Goal: Task Accomplishment & Management: Complete application form

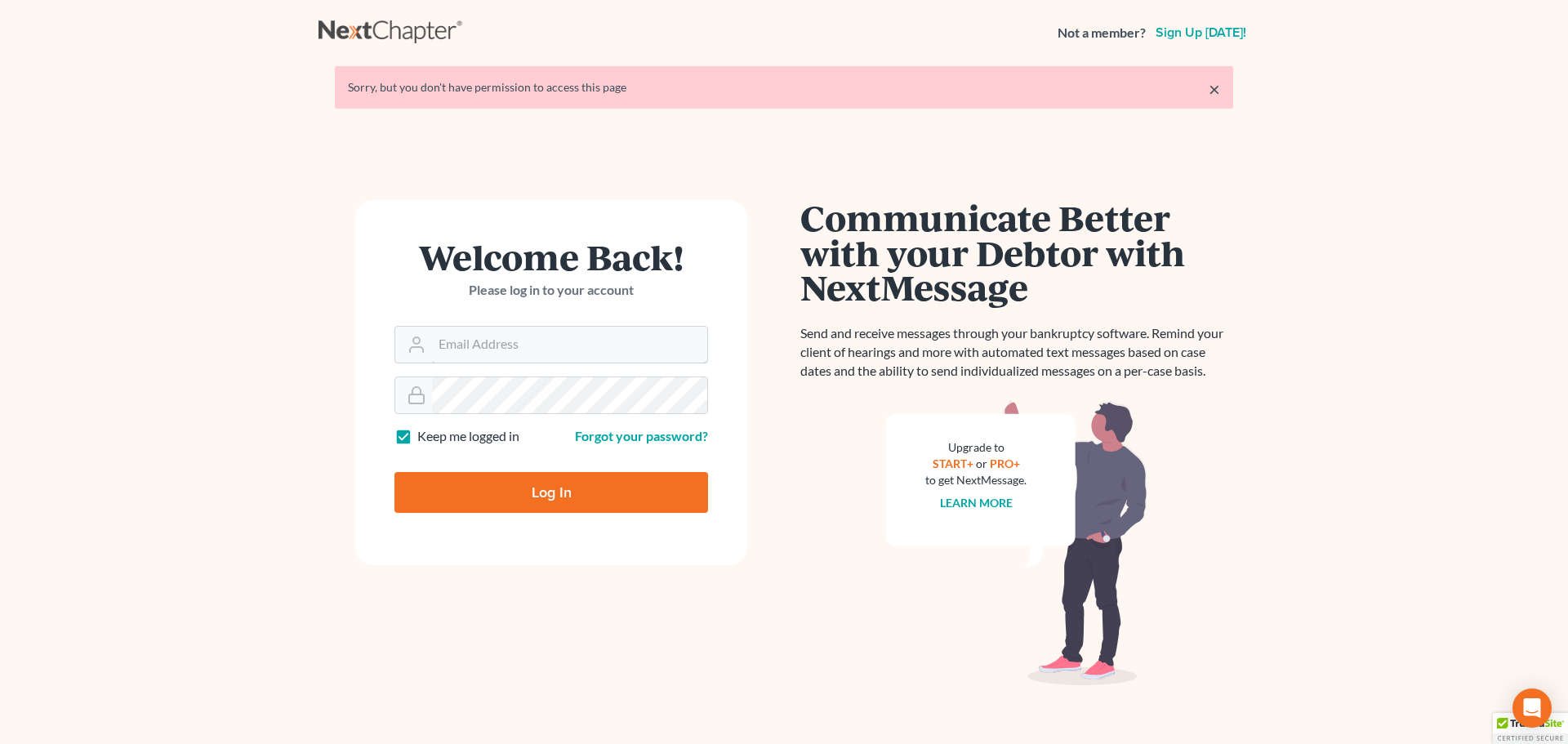
type input "[PERSON_NAME][EMAIL_ADDRESS][DOMAIN_NAME]"
click at [547, 489] on input "Log In" at bounding box center [551, 493] width 314 height 41
type input "Thinking..."
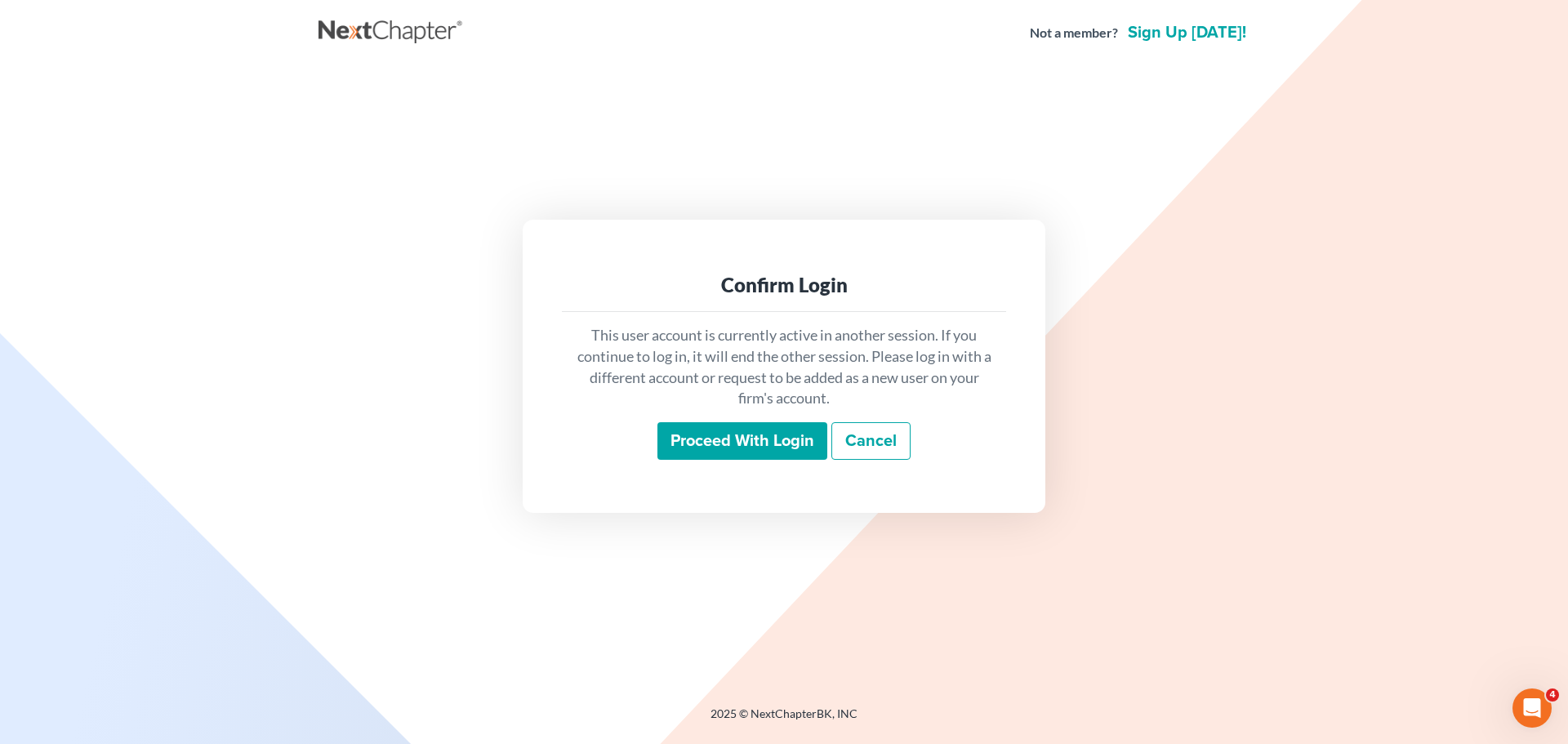
click at [703, 438] on input "Proceed with login" at bounding box center [742, 441] width 170 height 37
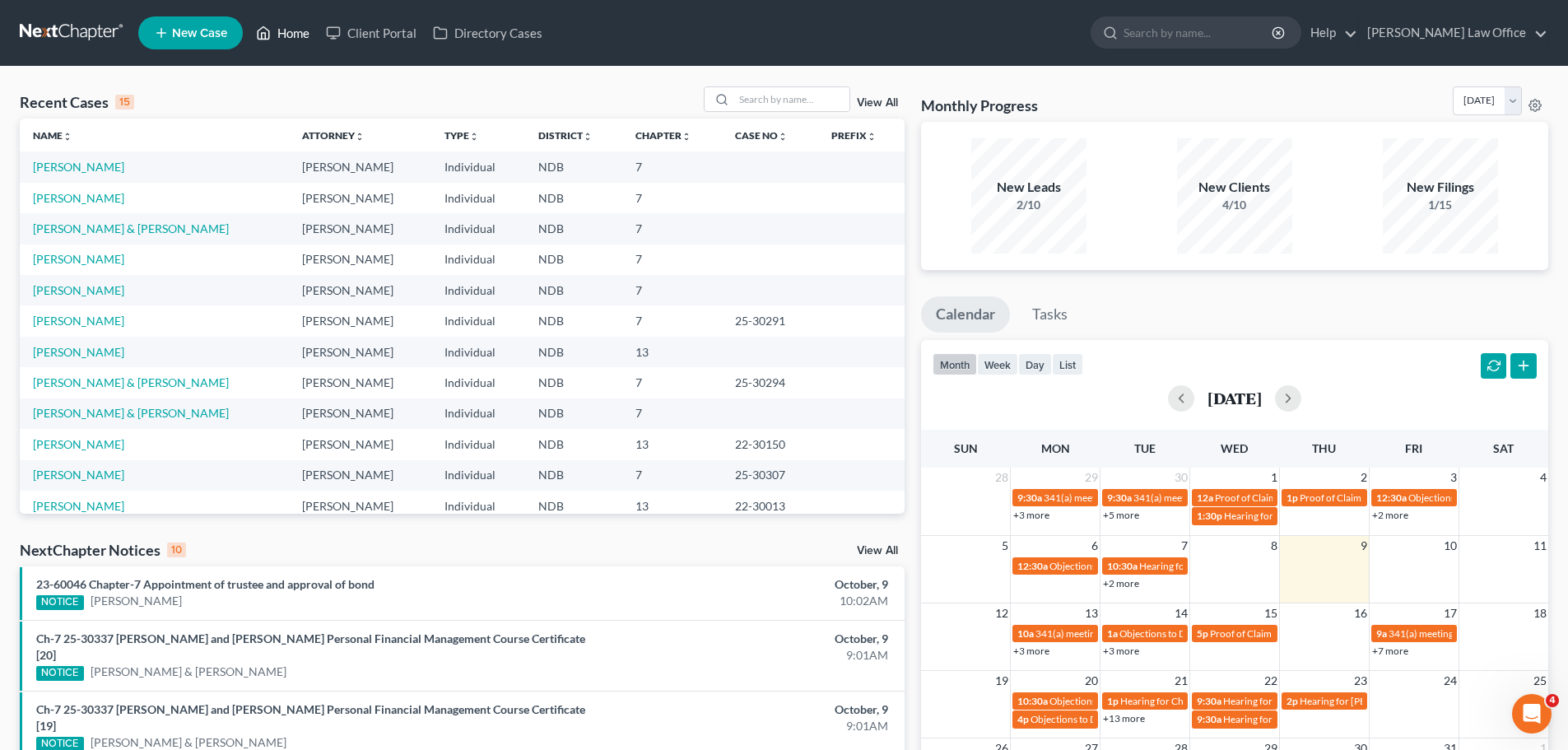
click at [289, 35] on link "Home" at bounding box center [282, 32] width 70 height 30
click at [780, 94] on input "search" at bounding box center [792, 99] width 115 height 24
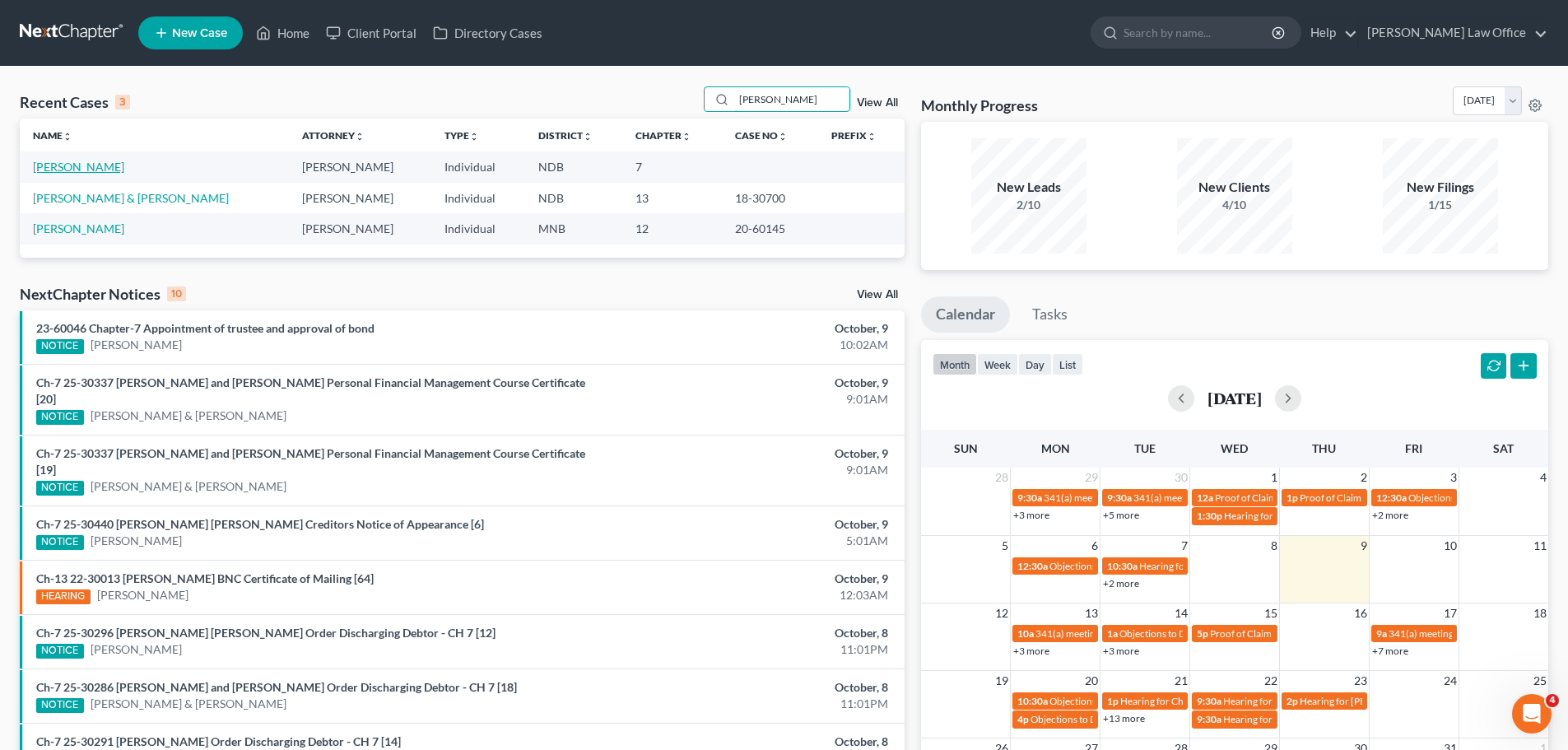
type input "[PERSON_NAME]"
click at [59, 170] on link "[PERSON_NAME]" at bounding box center [78, 166] width 91 height 14
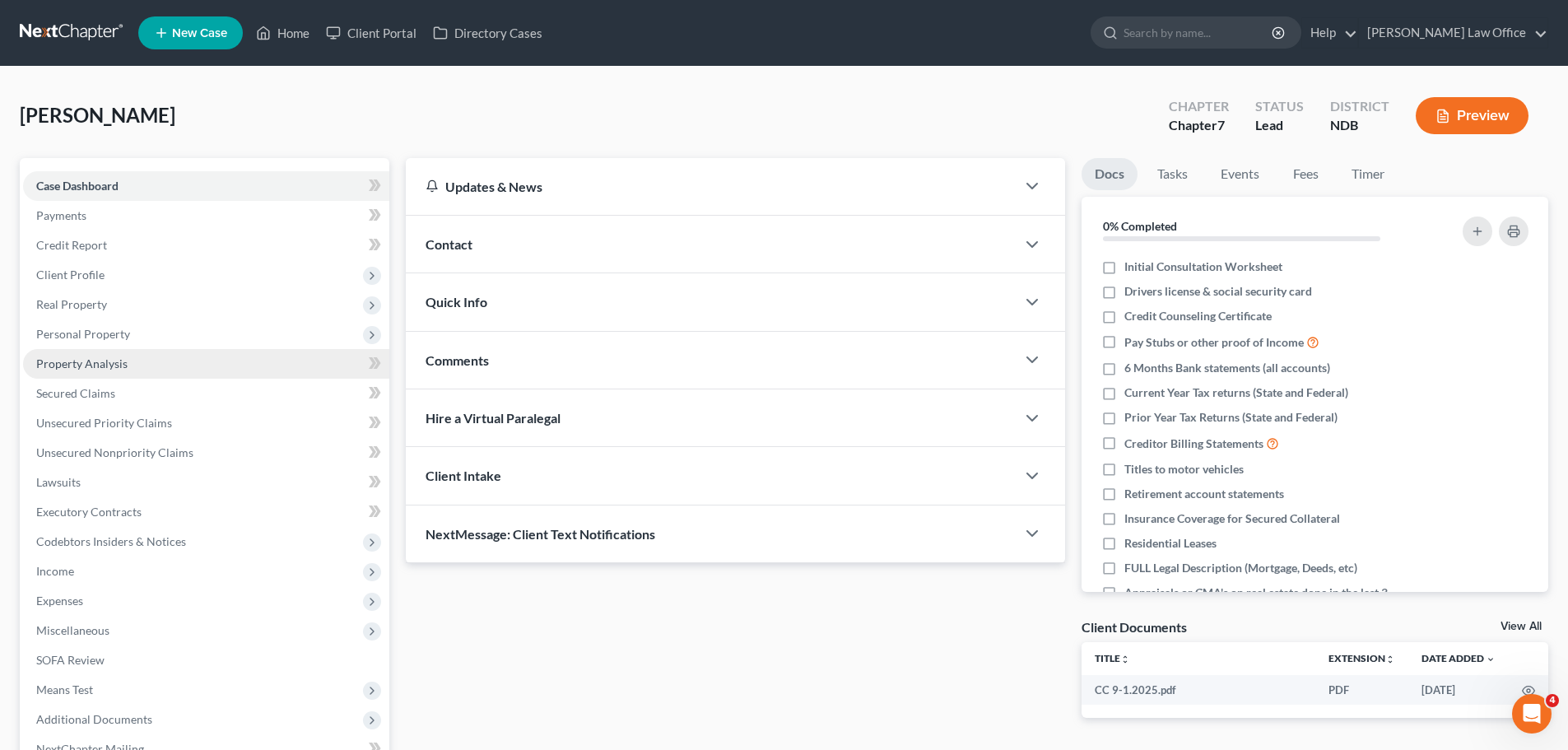
click at [103, 364] on span "Property Analysis" at bounding box center [81, 363] width 91 height 14
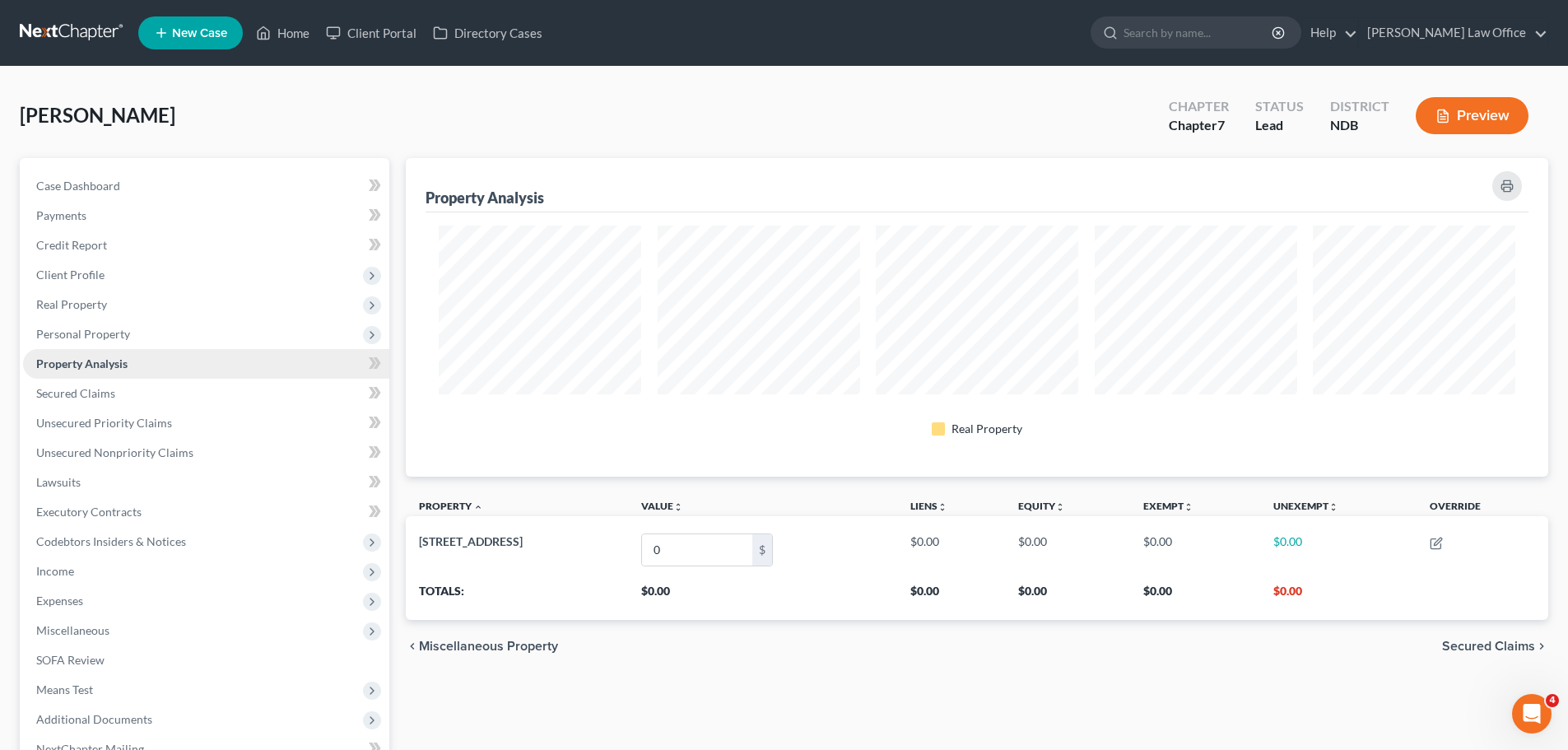
scroll to position [318, 1143]
click at [89, 189] on span "Case Dashboard" at bounding box center [78, 185] width 84 height 14
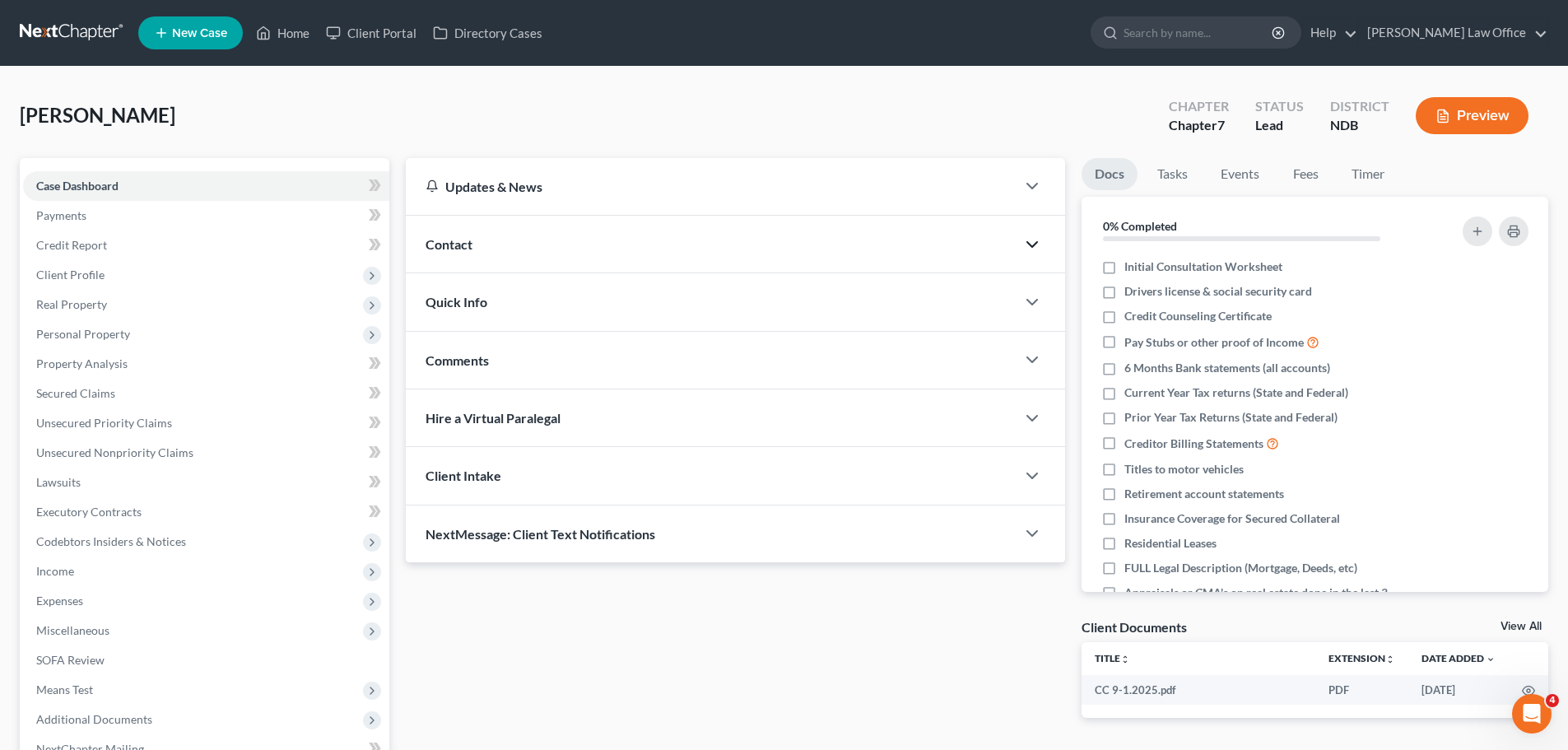
click at [1037, 247] on icon "button" at bounding box center [1032, 244] width 20 height 20
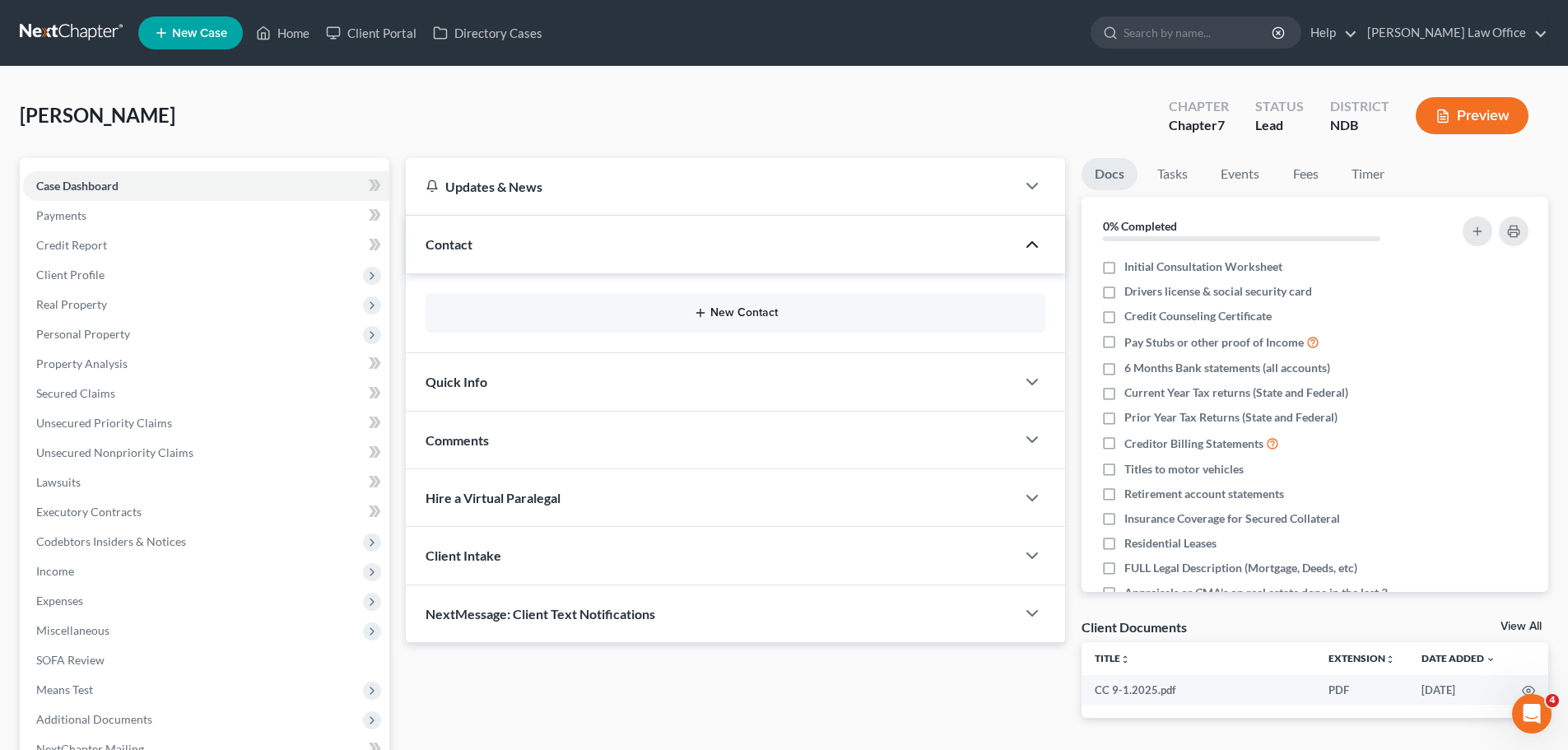
click at [706, 309] on icon "button" at bounding box center [700, 312] width 13 height 13
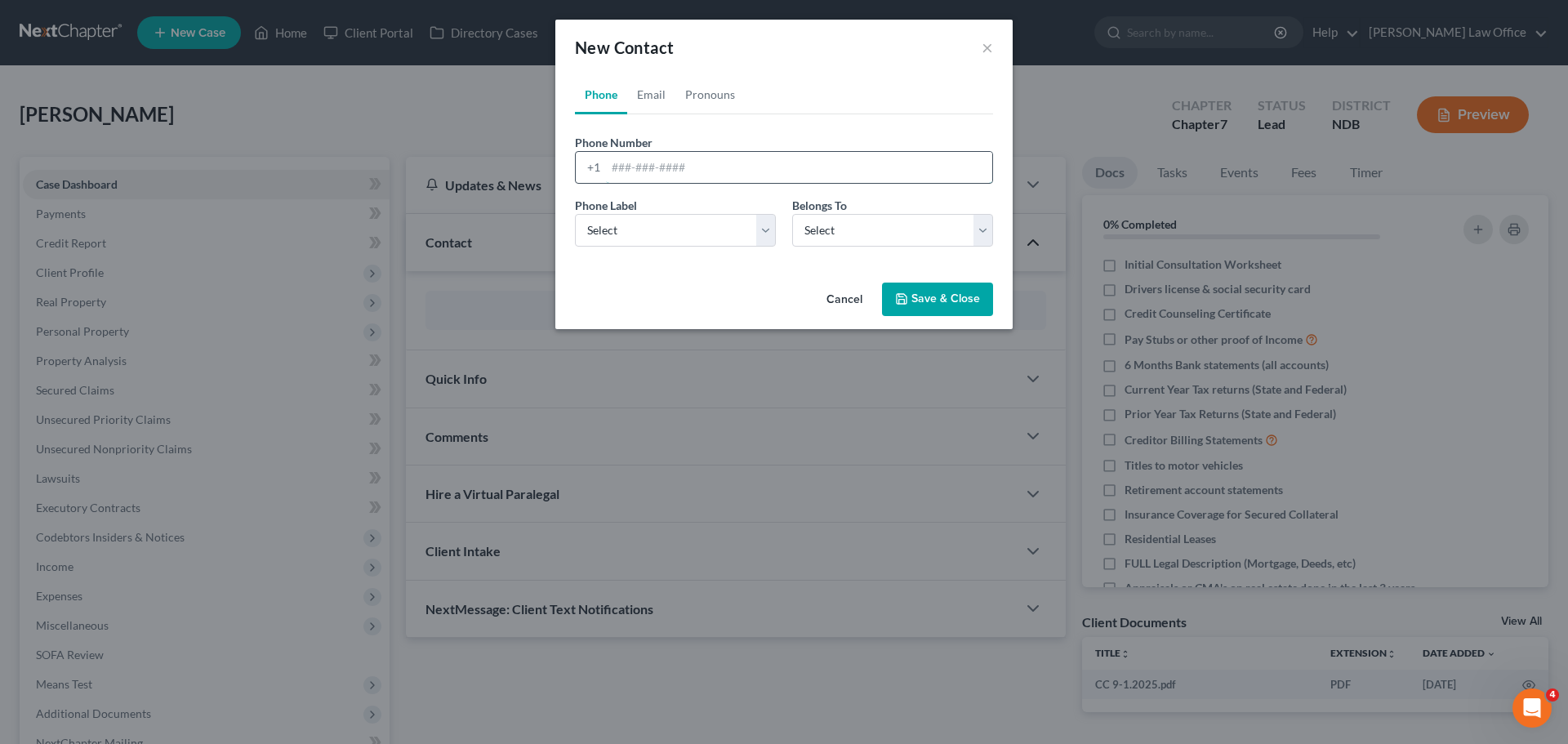
click at [617, 157] on input "tel" at bounding box center [799, 168] width 386 height 31
type input "[PHONE_NUMBER]"
click at [762, 232] on select "Select Mobile Home Work Other" at bounding box center [674, 230] width 201 height 33
select select "0"
click at [575, 214] on select "Select Mobile Home Work Other" at bounding box center [674, 230] width 201 height 33
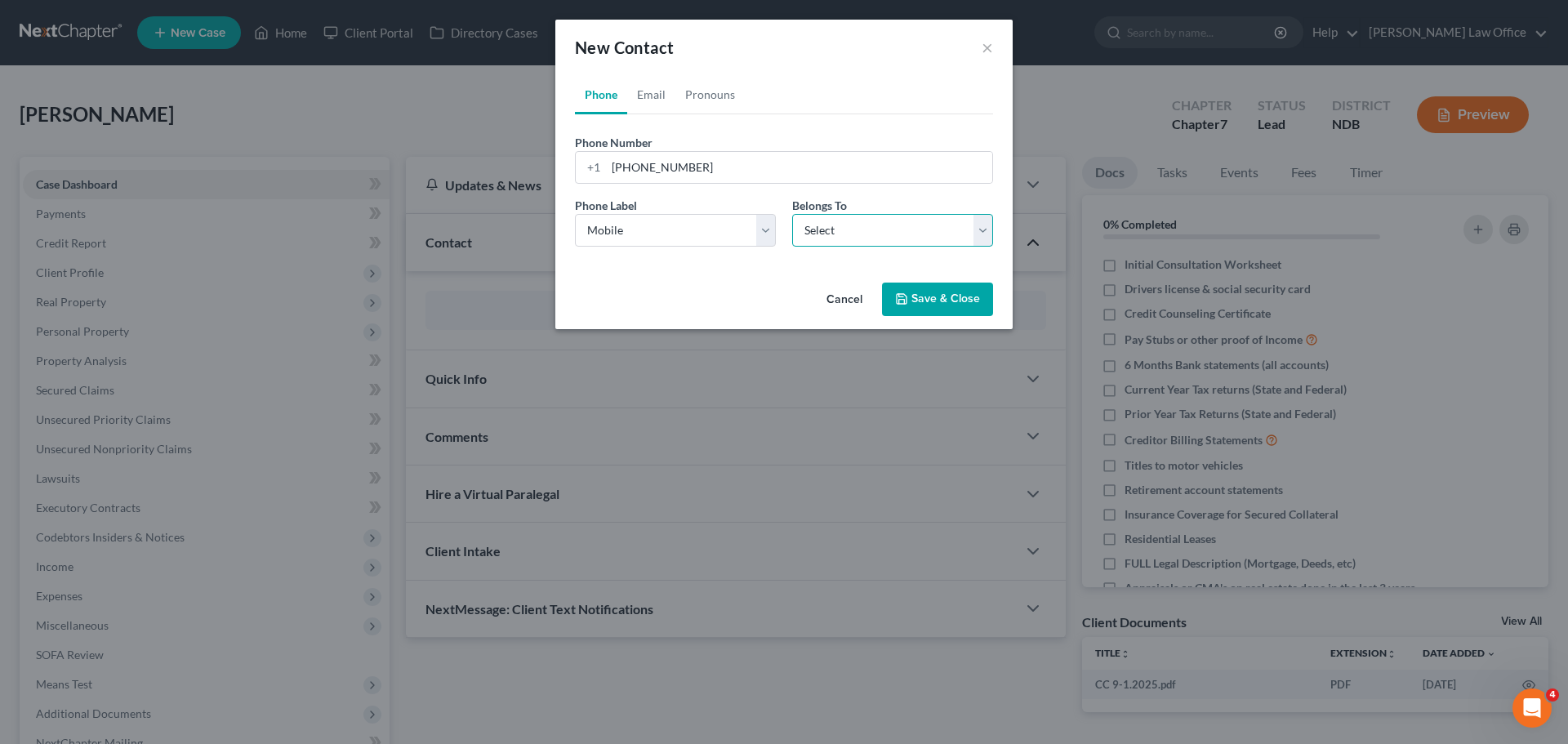
click at [984, 223] on select "Select Client Other" at bounding box center [892, 230] width 201 height 33
select select "0"
click at [792, 214] on select "Select Client Other" at bounding box center [892, 230] width 201 height 33
click at [934, 304] on button "Save & Close" at bounding box center [937, 300] width 111 height 35
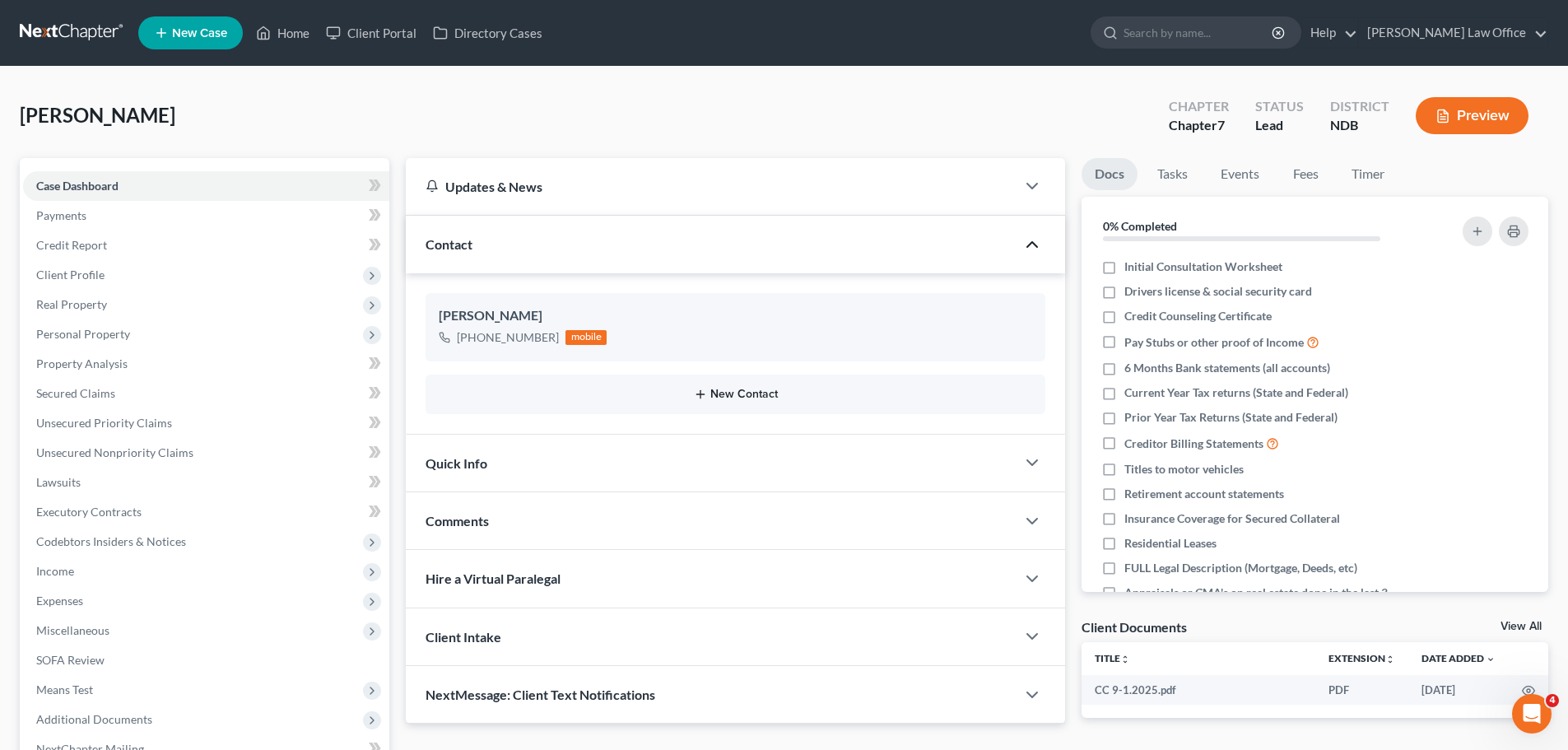
click at [755, 393] on button "New Contact" at bounding box center [735, 394] width 594 height 13
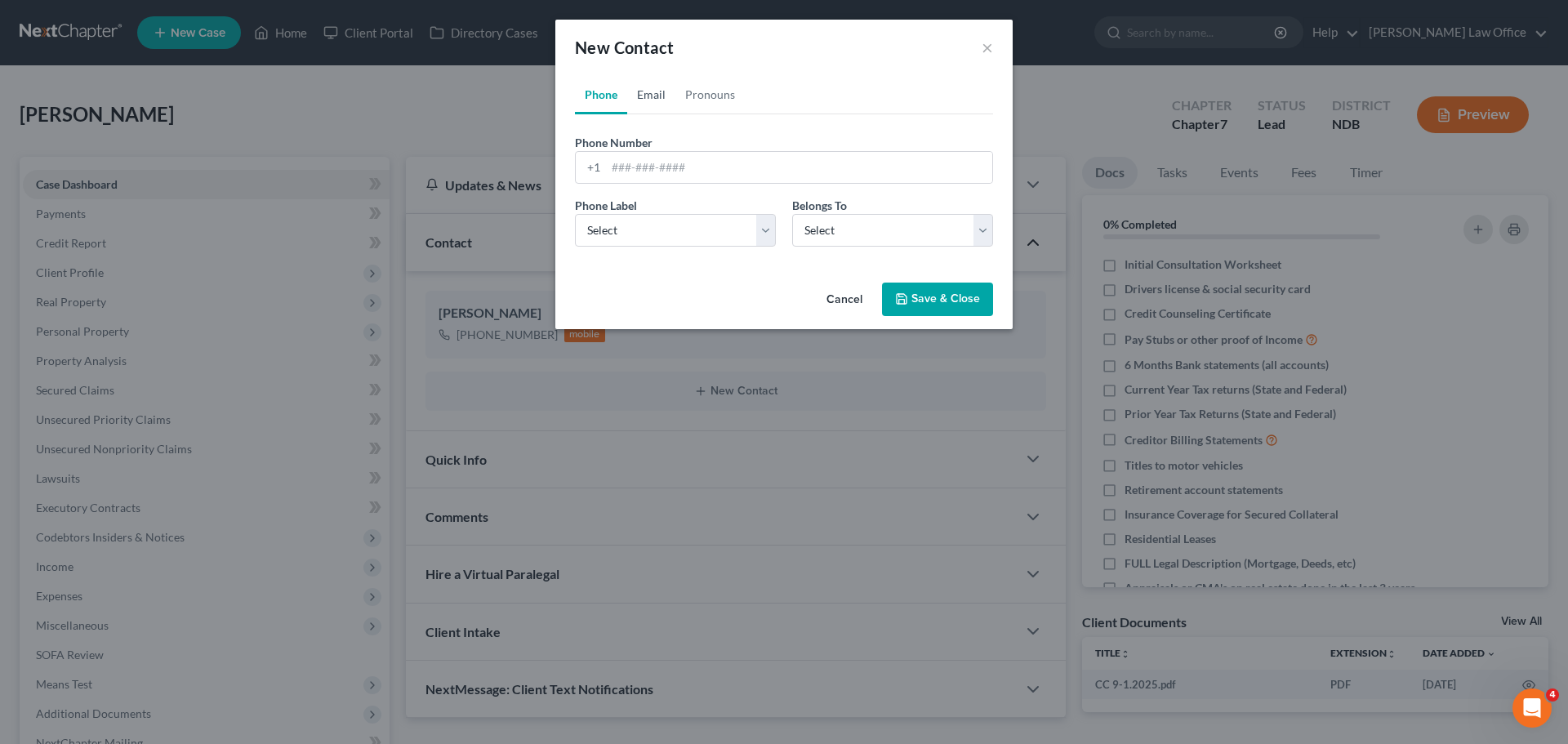
click at [655, 90] on link "Email" at bounding box center [651, 95] width 48 height 39
click at [639, 160] on input "email" at bounding box center [799, 168] width 386 height 31
type input "[EMAIL_ADDRESS][DOMAIN_NAME]"
click at [765, 229] on select "Select Home Work Other" at bounding box center [674, 230] width 201 height 33
select select "0"
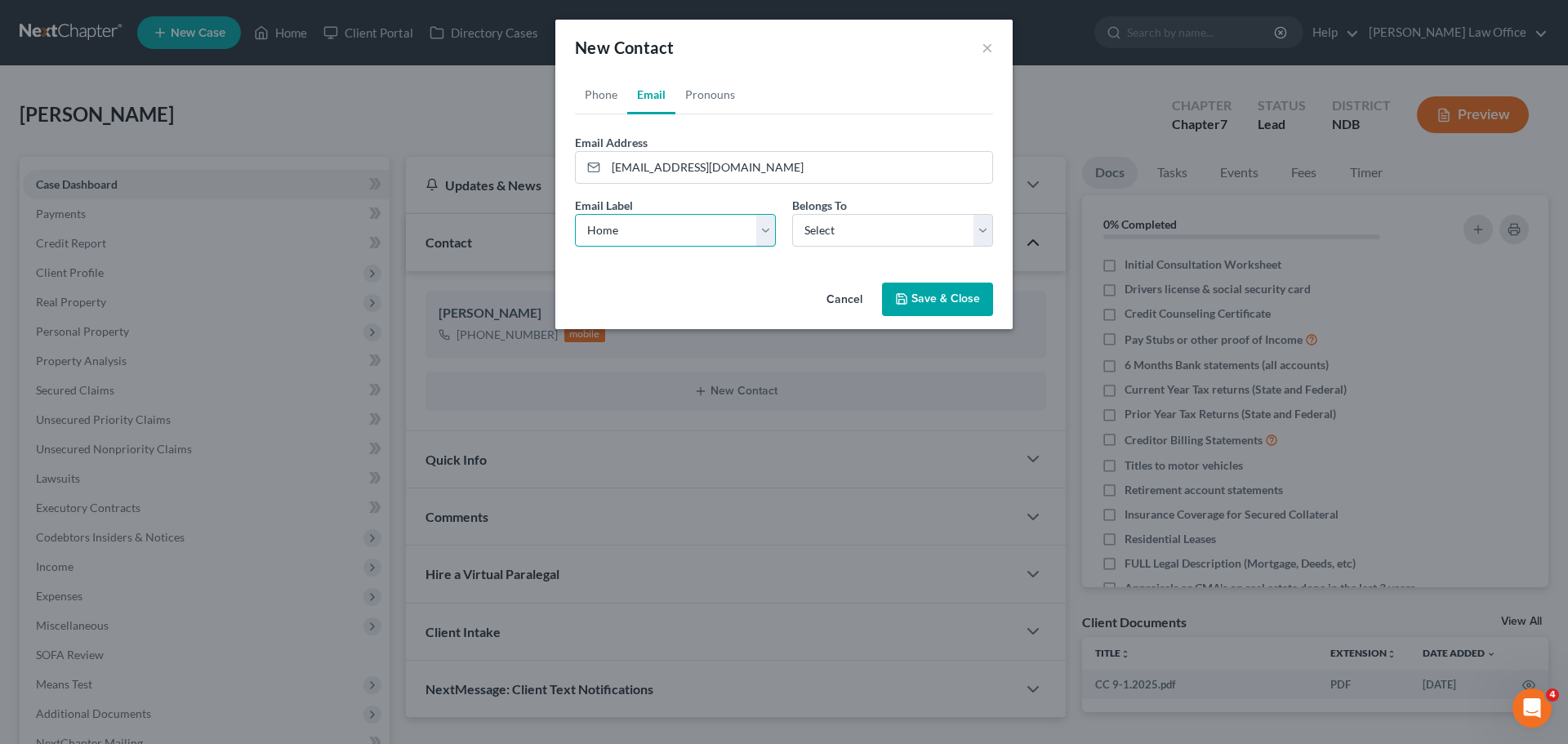
click at [575, 214] on select "Select Home Work Other" at bounding box center [674, 230] width 201 height 33
click at [988, 232] on select "Select Client Other" at bounding box center [892, 230] width 201 height 33
select select "0"
click at [792, 214] on select "Select Client Other" at bounding box center [892, 230] width 201 height 33
click at [933, 298] on button "Save & Close" at bounding box center [937, 300] width 111 height 35
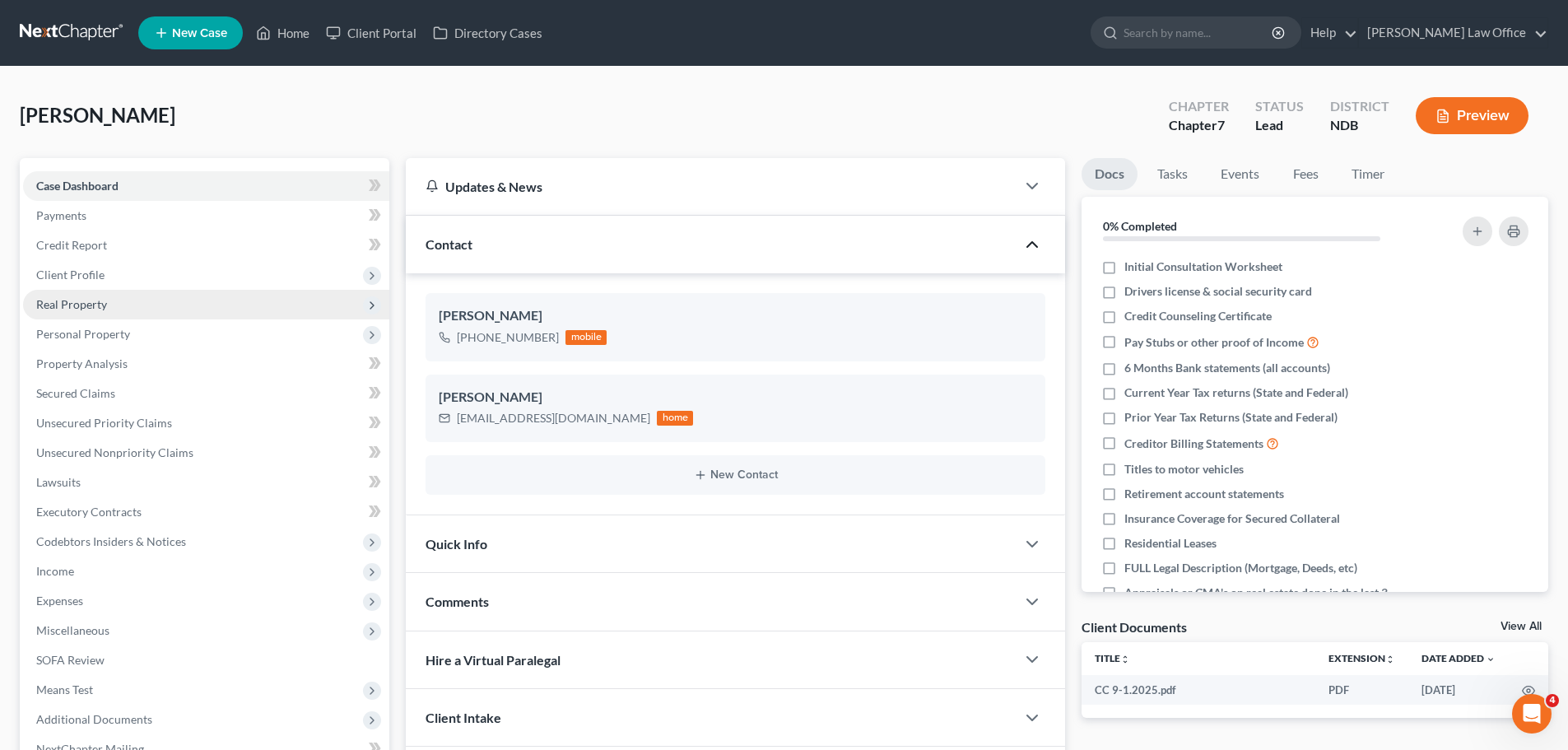
click at [81, 303] on span "Real Property" at bounding box center [71, 304] width 71 height 14
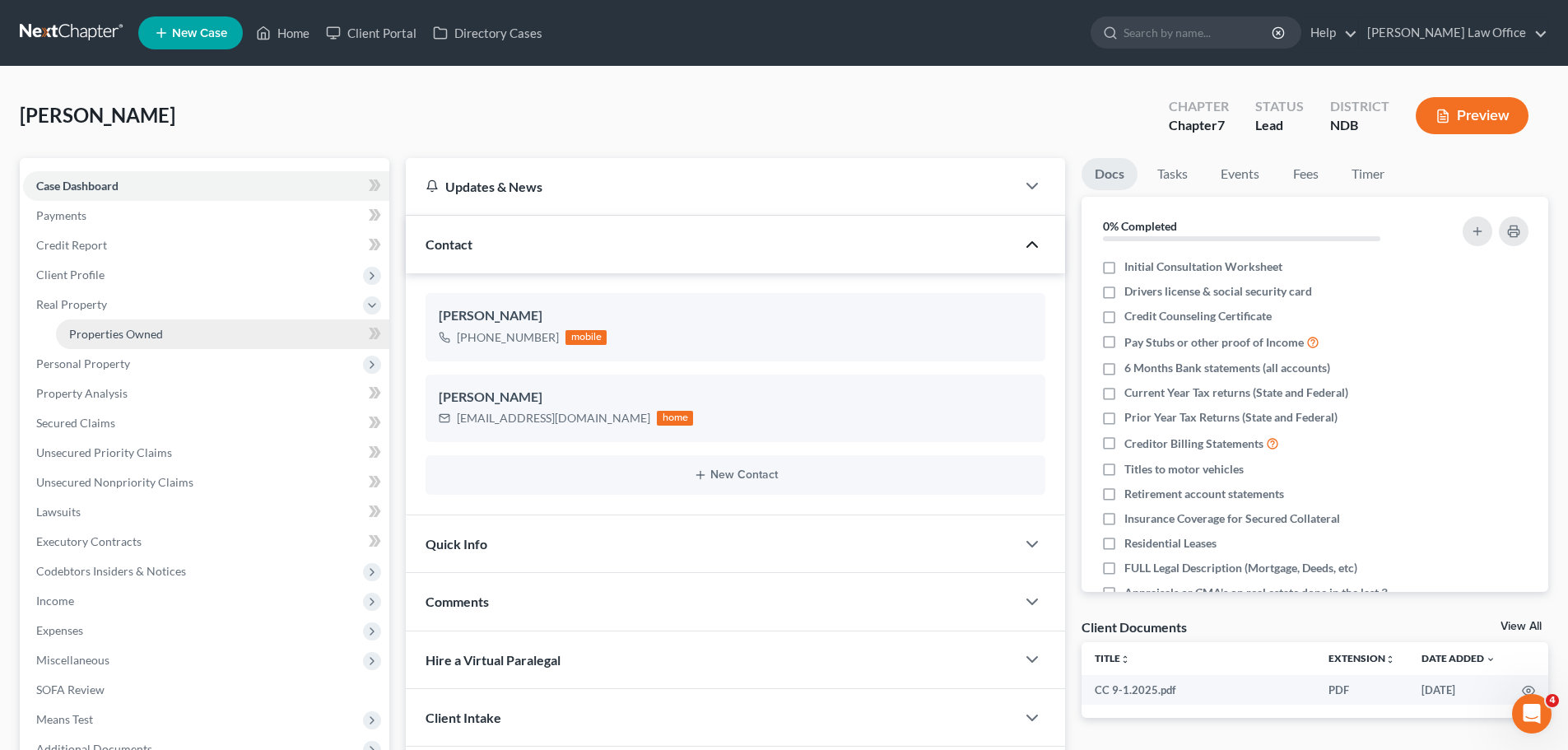
click at [102, 334] on span "Properties Owned" at bounding box center [116, 334] width 94 height 14
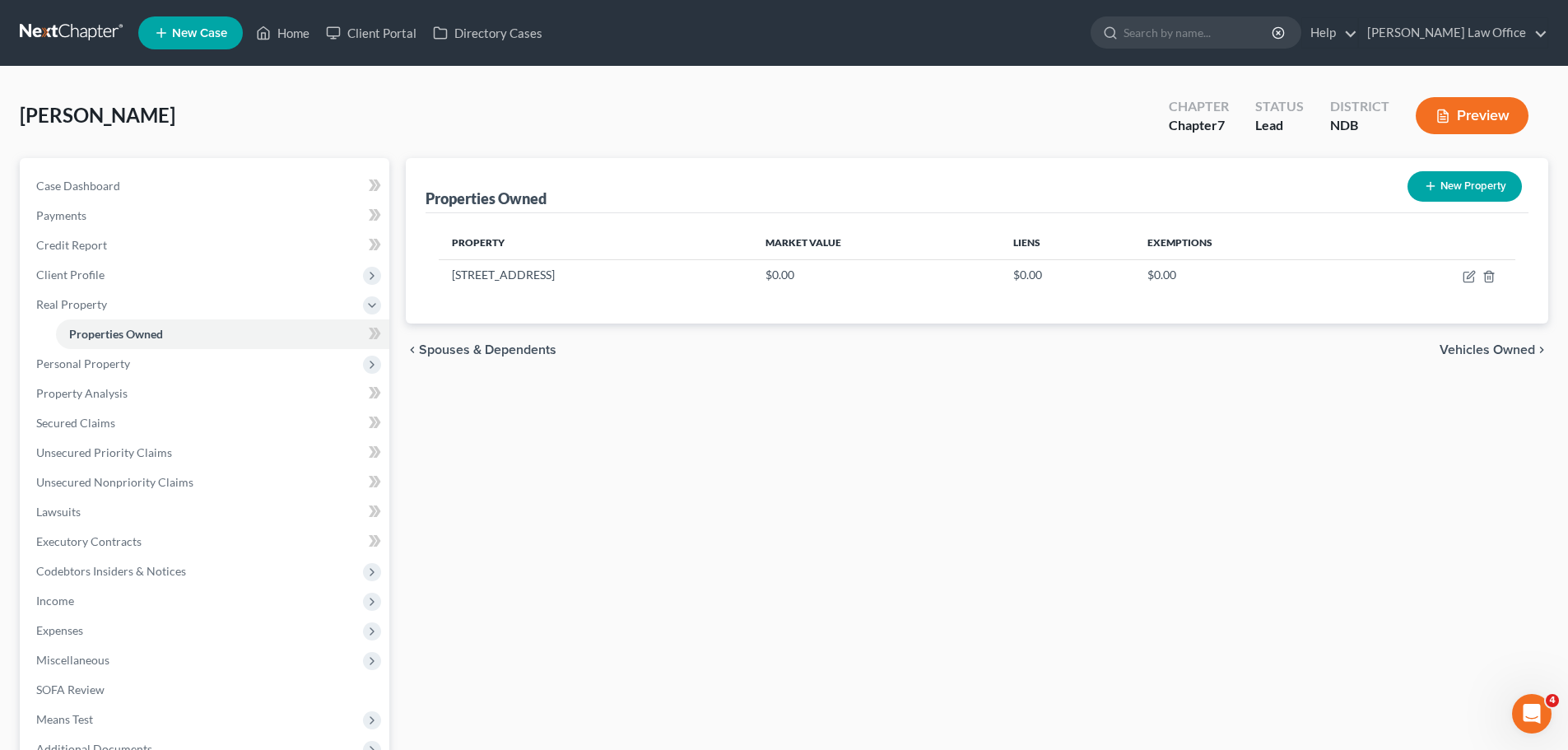
drag, startPoint x: 339, startPoint y: 3, endPoint x: 915, endPoint y: 429, distance: 716.4
click at [915, 429] on div "Properties Owned New Property Property Market Value Liens Exemptions [STREET_AD…" at bounding box center [977, 529] width 1159 height 743
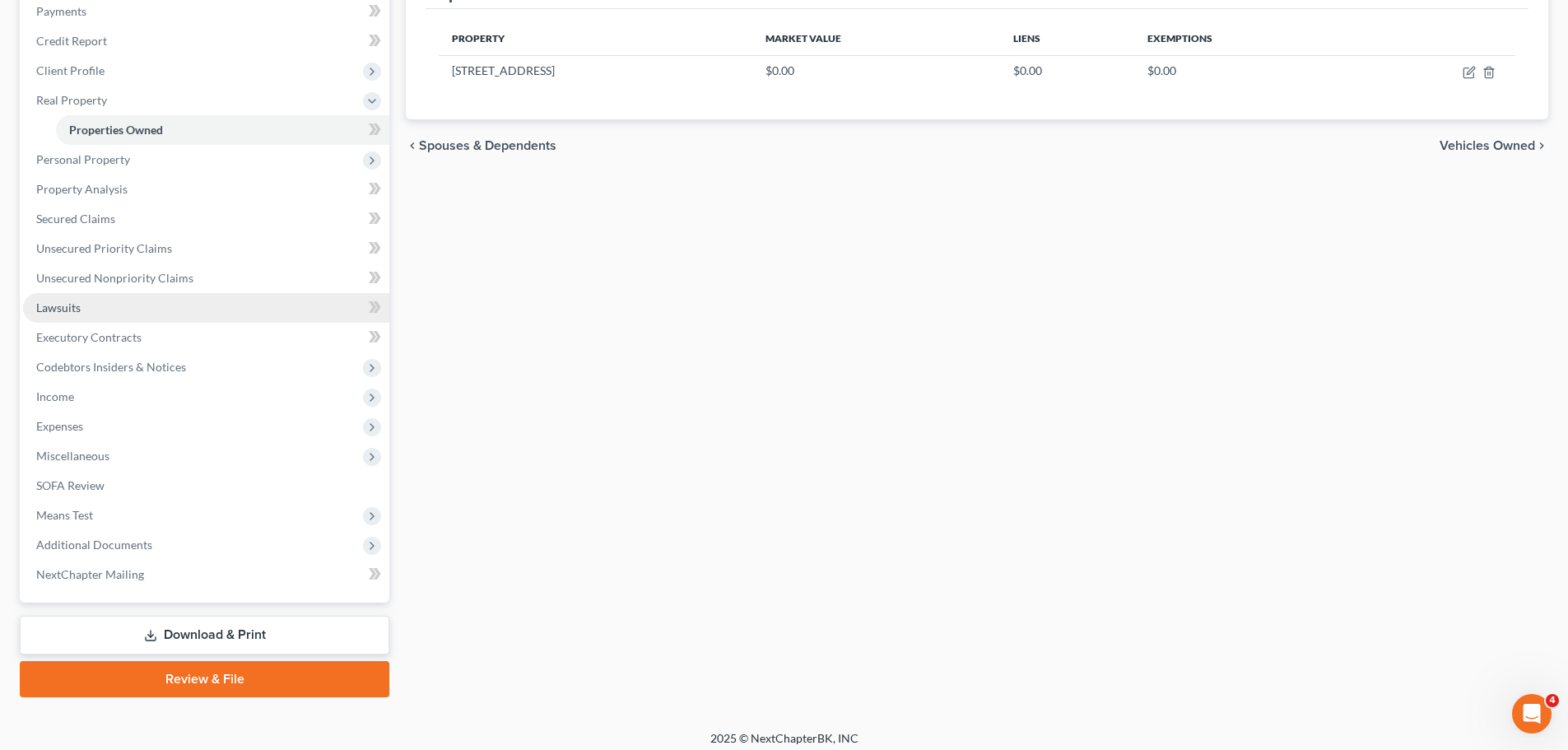
scroll to position [214, 0]
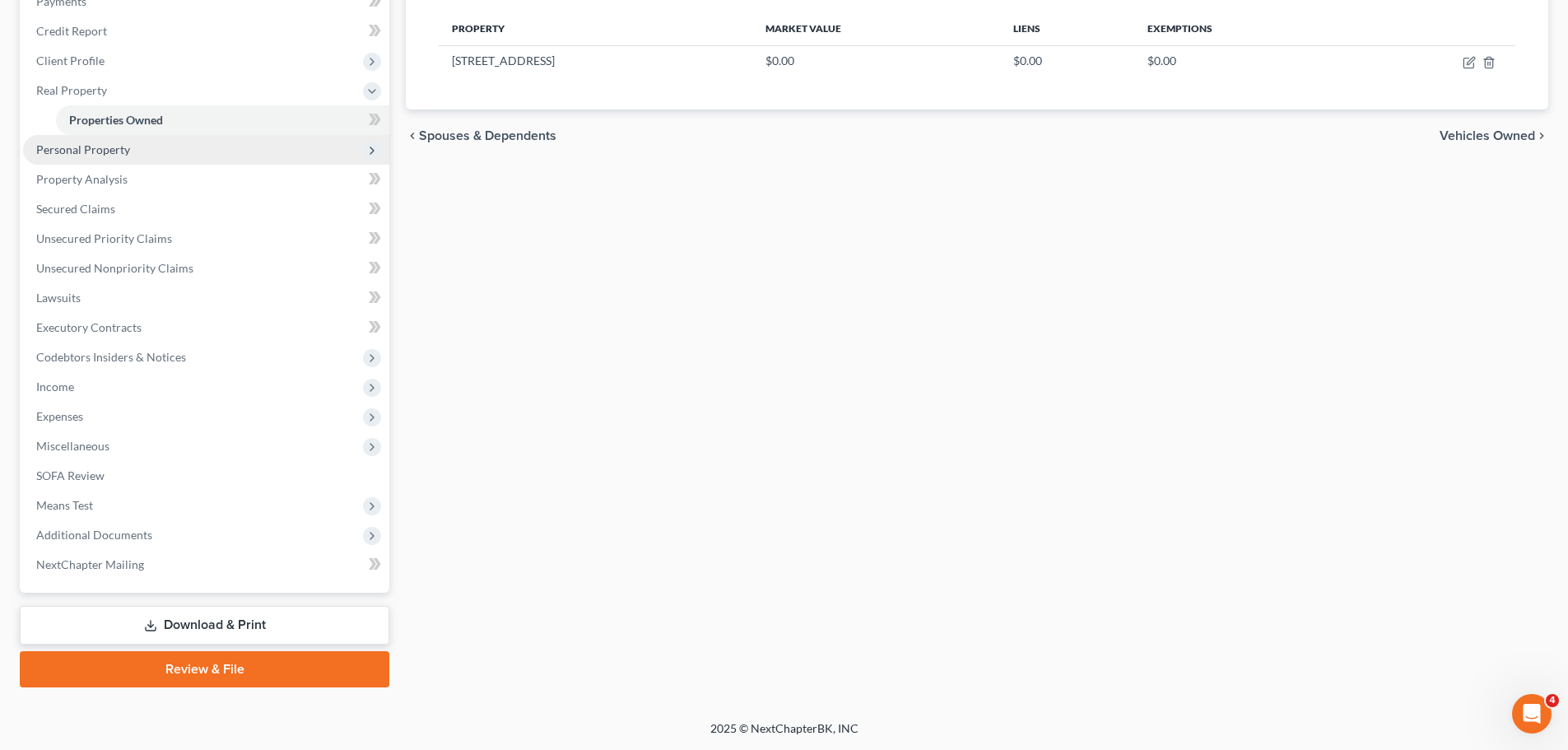
click at [110, 149] on span "Personal Property" at bounding box center [83, 149] width 94 height 14
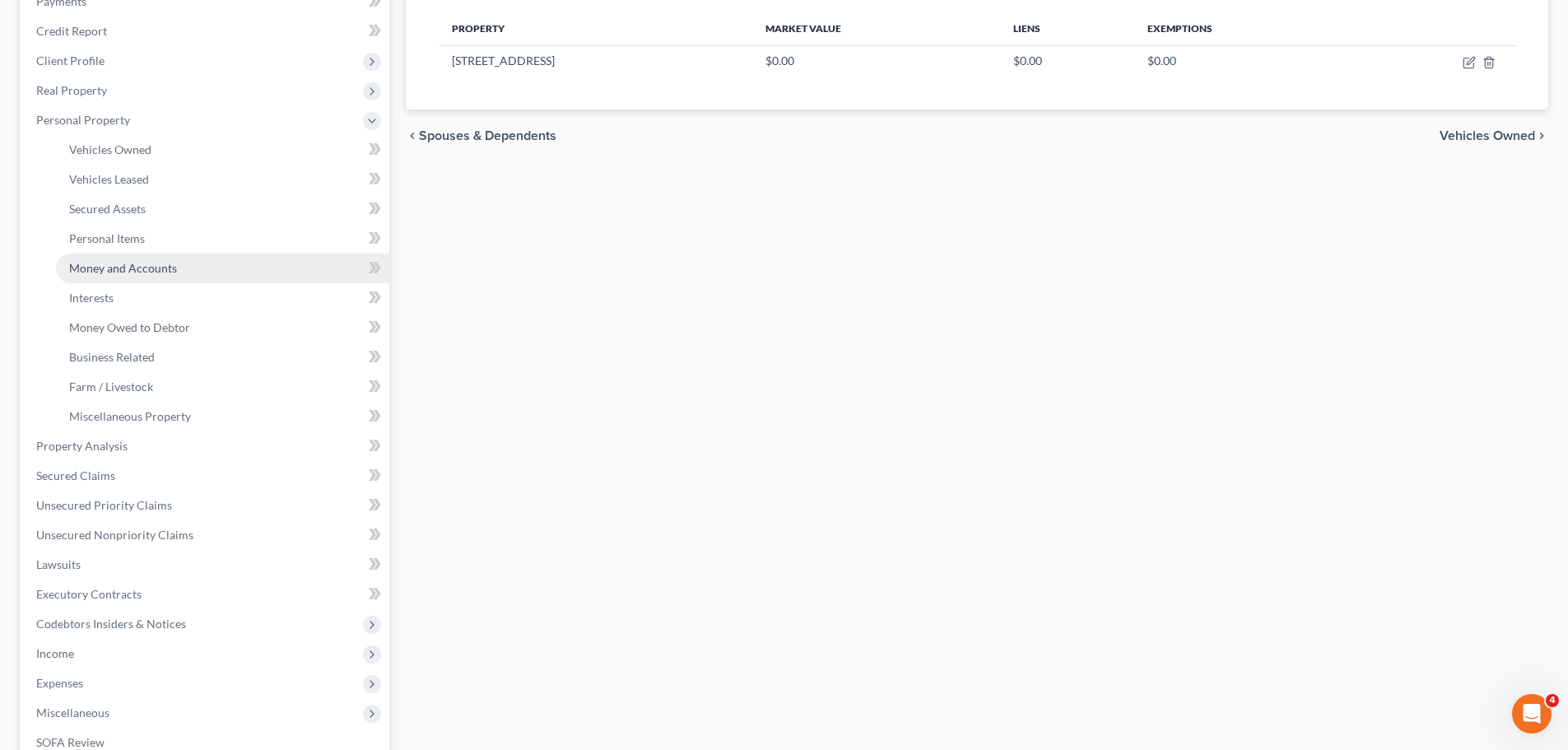
click at [138, 262] on span "Money and Accounts" at bounding box center [123, 268] width 107 height 14
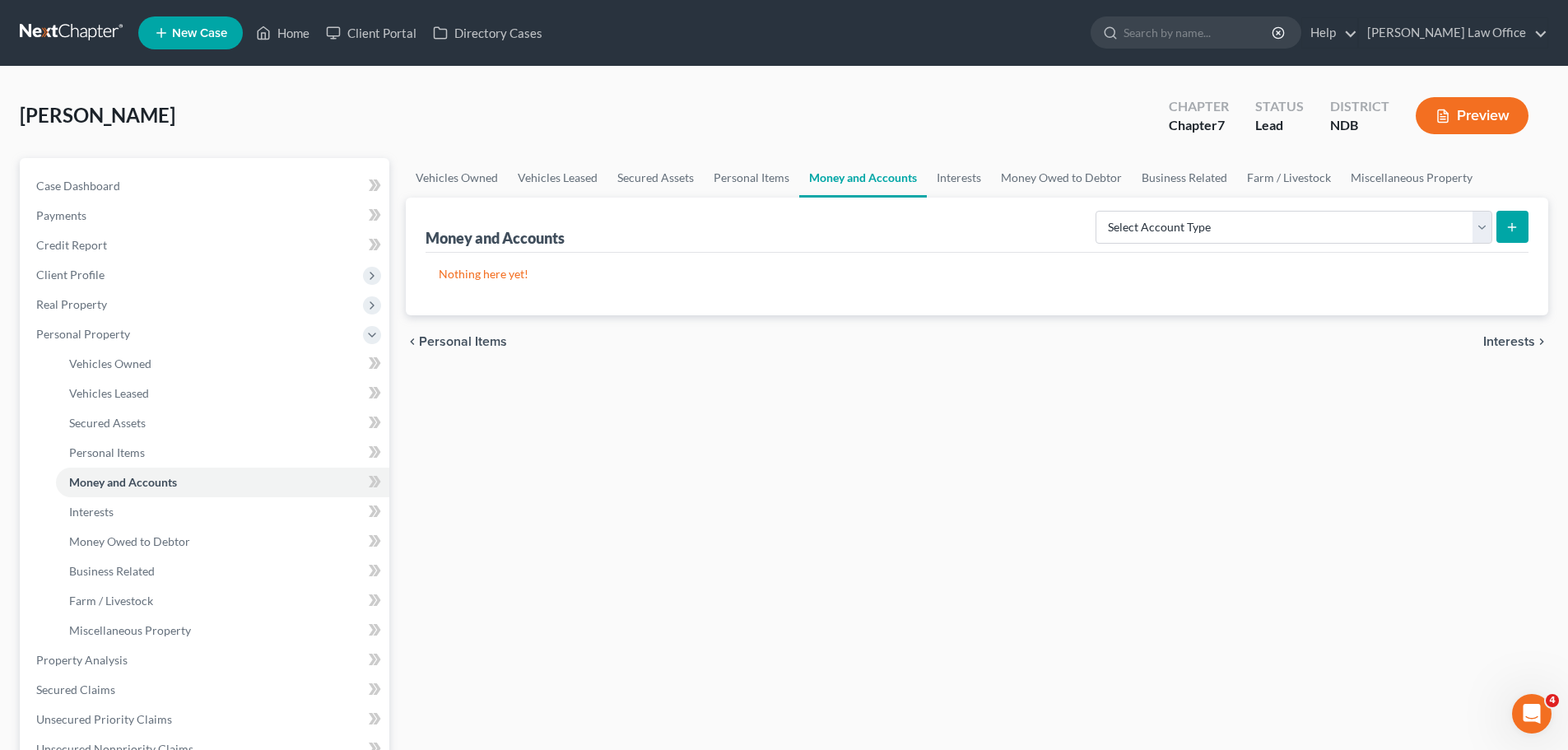
click at [891, 178] on link "Money and Accounts" at bounding box center [863, 177] width 128 height 39
click at [1485, 222] on select "Select Account Type Brokerage (A/B: 18, SOFA: 20) Cash on Hand (A/B: 16) Certif…" at bounding box center [1294, 227] width 397 height 33
select select "security_deposits"
click at [1100, 211] on select "Select Account Type Brokerage (A/B: 18, SOFA: 20) Cash on Hand (A/B: 16) Certif…" at bounding box center [1294, 227] width 397 height 33
click at [1513, 224] on line "submit" at bounding box center [1513, 227] width 0 height 8
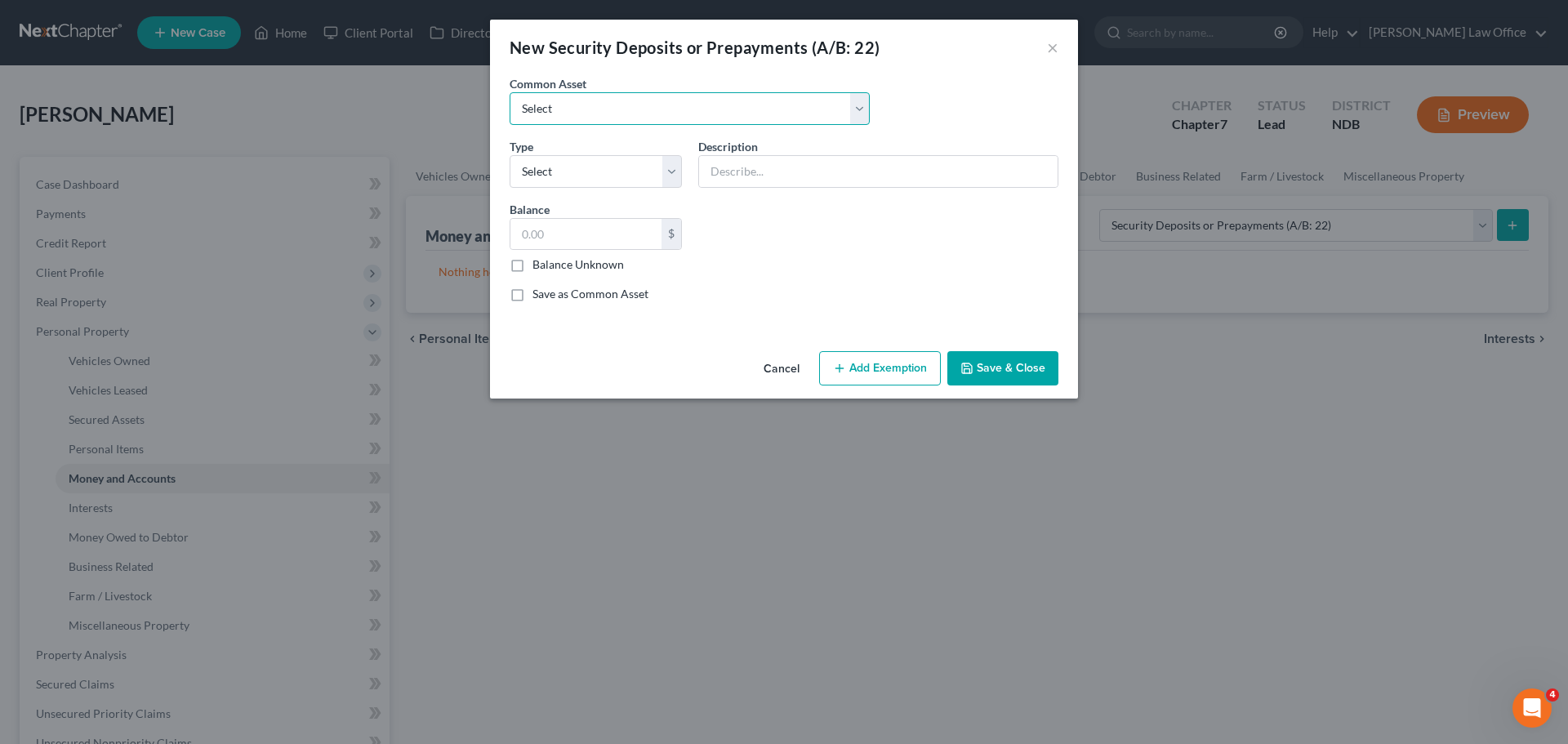
click at [862, 111] on select "Select Deposit to Mobile Home Park Deposit on Apartment" at bounding box center [690, 108] width 360 height 33
click at [944, 267] on div "Common Asset Select Deposit to Mobile Home Park Deposit on Apartment Type Selec…" at bounding box center [784, 196] width 565 height 240
click at [673, 176] on select "Select Electric Gas Heating Oil Security Deposit On Rental Unit Prepaid Rent Te…" at bounding box center [596, 171] width 173 height 33
select select "3"
click at [509, 155] on select "Select Electric Gas Heating Oil Security Deposit On Rental Unit Prepaid Rent Te…" at bounding box center [596, 171] width 173 height 33
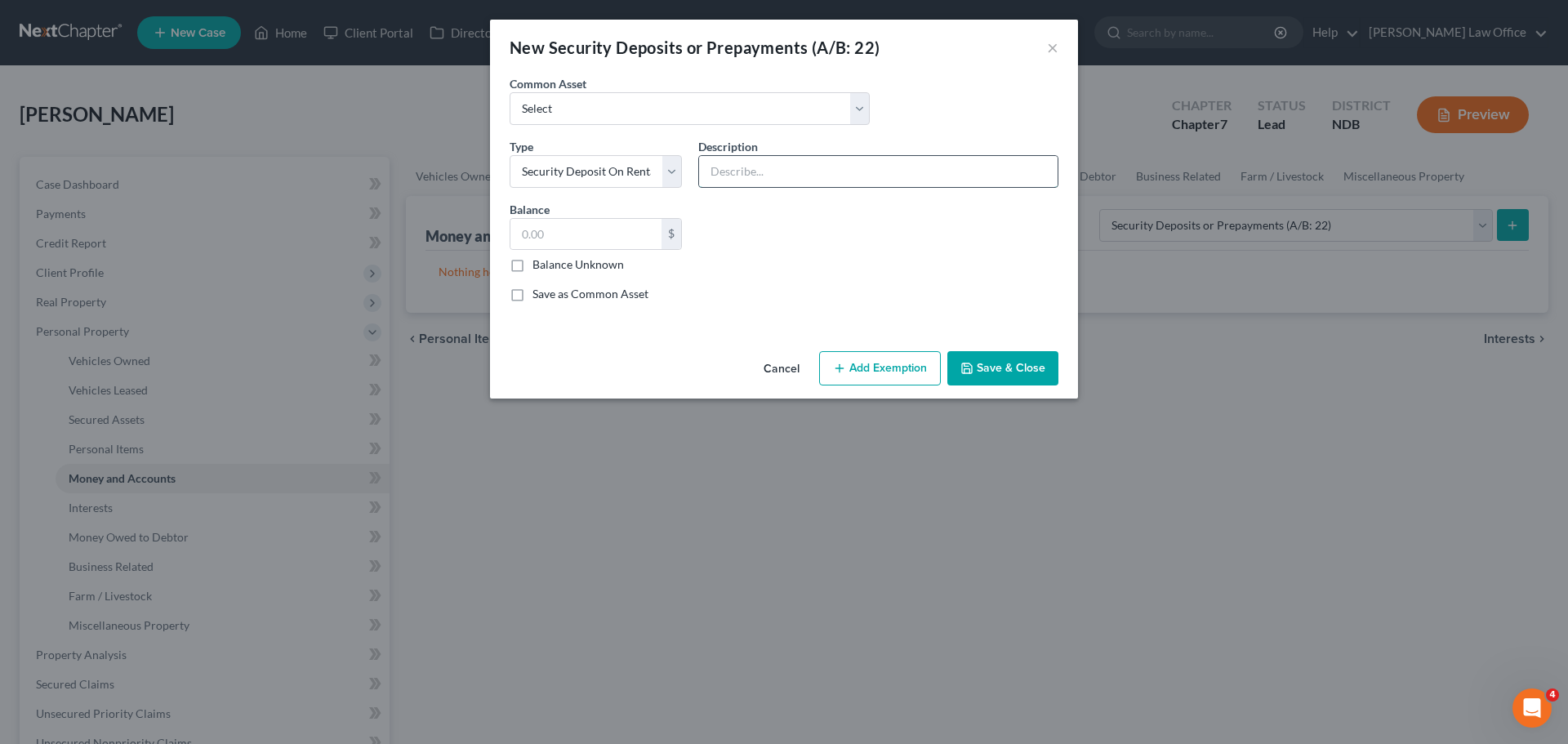
click at [711, 174] on input "text" at bounding box center [878, 171] width 359 height 31
type input "n"
type input "s"
paste input "[STREET_ADDRESS]"
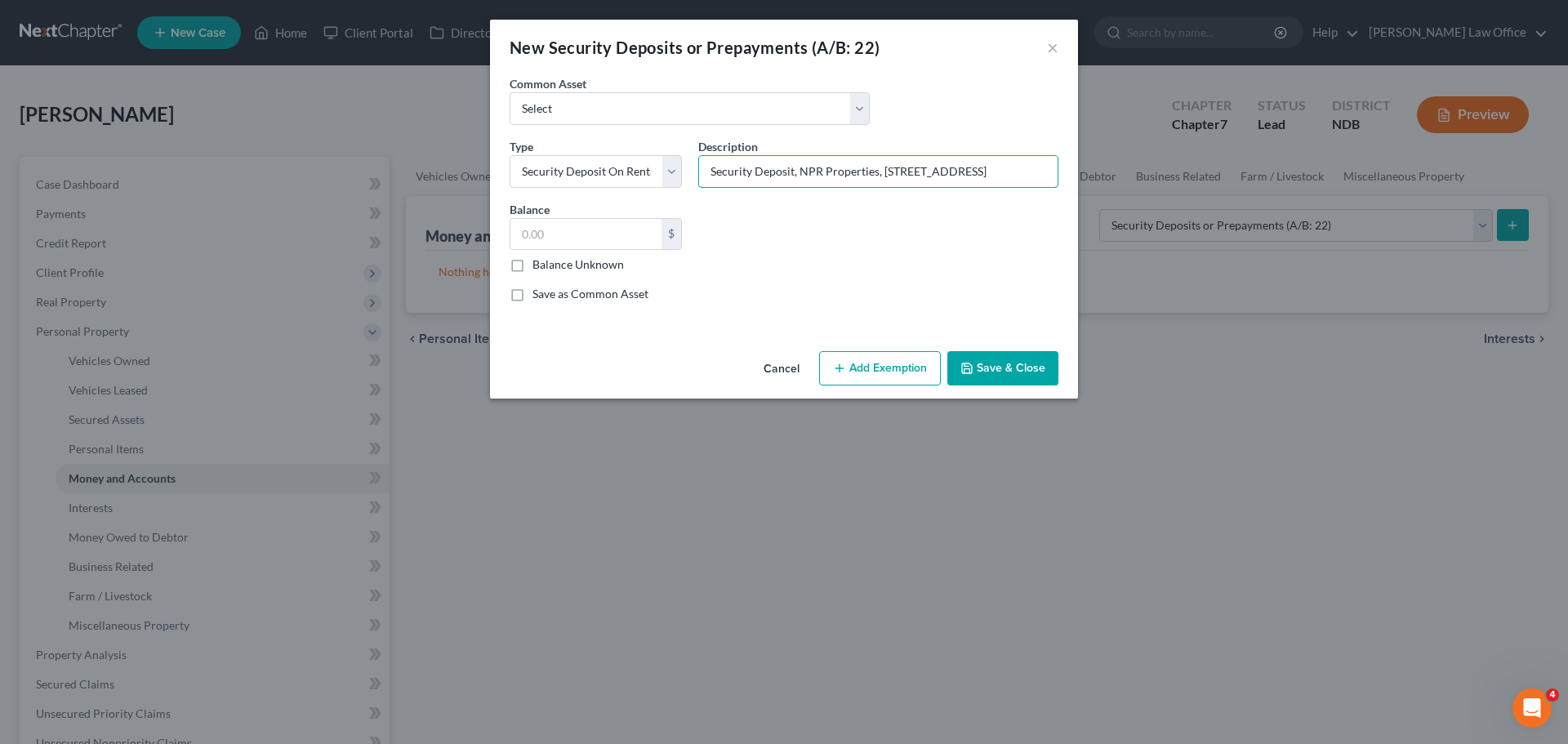
type input "Security Deposit, NPR Properties, [STREET_ADDRESS]"
click at [541, 226] on input "text" at bounding box center [586, 234] width 151 height 31
type input "800.00"
click at [909, 370] on button "Add Exemption" at bounding box center [880, 368] width 122 height 35
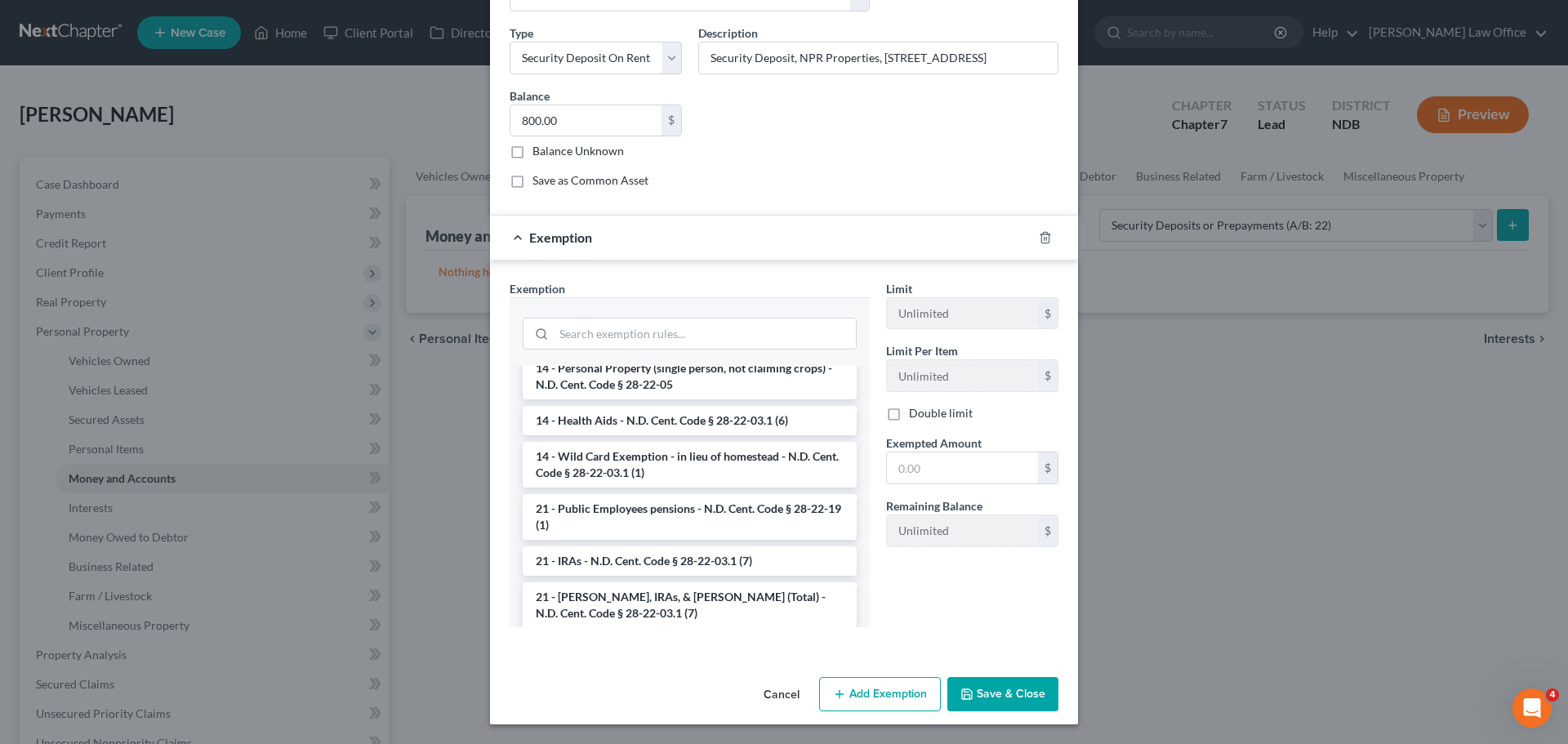
scroll to position [327, 0]
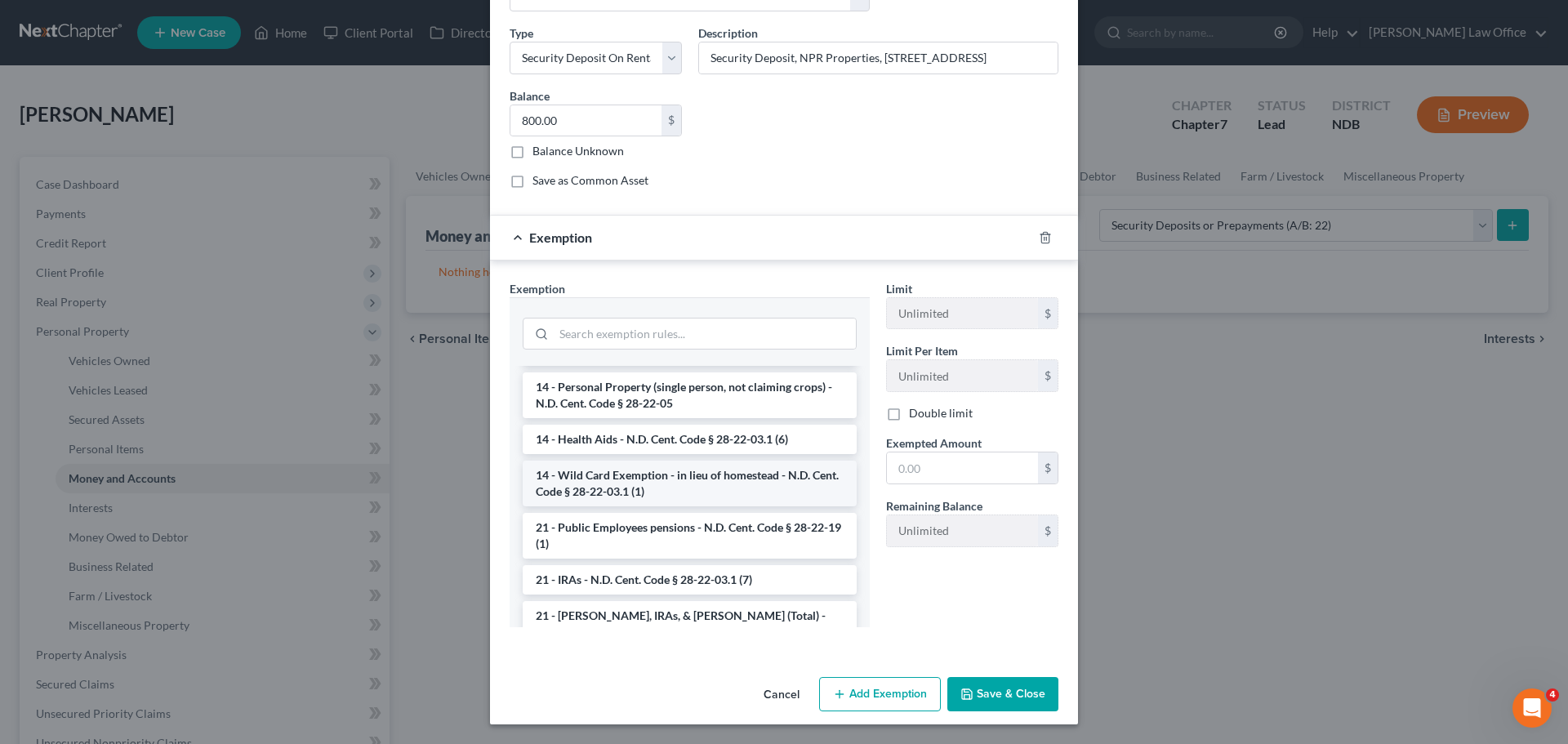
click at [598, 487] on li "14 - Wild Card Exemption - in lieu of homestead - N.D. Cent. Code § 28-22-03.1 …" at bounding box center [690, 483] width 334 height 46
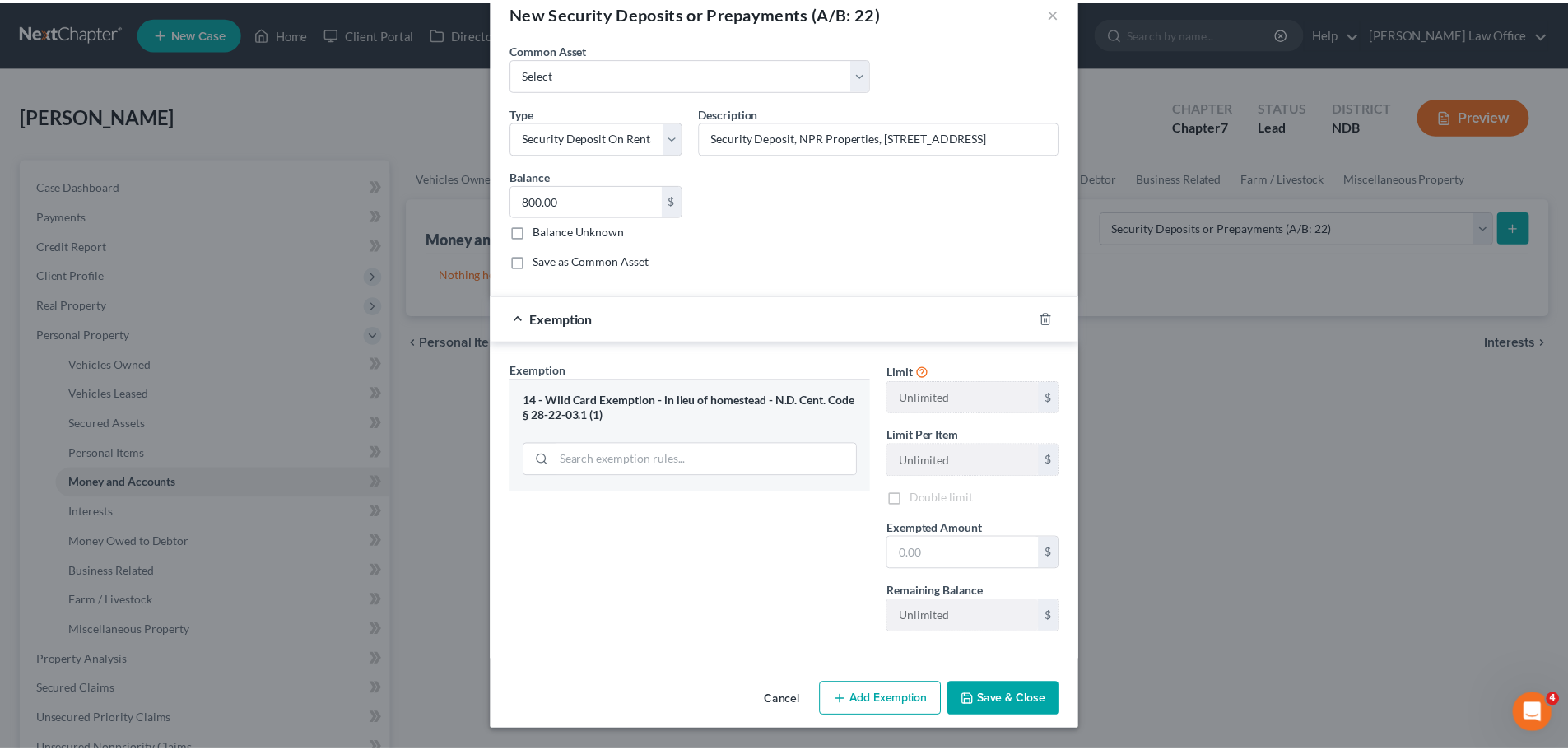
scroll to position [35, 0]
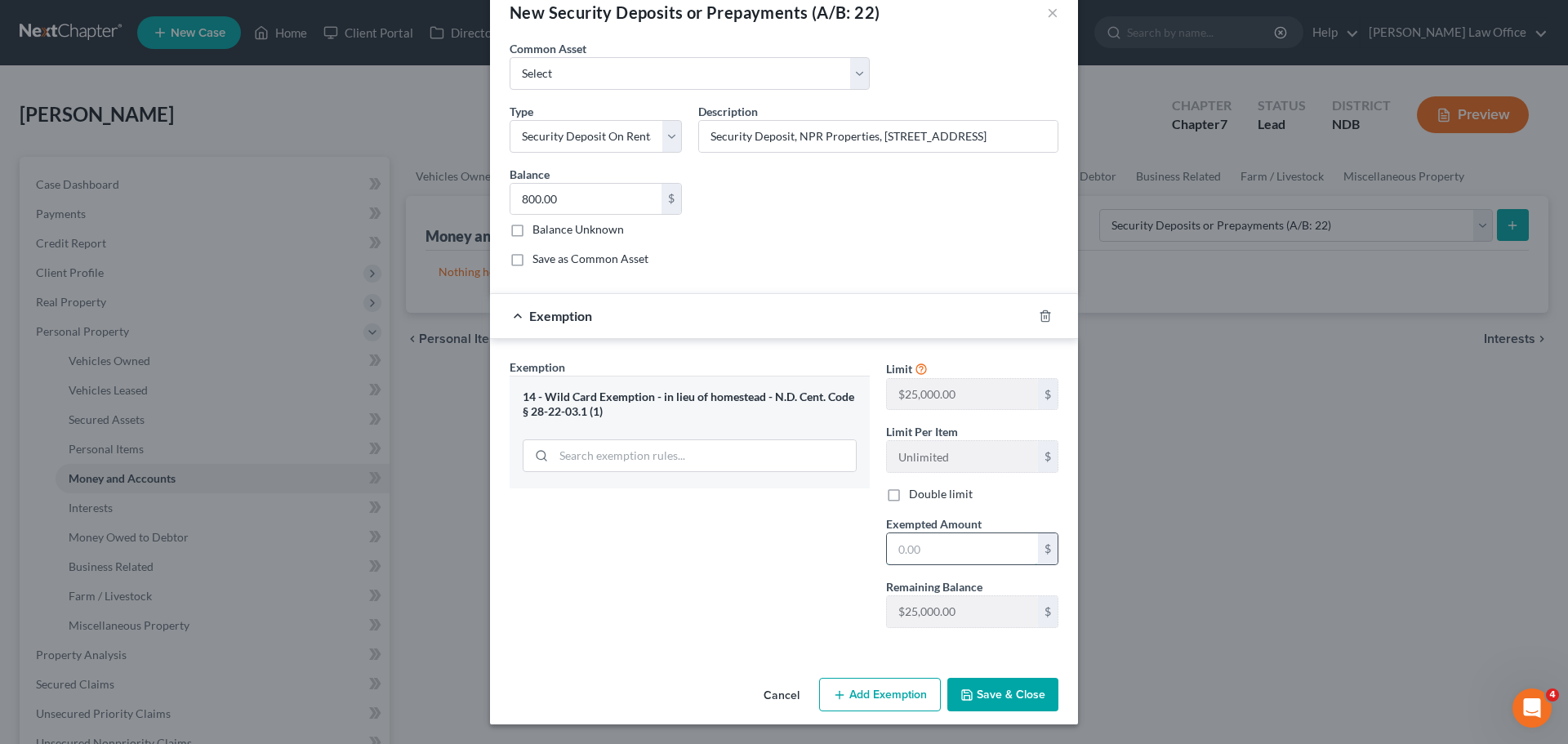
click at [929, 542] on input "text" at bounding box center [962, 548] width 151 height 31
type input "800.00"
click at [997, 699] on button "Save & Close" at bounding box center [1002, 695] width 111 height 35
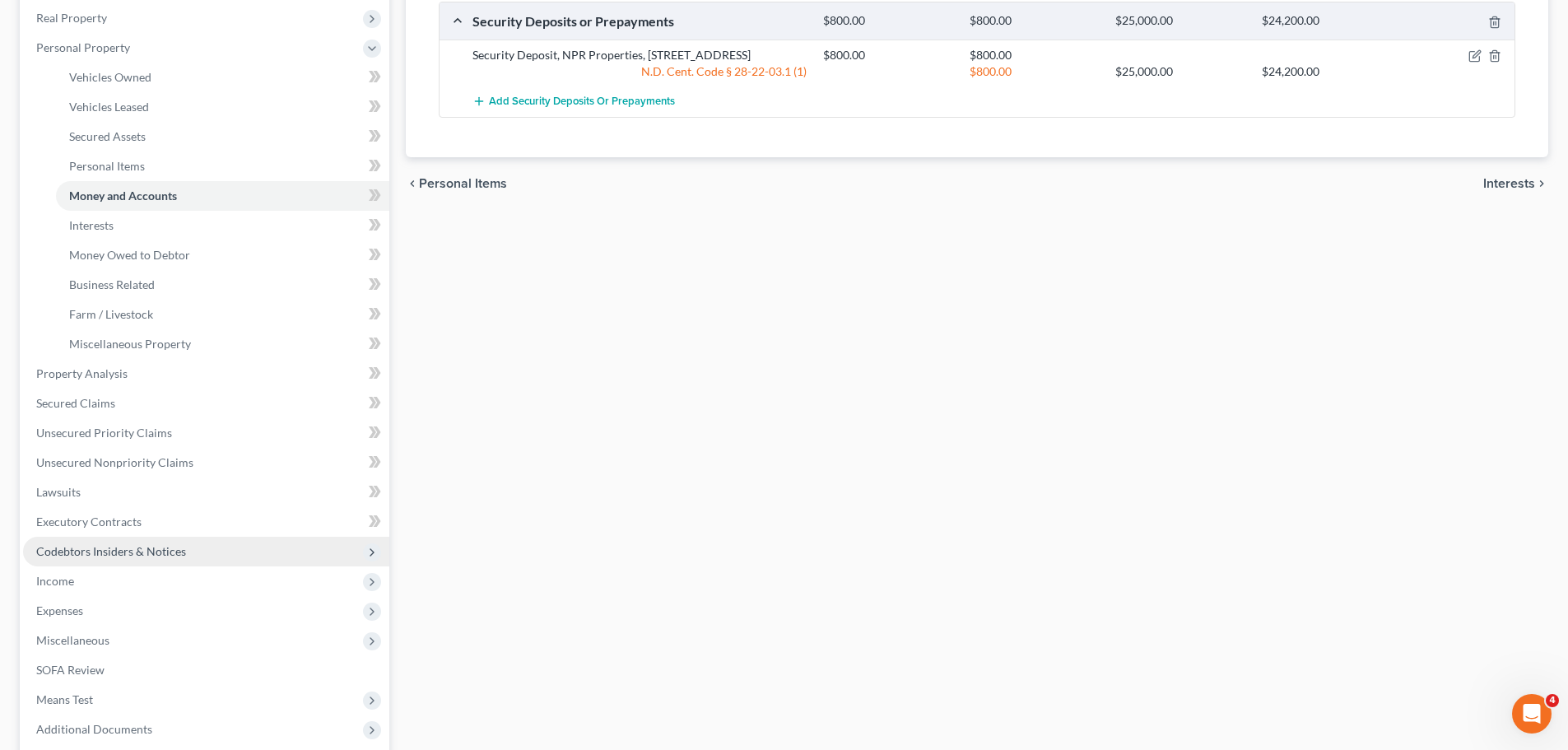
scroll to position [329, 0]
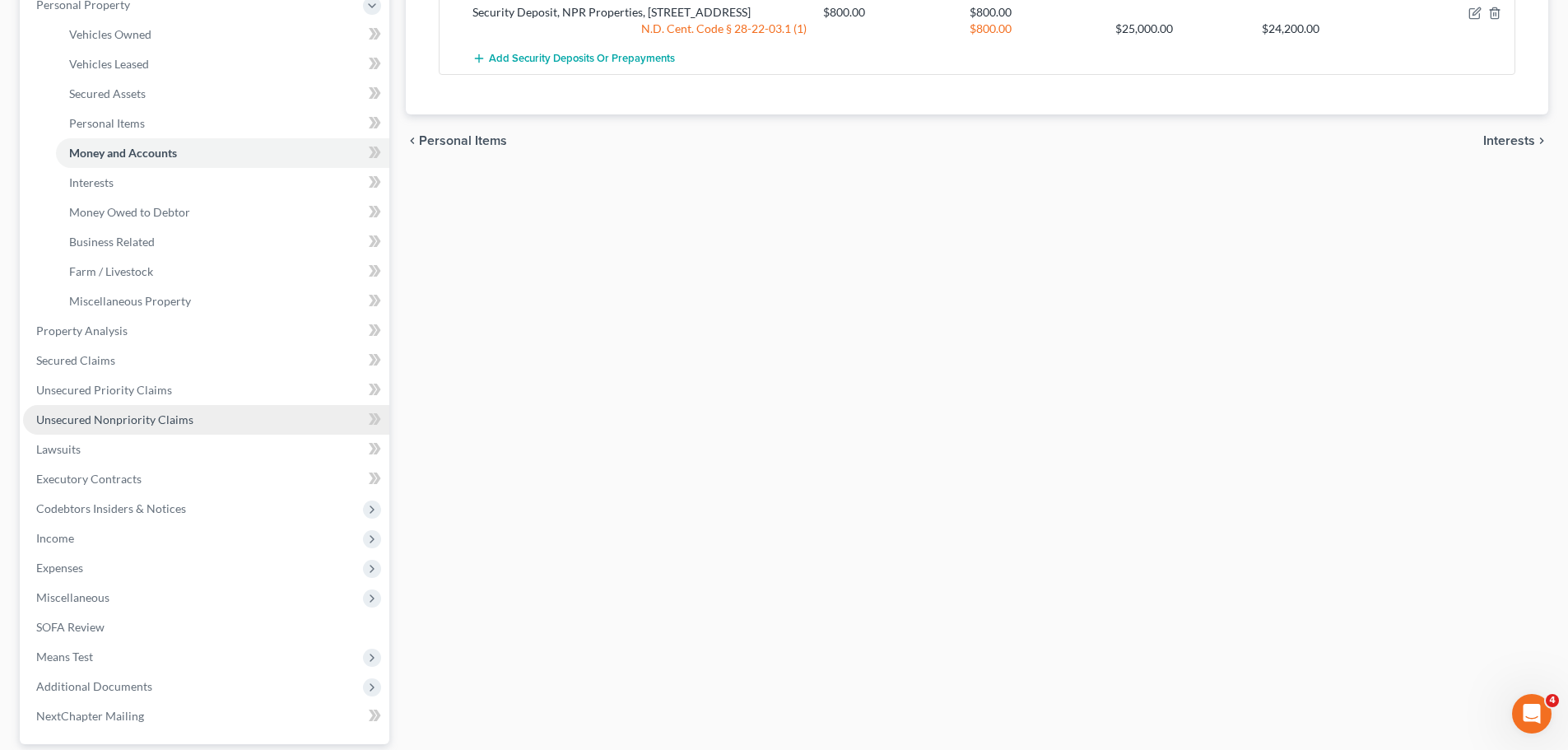
click at [113, 424] on span "Unsecured Nonpriority Claims" at bounding box center [114, 420] width 157 height 14
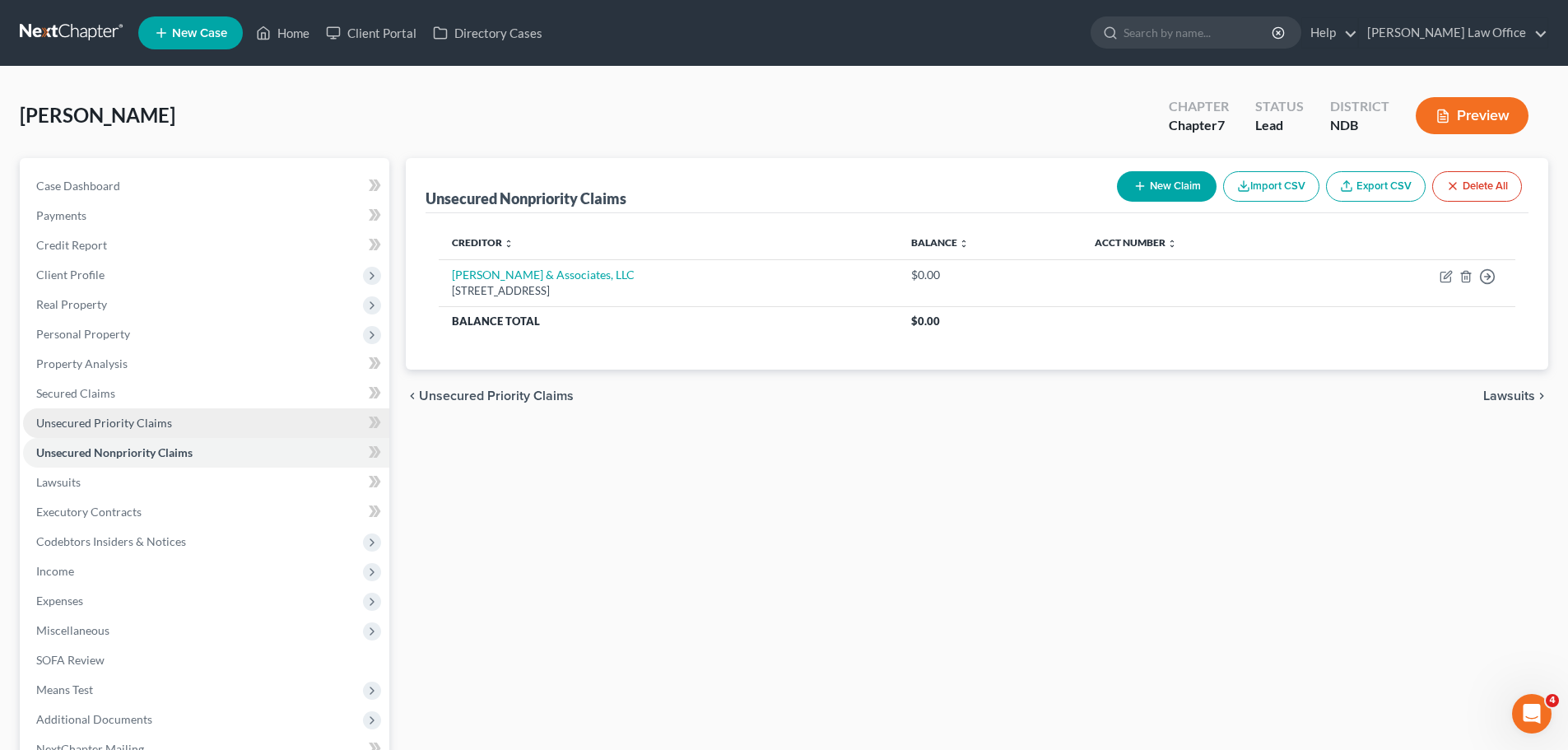
click at [134, 428] on span "Unsecured Priority Claims" at bounding box center [103, 422] width 136 height 14
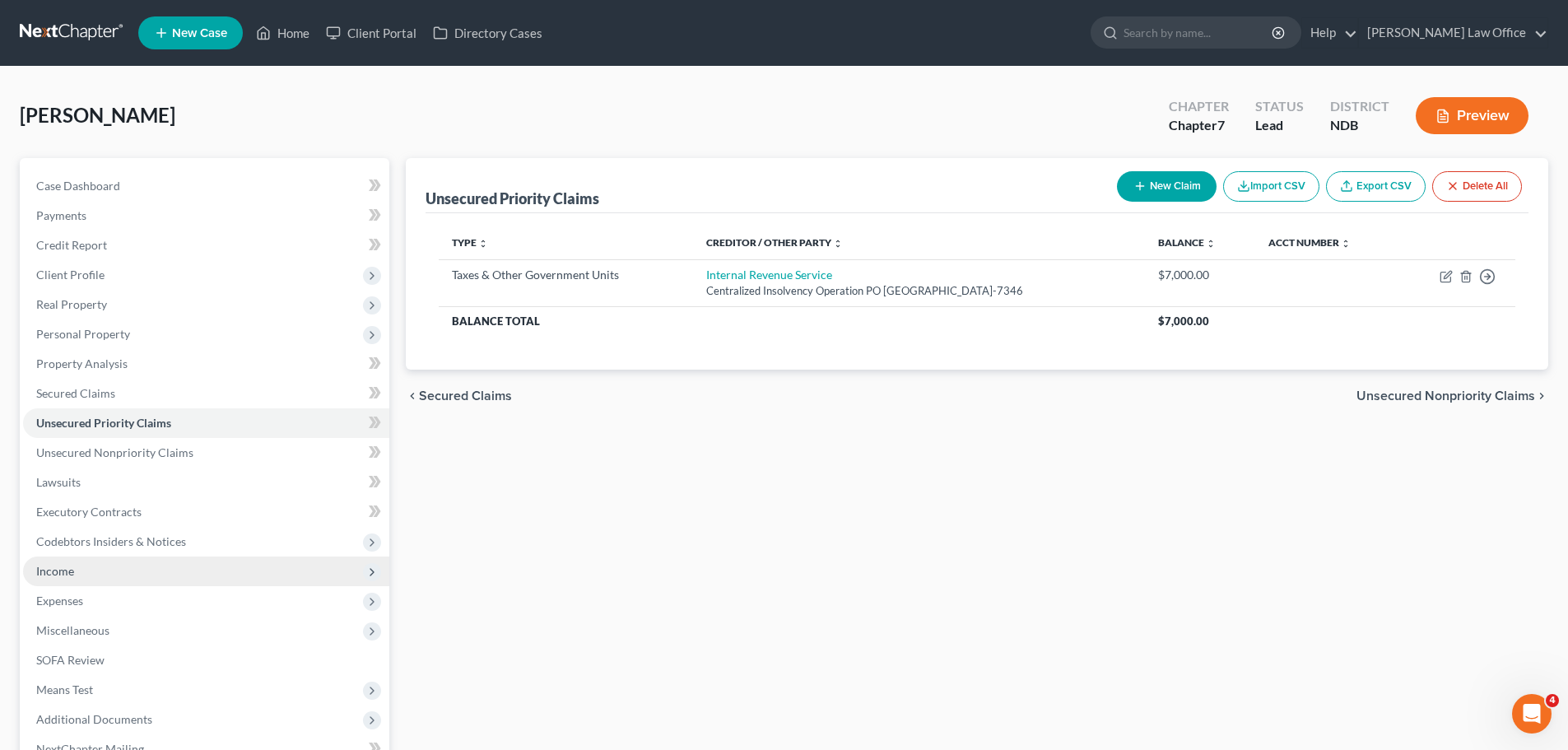
click at [61, 569] on span "Income" at bounding box center [55, 571] width 38 height 14
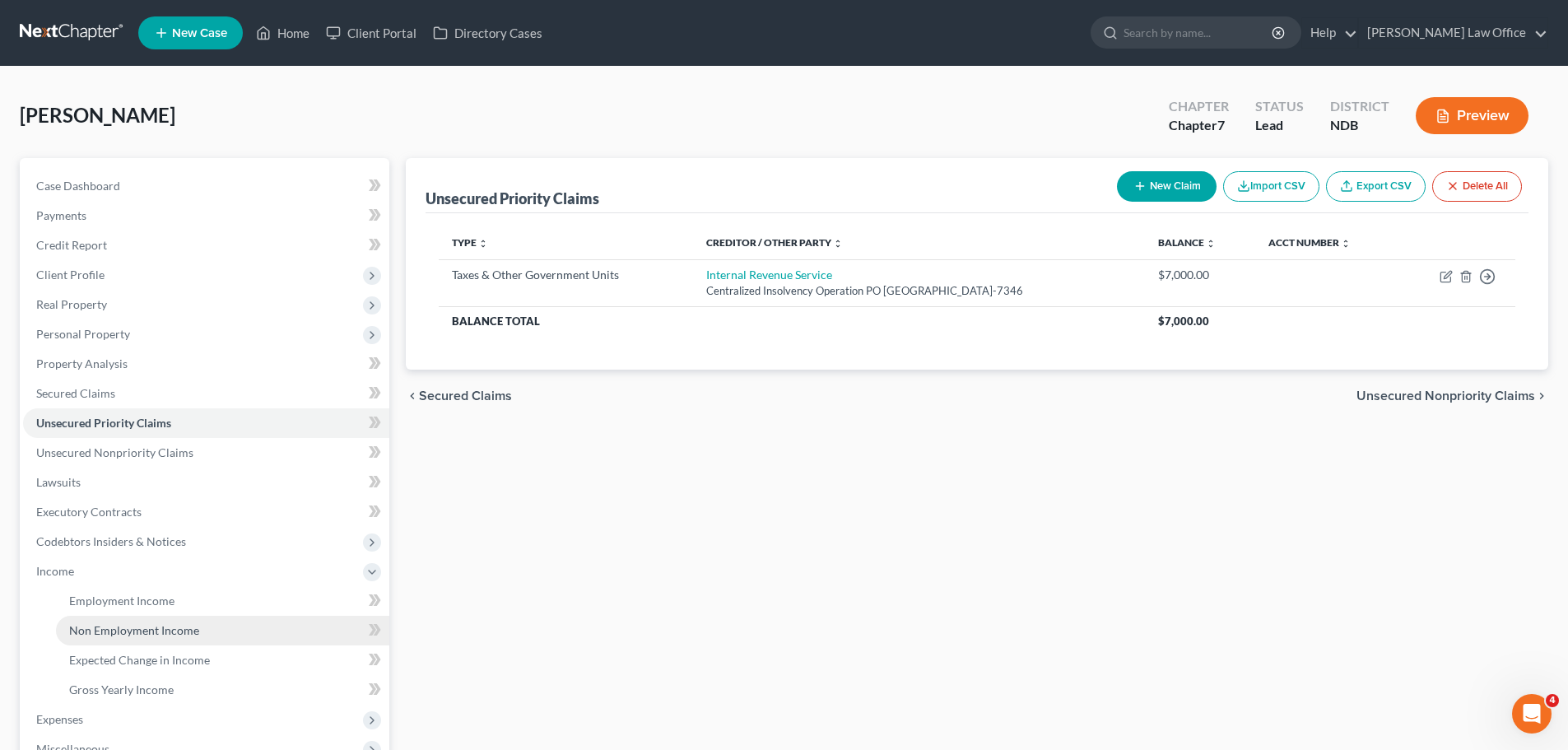
click at [151, 635] on span "Non Employment Income" at bounding box center [134, 631] width 130 height 14
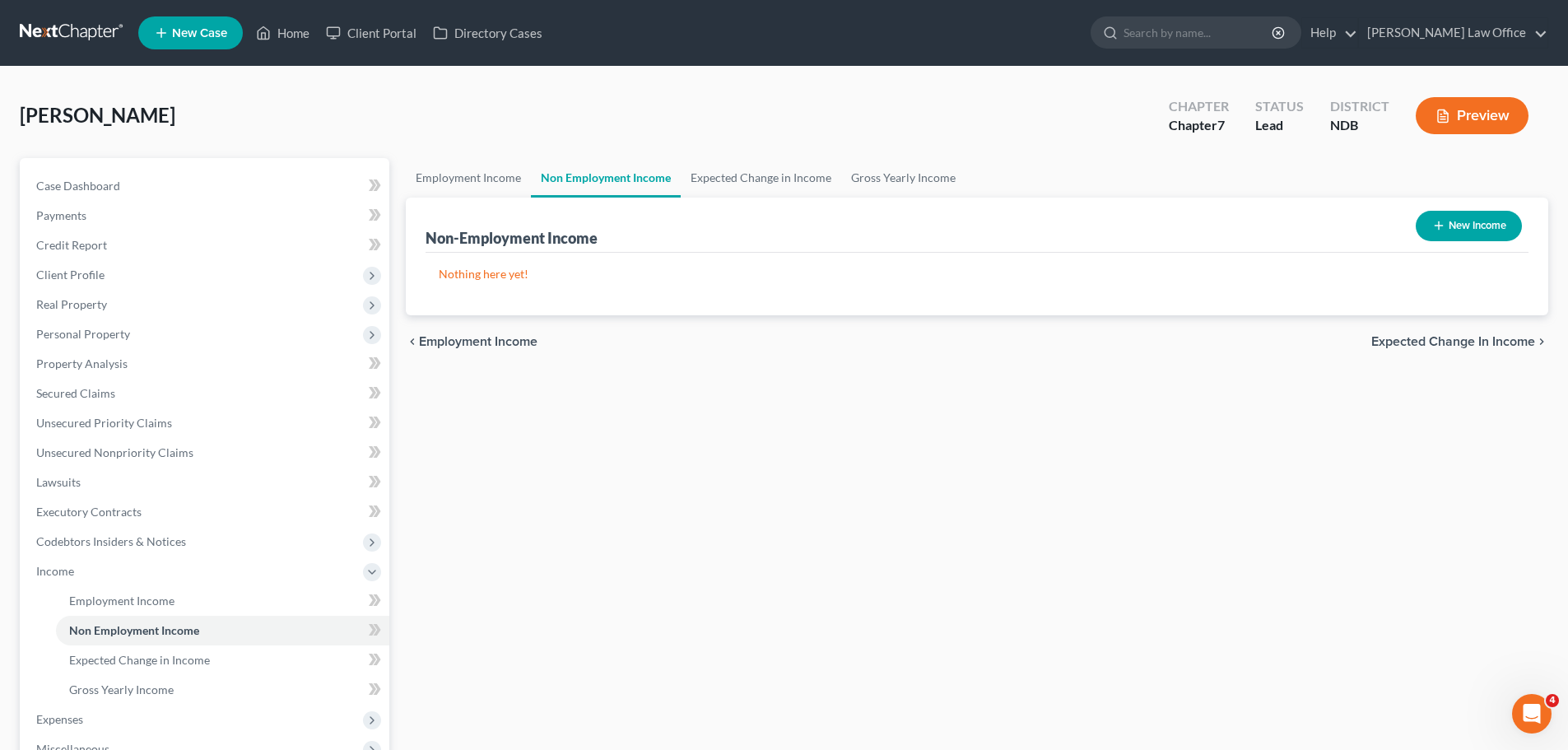
click at [1461, 223] on button "New Income" at bounding box center [1469, 226] width 106 height 31
select select "0"
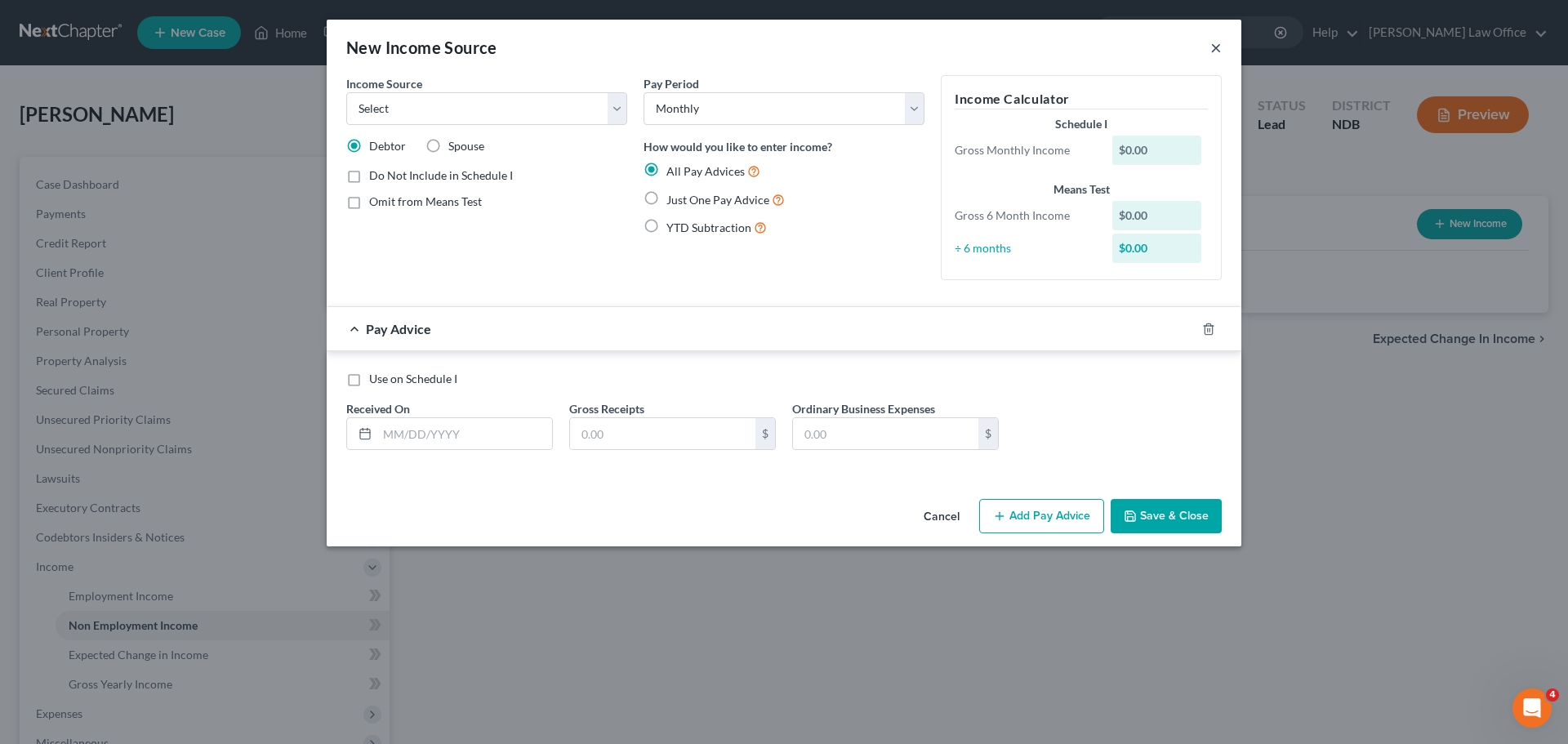
click at [1224, 49] on div "New Income Source ×" at bounding box center [784, 47] width 915 height 56
click at [1218, 47] on button "×" at bounding box center [1216, 47] width 12 height 19
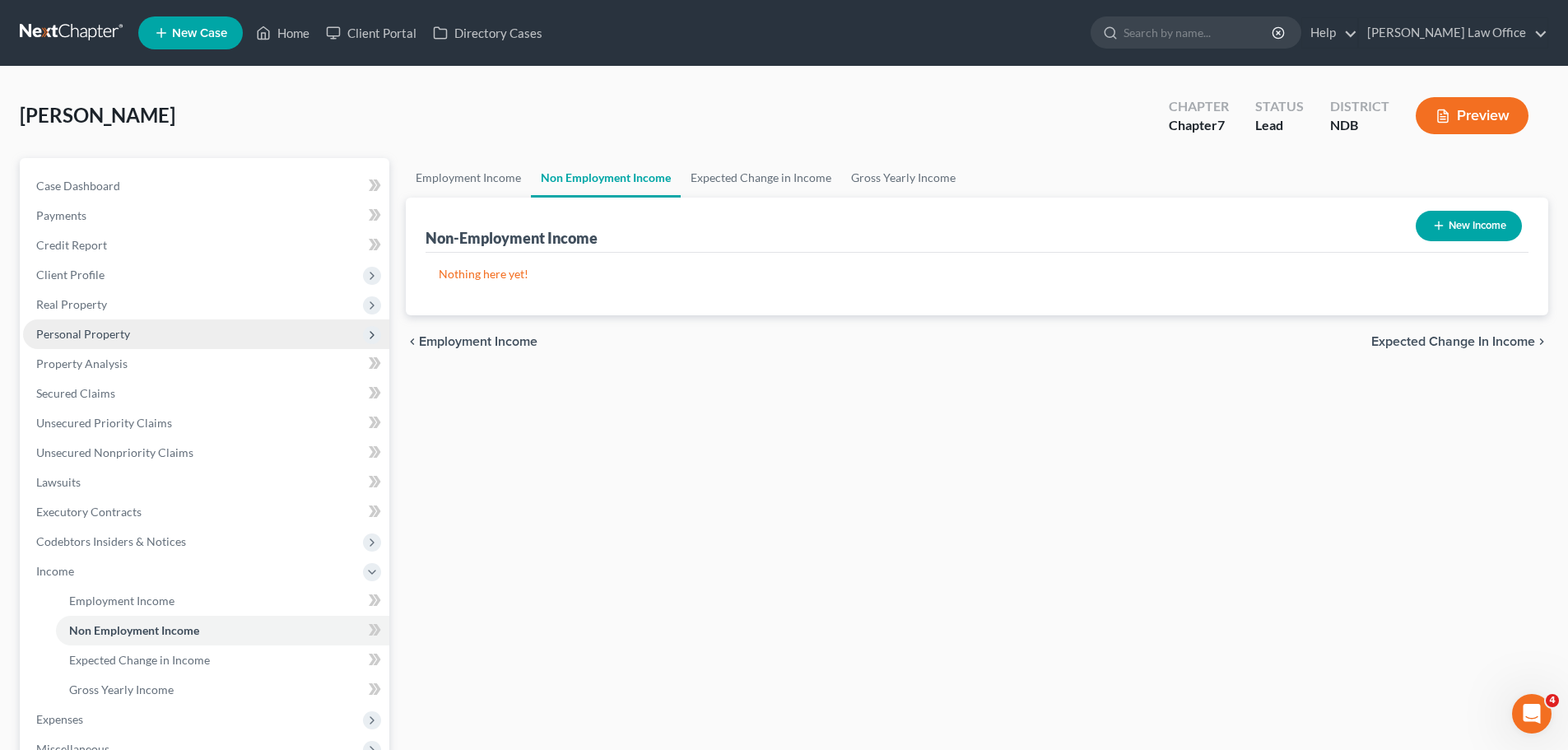
click at [102, 337] on span "Personal Property" at bounding box center [83, 334] width 94 height 14
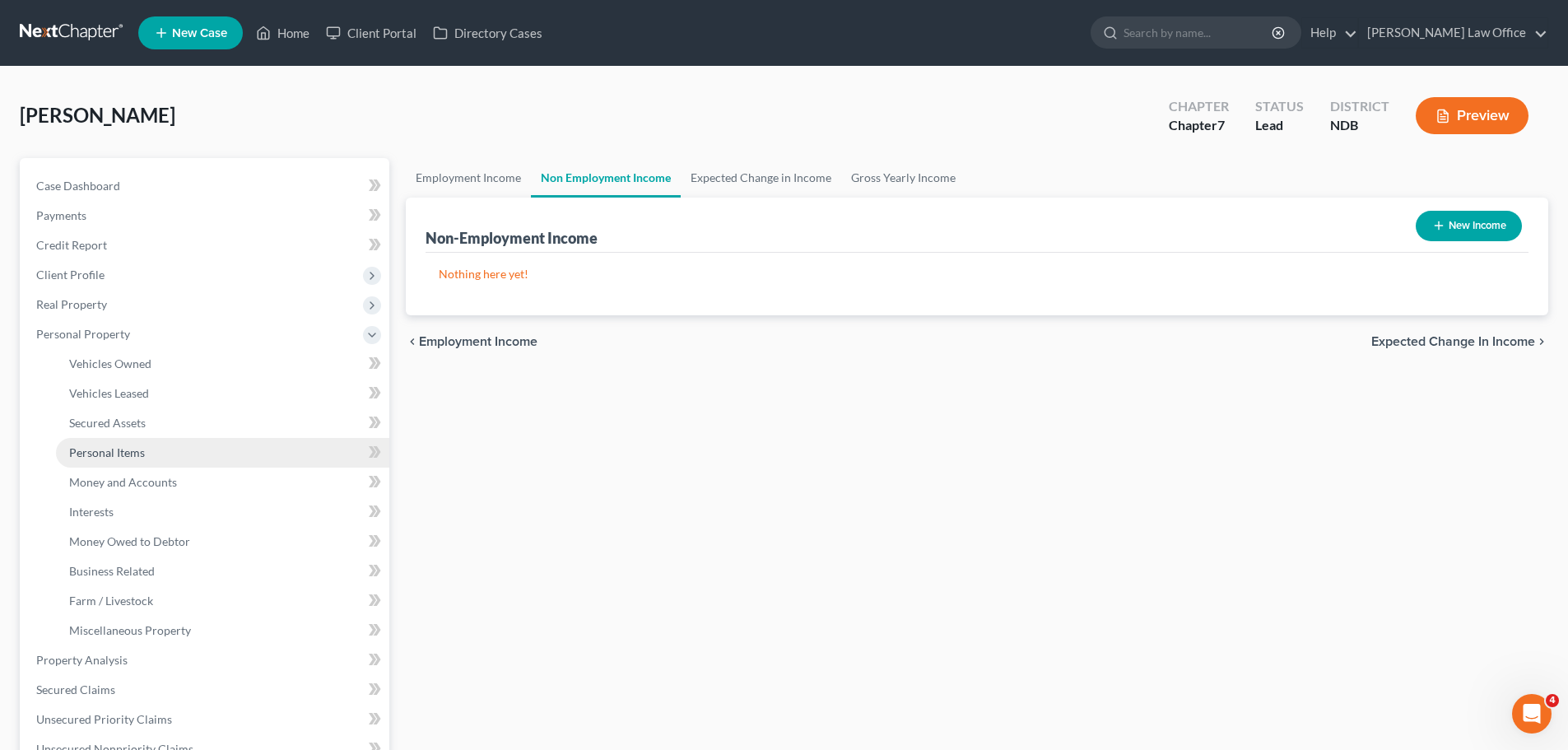
click at [114, 456] on span "Personal Items" at bounding box center [107, 452] width 76 height 14
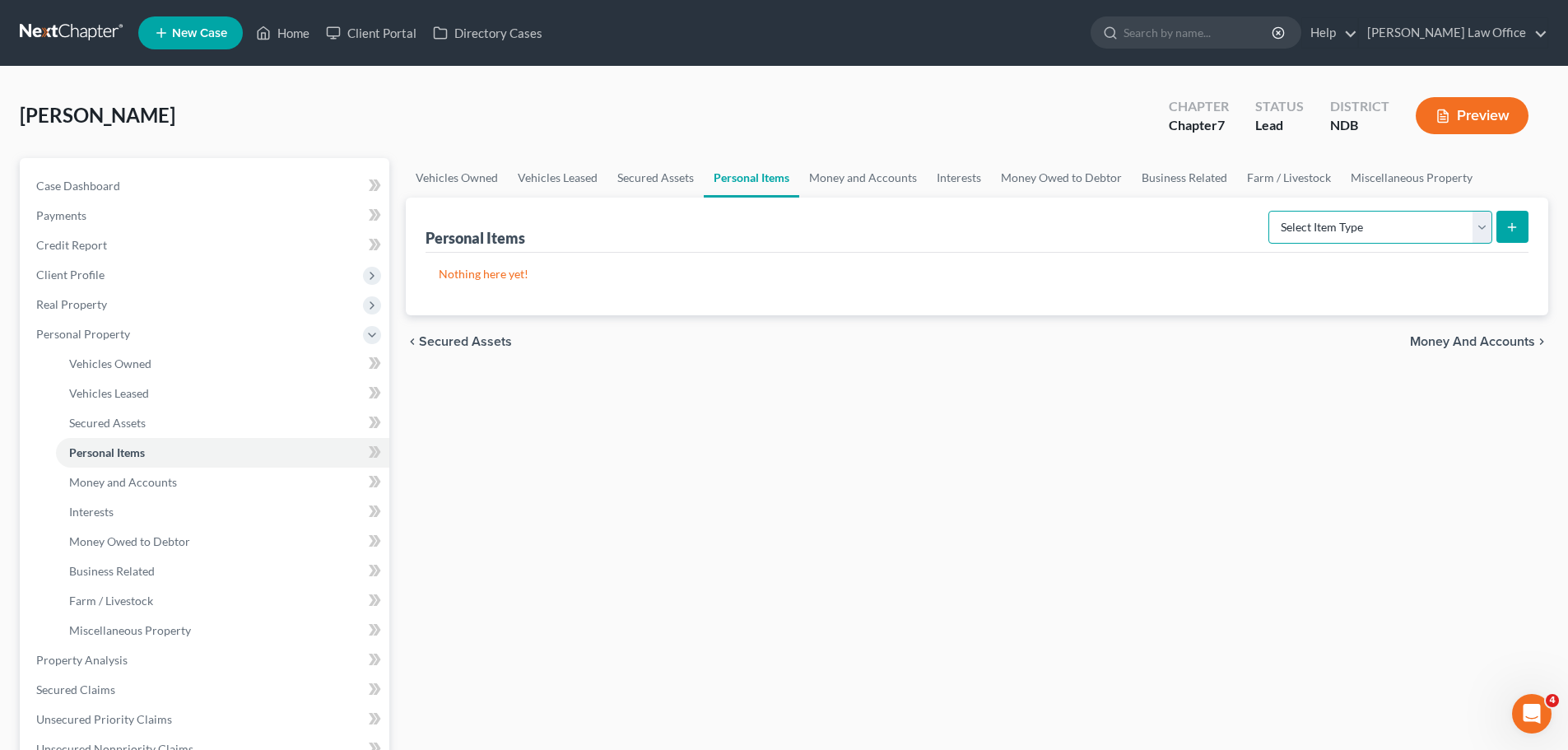
click at [1481, 231] on select "Select Item Type Clothing (A/B: 11) Collectibles Of Value (A/B: 8) Electronics …" at bounding box center [1380, 227] width 224 height 33
select select "household_goods"
click at [1271, 211] on select "Select Item Type Clothing (A/B: 11) Collectibles Of Value (A/B: 8) Electronics …" at bounding box center [1380, 227] width 224 height 33
click at [1514, 223] on icon "submit" at bounding box center [1512, 227] width 13 height 13
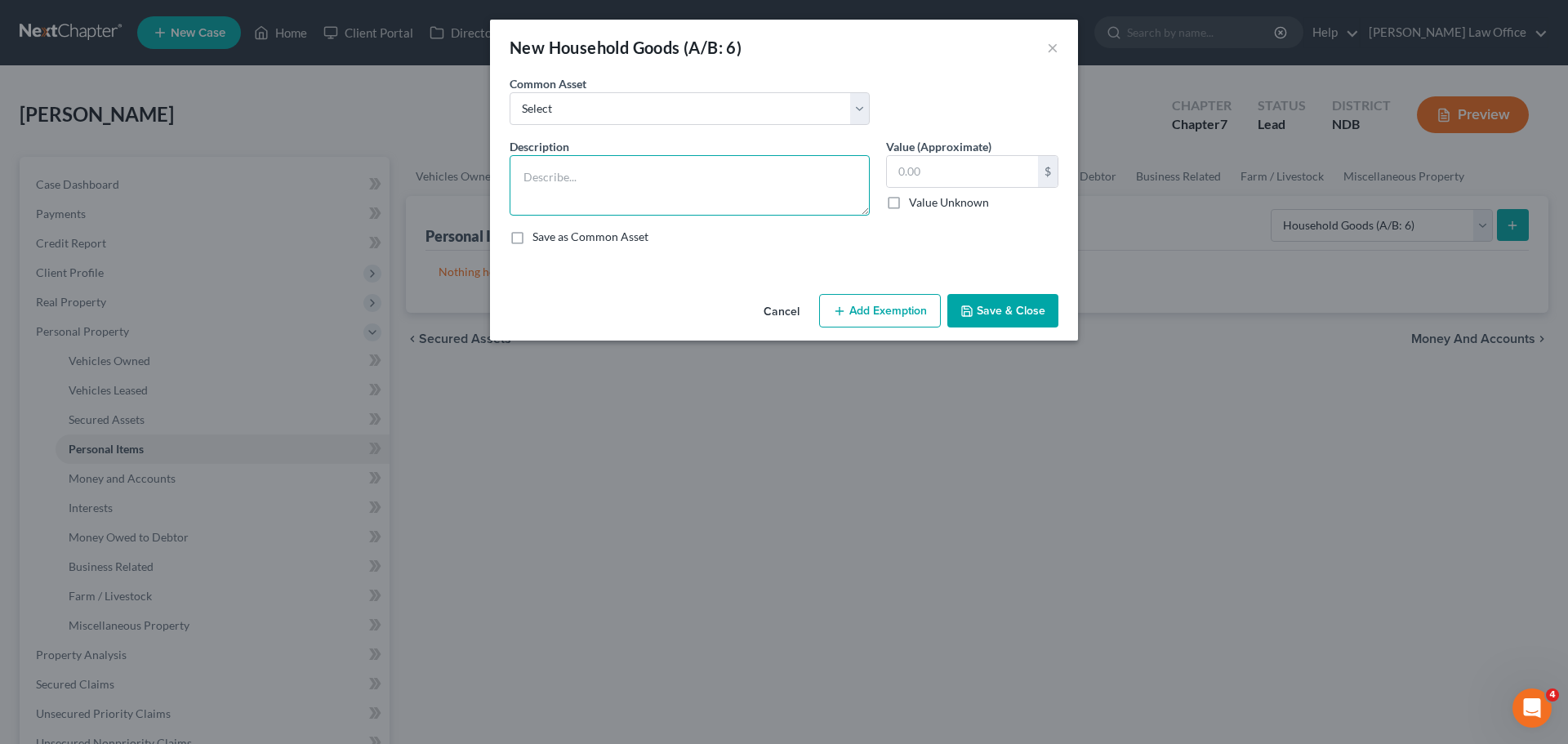
drag, startPoint x: 559, startPoint y: 165, endPoint x: 573, endPoint y: 162, distance: 14.3
click at [564, 163] on textarea at bounding box center [690, 185] width 360 height 60
type textarea "Couch, recliner, 3 end tables, bed, dresser, kitchen table, 4 chairs, hutch, to…"
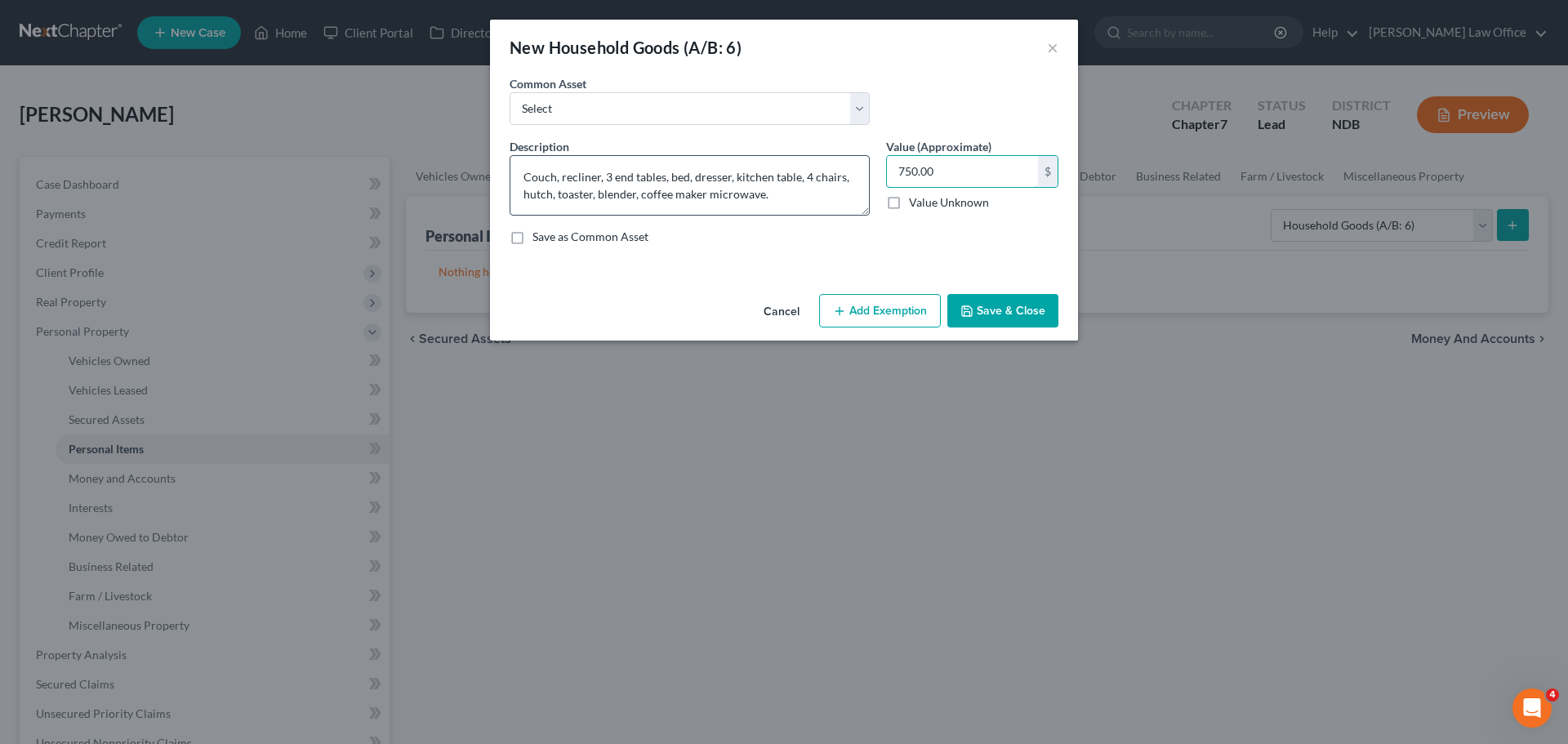
type input "750.00"
click at [782, 199] on textarea "Couch, recliner, 3 end tables, bed, dresser, kitchen table, 4 chairs, hutch, to…" at bounding box center [690, 185] width 360 height 60
click at [883, 311] on button "Add Exemption" at bounding box center [880, 311] width 122 height 35
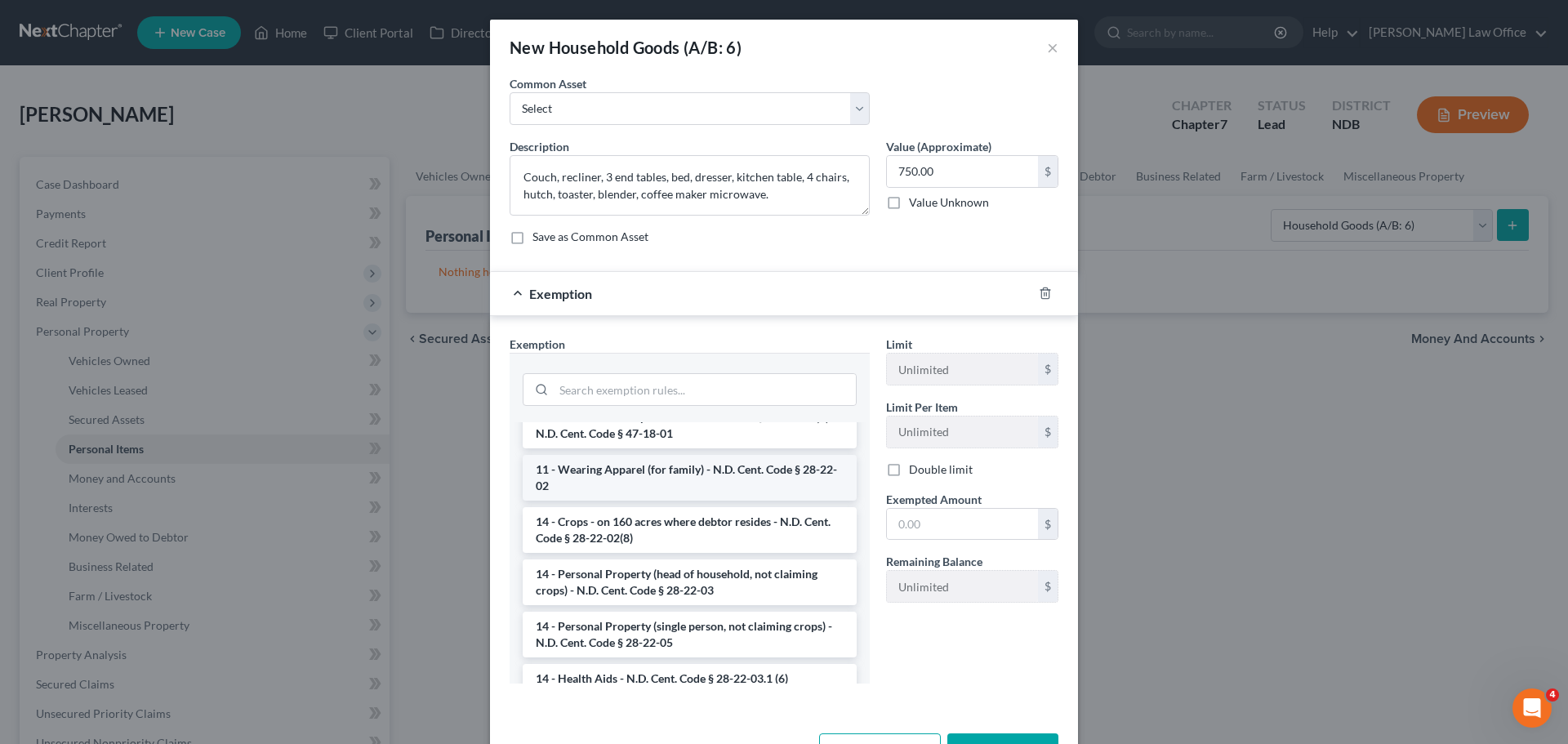
scroll to position [327, 0]
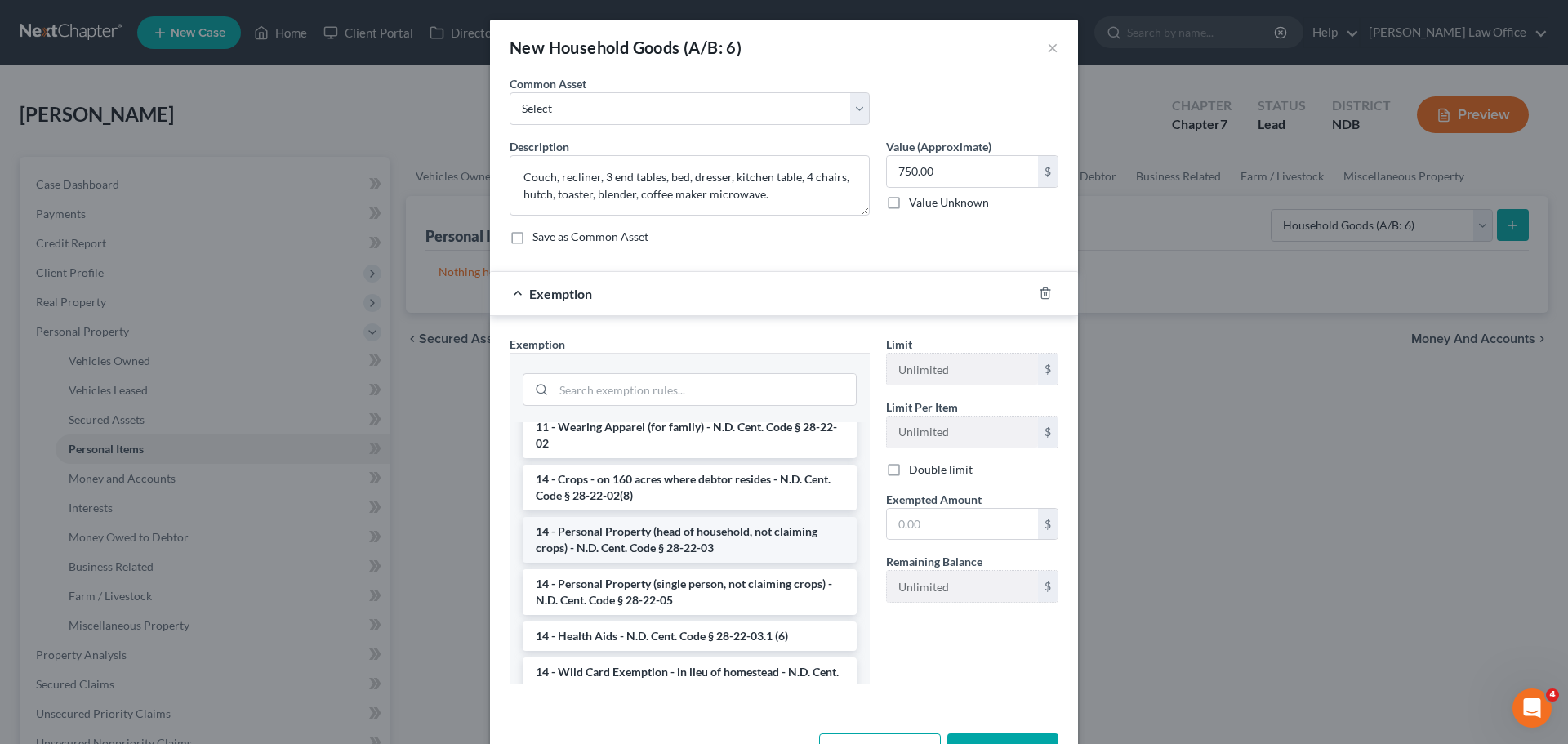
click at [656, 548] on li "14 - Personal Property (head of household, not claiming crops) - N.D. Cent. Cod…" at bounding box center [690, 540] width 334 height 46
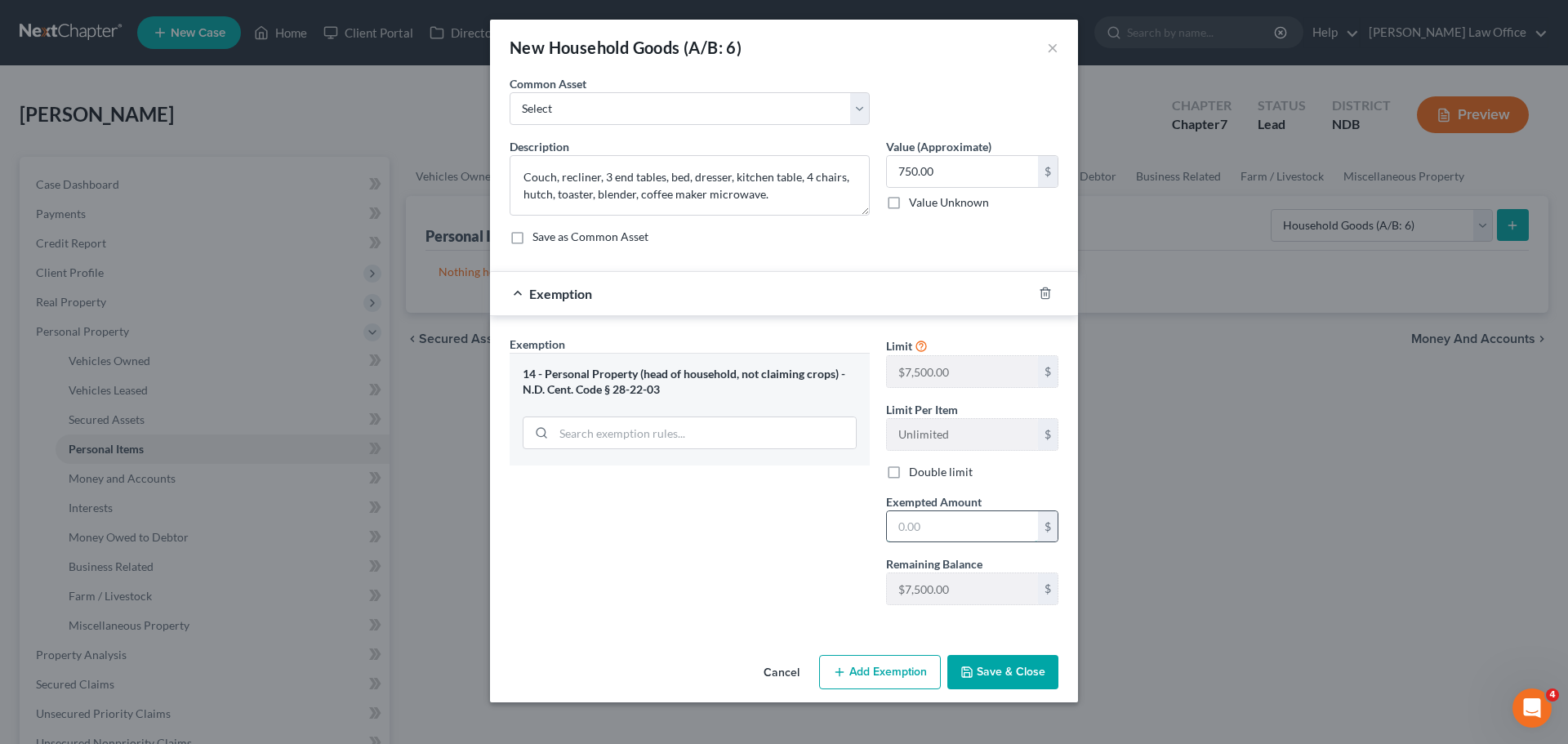
click at [916, 524] on input "text" at bounding box center [962, 526] width 151 height 31
type input "750.00"
click at [1023, 670] on button "Save & Close" at bounding box center [1002, 672] width 111 height 35
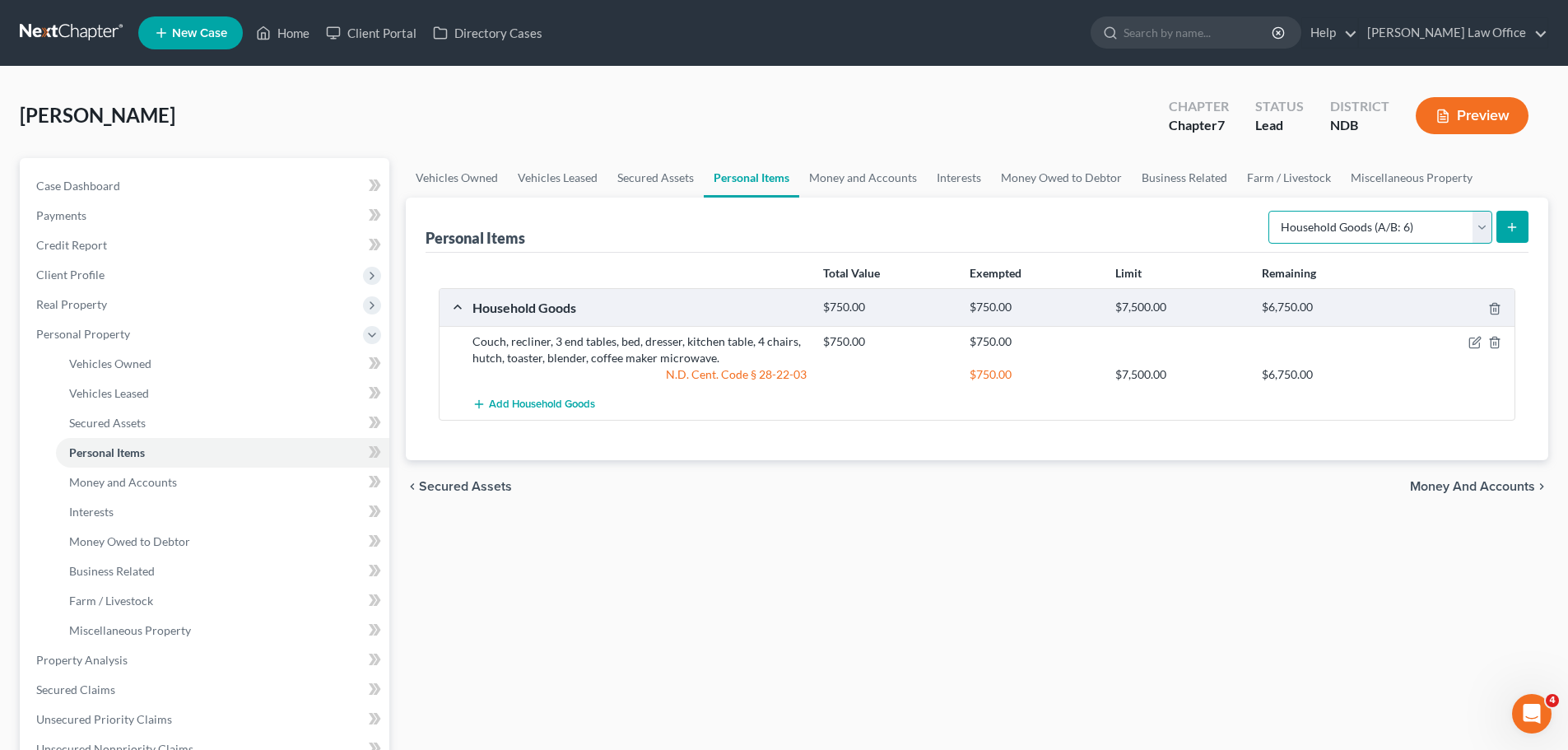
click at [1487, 224] on select "Select Item Type Clothing (A/B: 11) Collectibles Of Value (A/B: 8) Electronics …" at bounding box center [1380, 227] width 224 height 33
select select "electronics"
click at [1271, 211] on select "Select Item Type Clothing (A/B: 11) Collectibles Of Value (A/B: 8) Electronics …" at bounding box center [1380, 227] width 224 height 33
click at [1516, 227] on icon "submit" at bounding box center [1512, 227] width 13 height 13
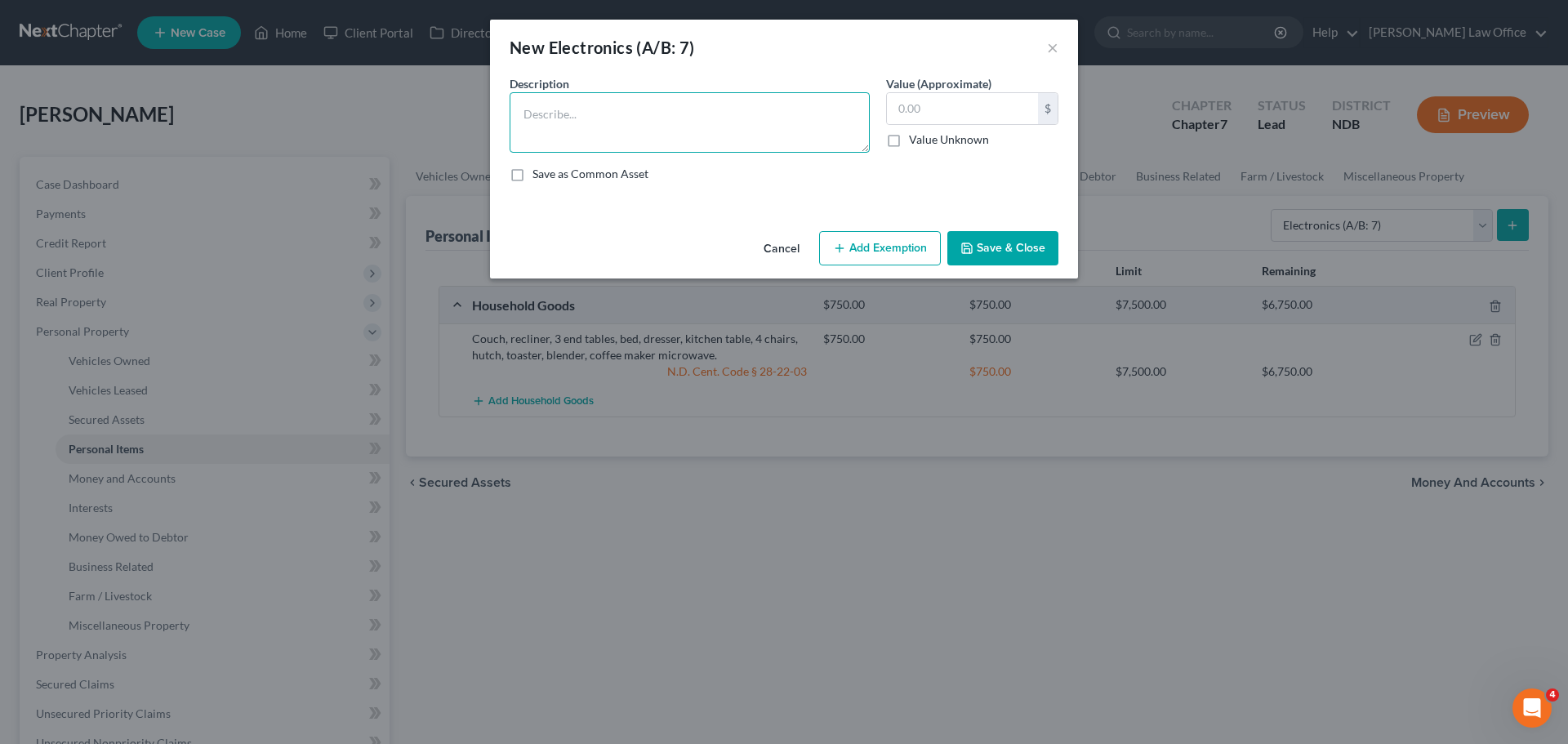
click at [542, 113] on textarea at bounding box center [690, 122] width 360 height 60
type textarea "2 TVs. 1 DVD player, camera, 1 computer, 1 printer,"
click at [911, 109] on input "text" at bounding box center [962, 108] width 151 height 31
type input "400.00"
click at [863, 248] on button "Add Exemption" at bounding box center [880, 248] width 122 height 35
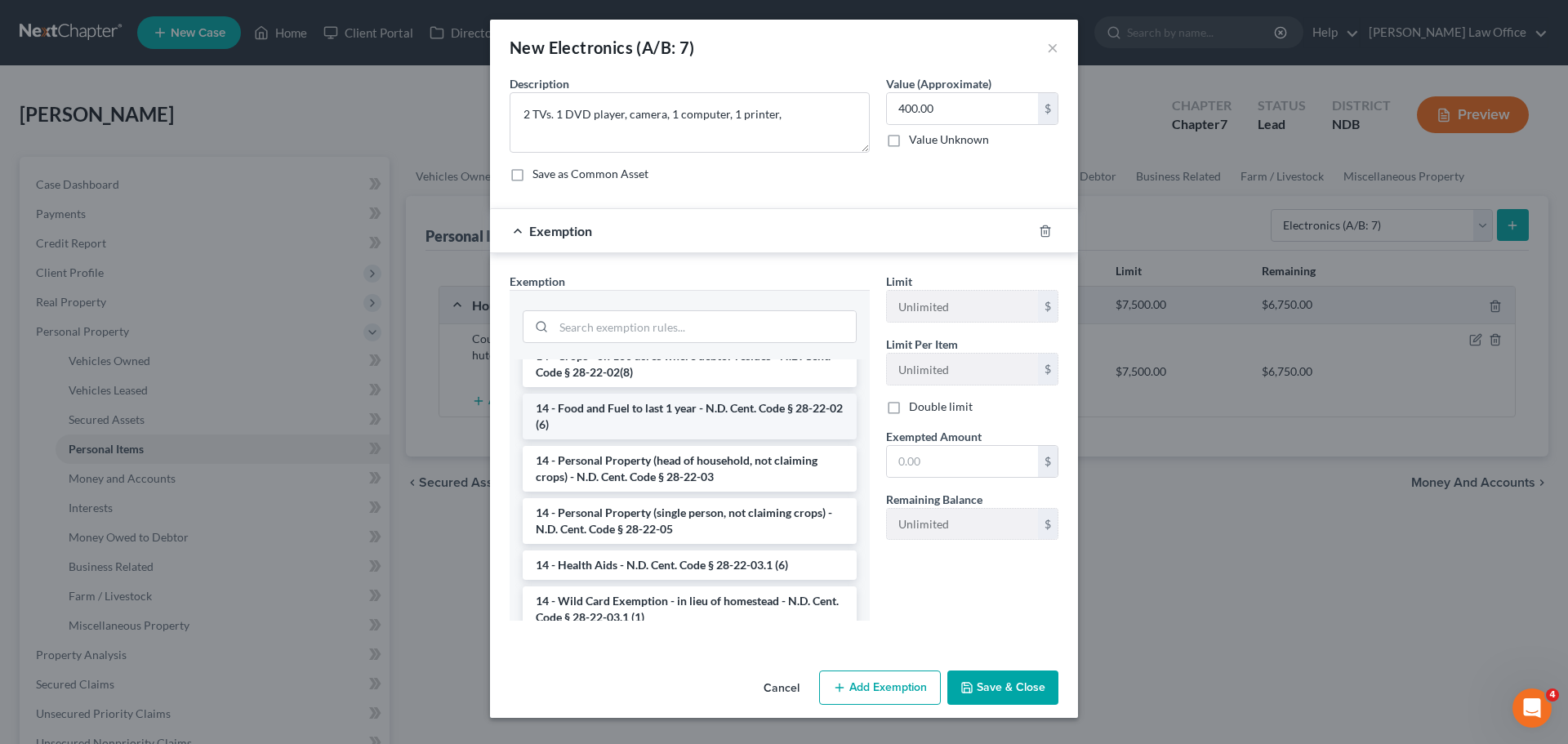
scroll to position [163, 0]
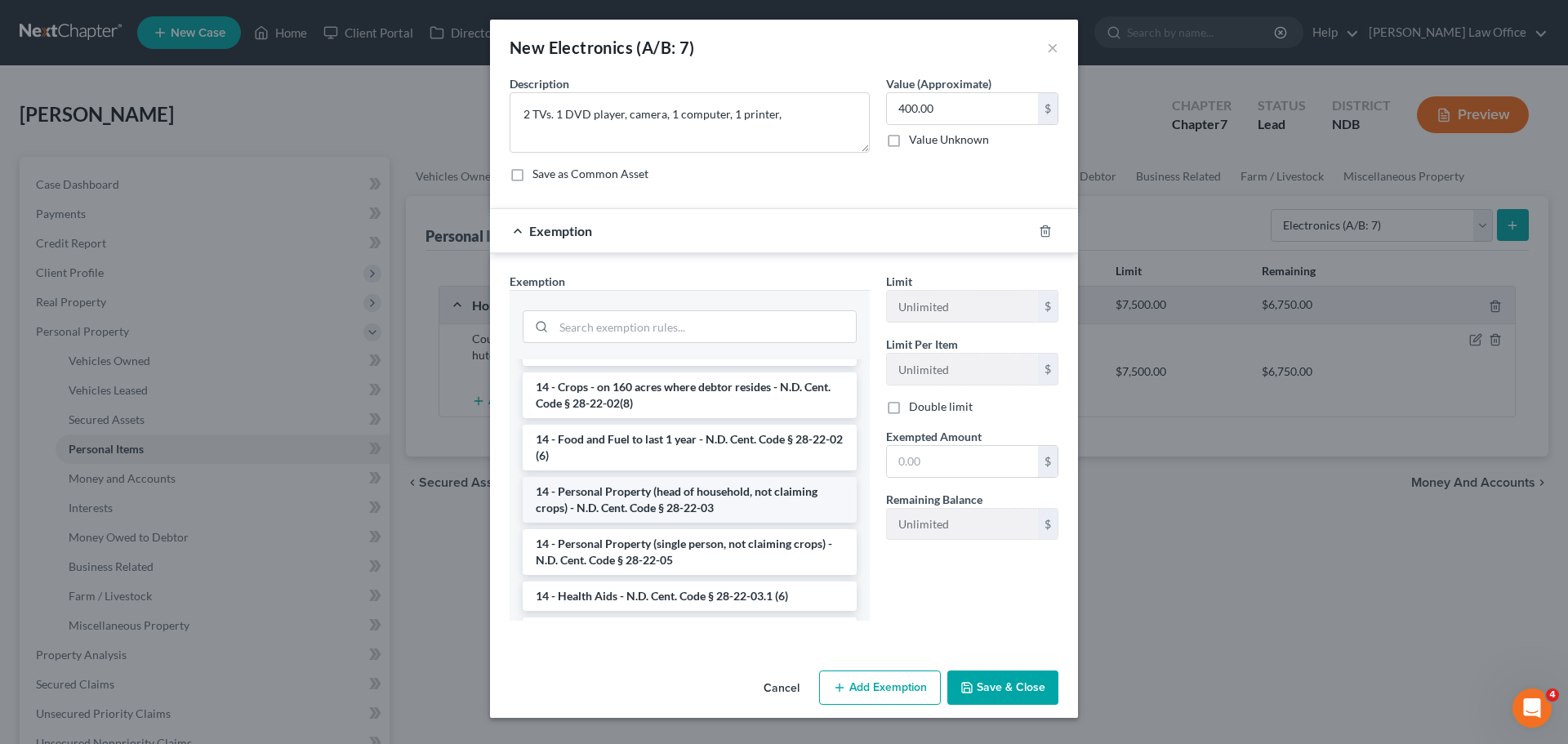
click at [663, 502] on li "14 - Personal Property (head of household, not claiming crops) - N.D. Cent. Cod…" at bounding box center [690, 500] width 334 height 46
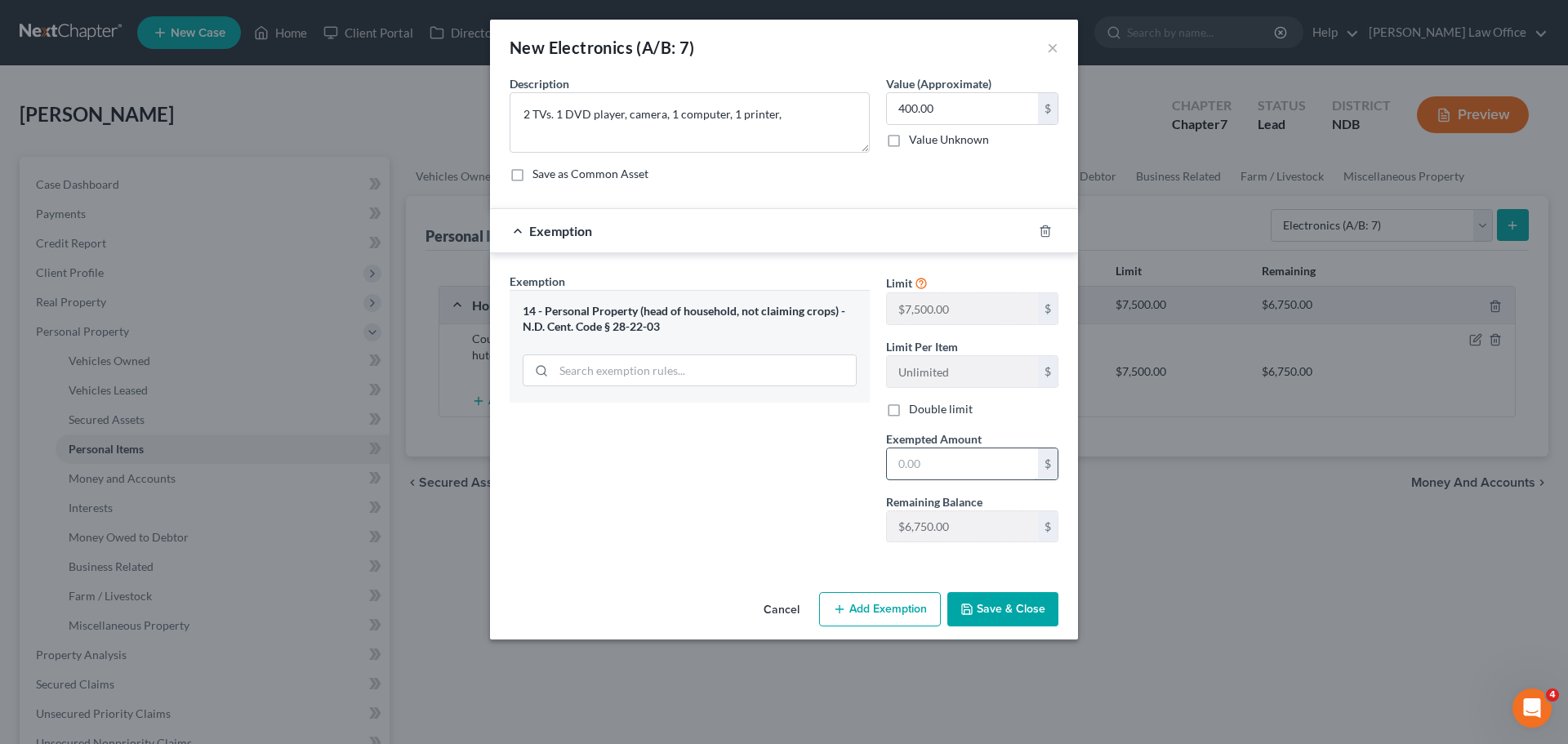
click at [913, 463] on input "text" at bounding box center [962, 464] width 151 height 31
type input "400.00"
click at [1006, 609] on button "Save & Close" at bounding box center [1002, 609] width 111 height 35
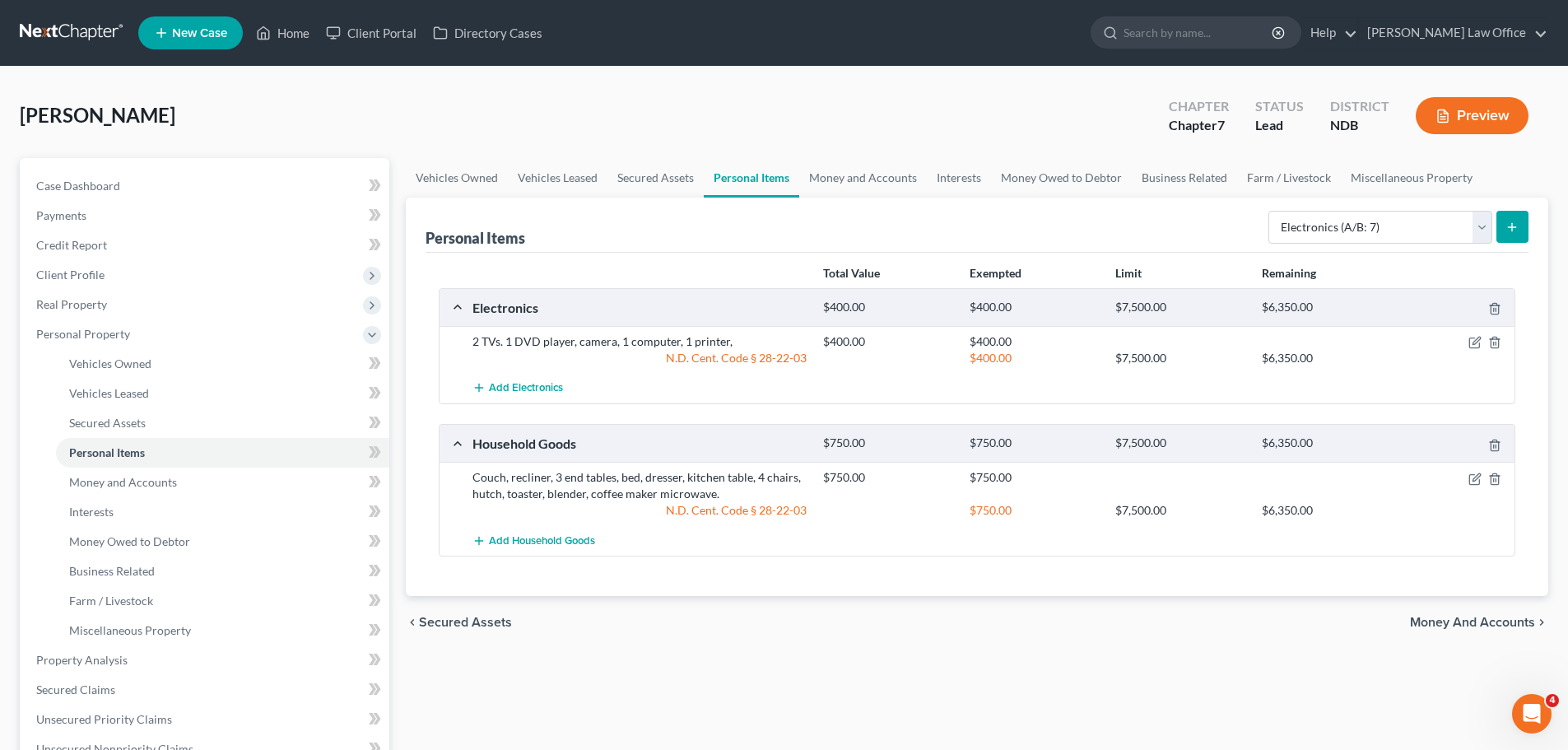
click at [1517, 226] on icon "submit" at bounding box center [1512, 227] width 13 height 13
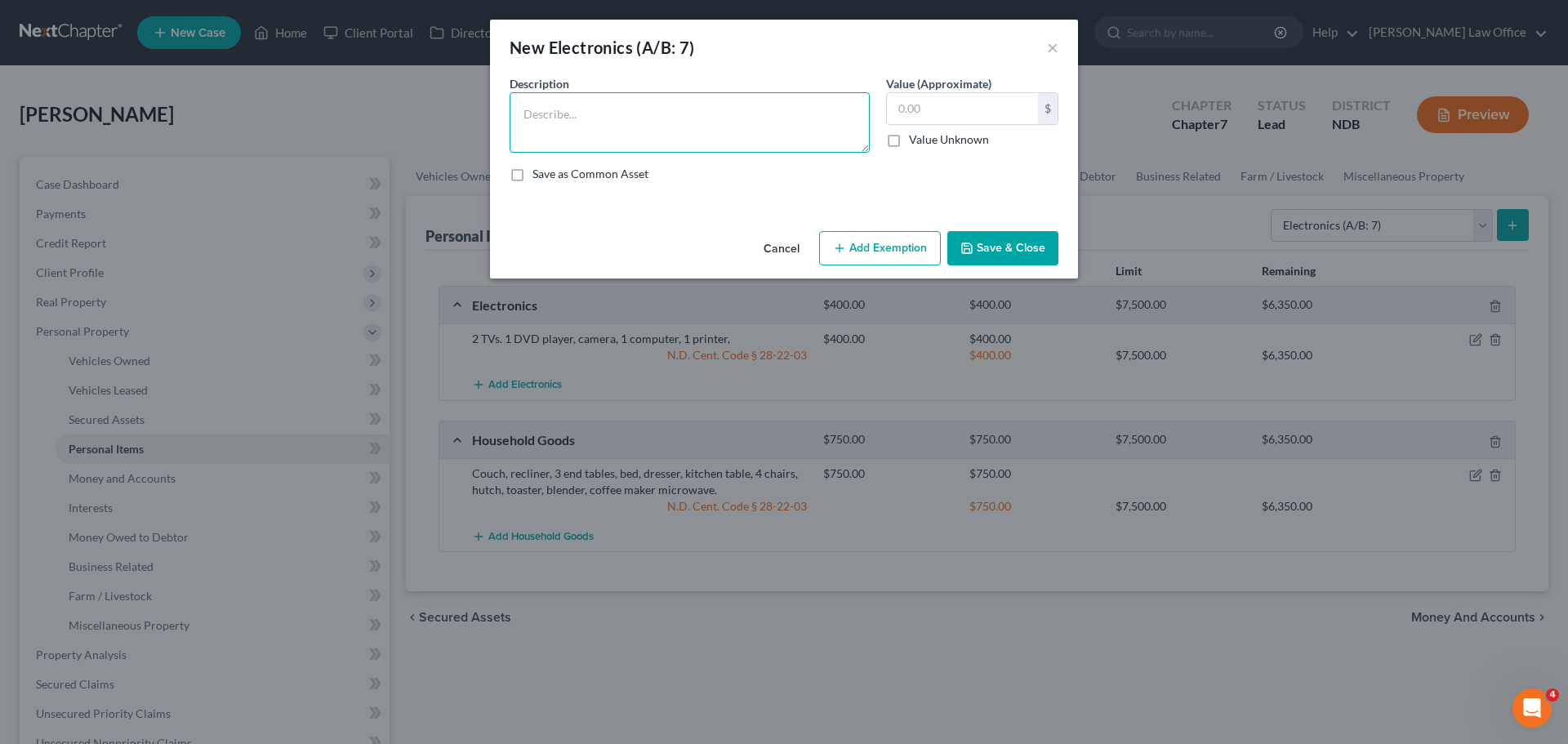
click at [569, 128] on textarea at bounding box center [690, 122] width 360 height 60
type textarea "DVDs & CDs"
type input "100.00"
click at [883, 255] on button "Add Exemption" at bounding box center [880, 248] width 122 height 35
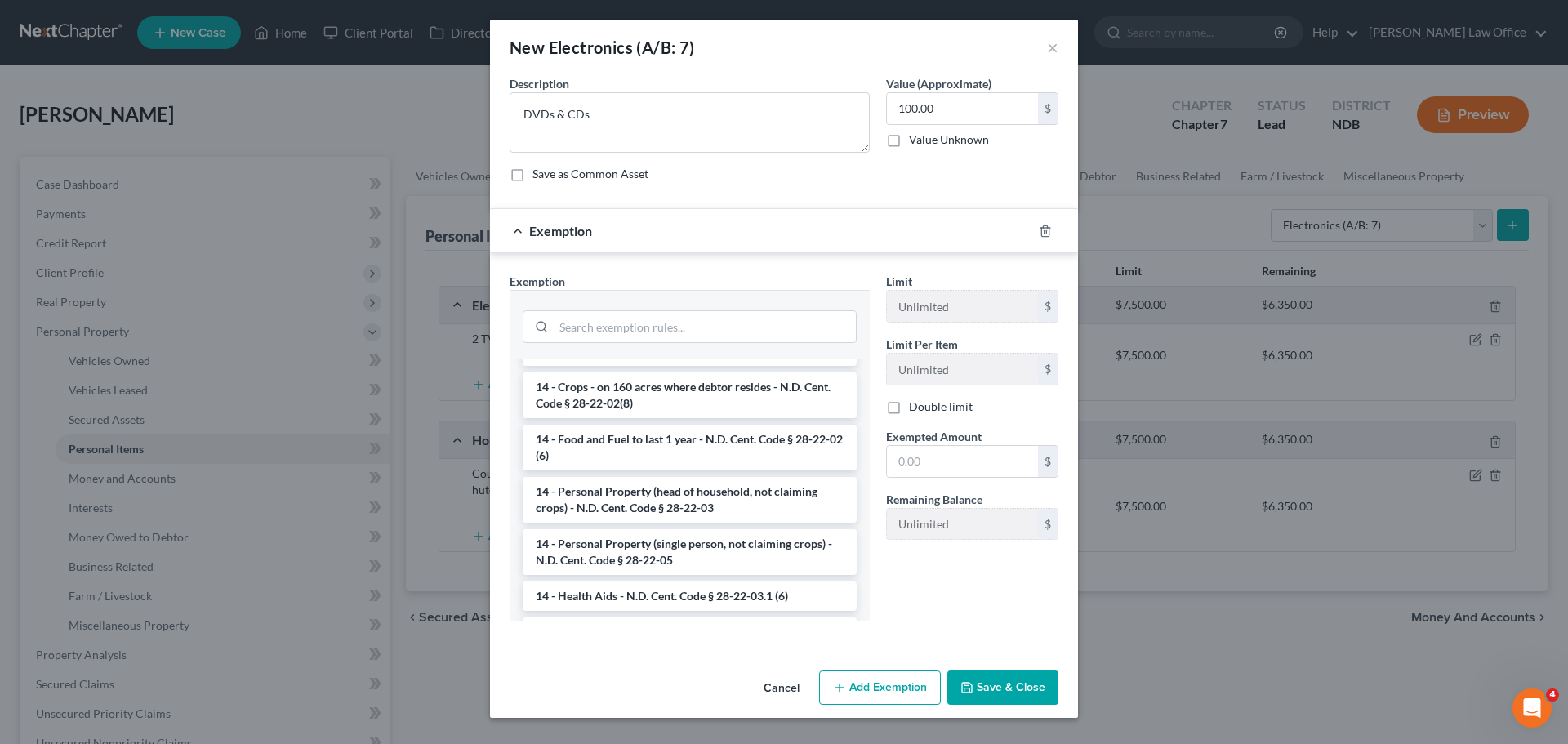
scroll to position [245, 0]
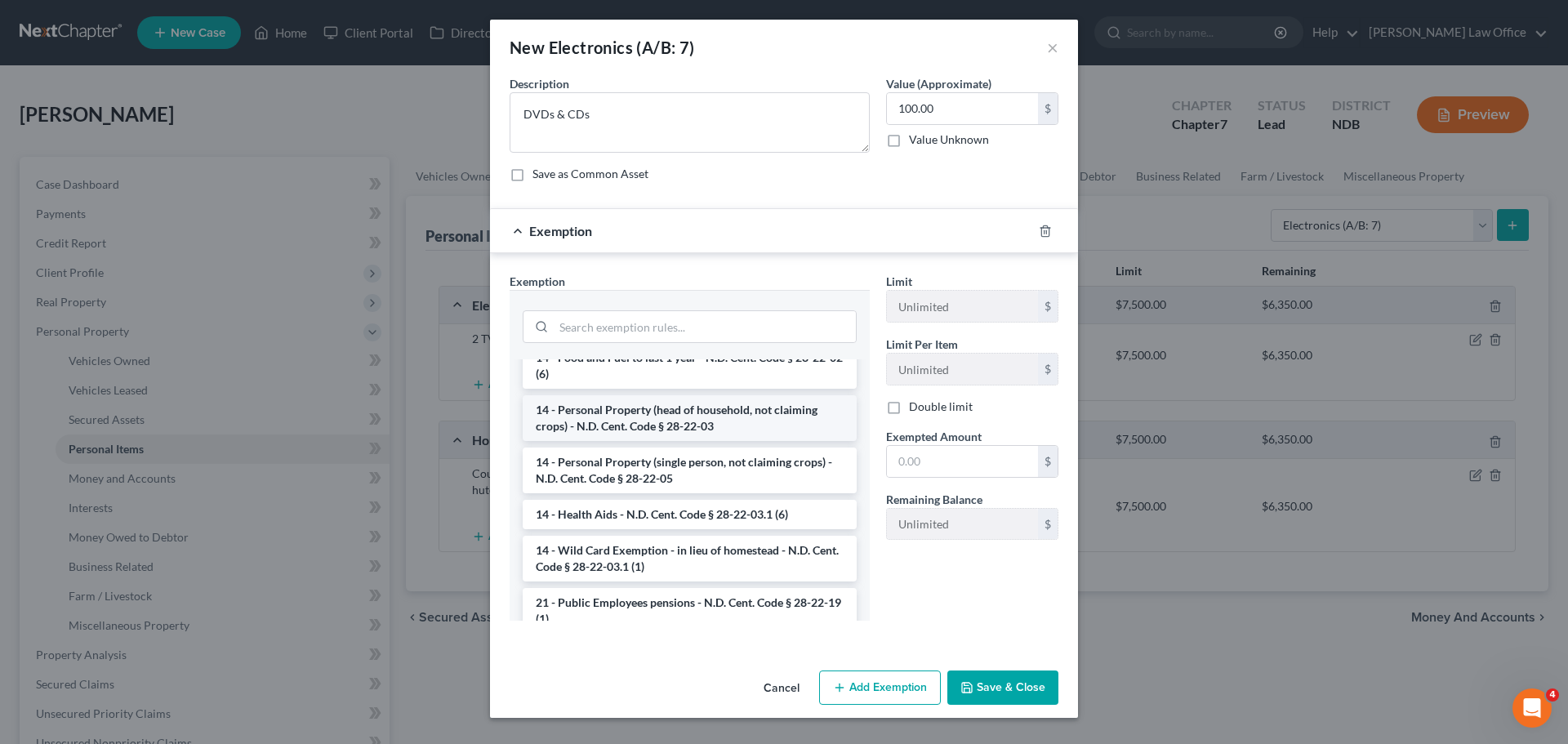
click at [667, 406] on li "14 - Personal Property (head of household, not claiming crops) - N.D. Cent. Cod…" at bounding box center [690, 418] width 334 height 46
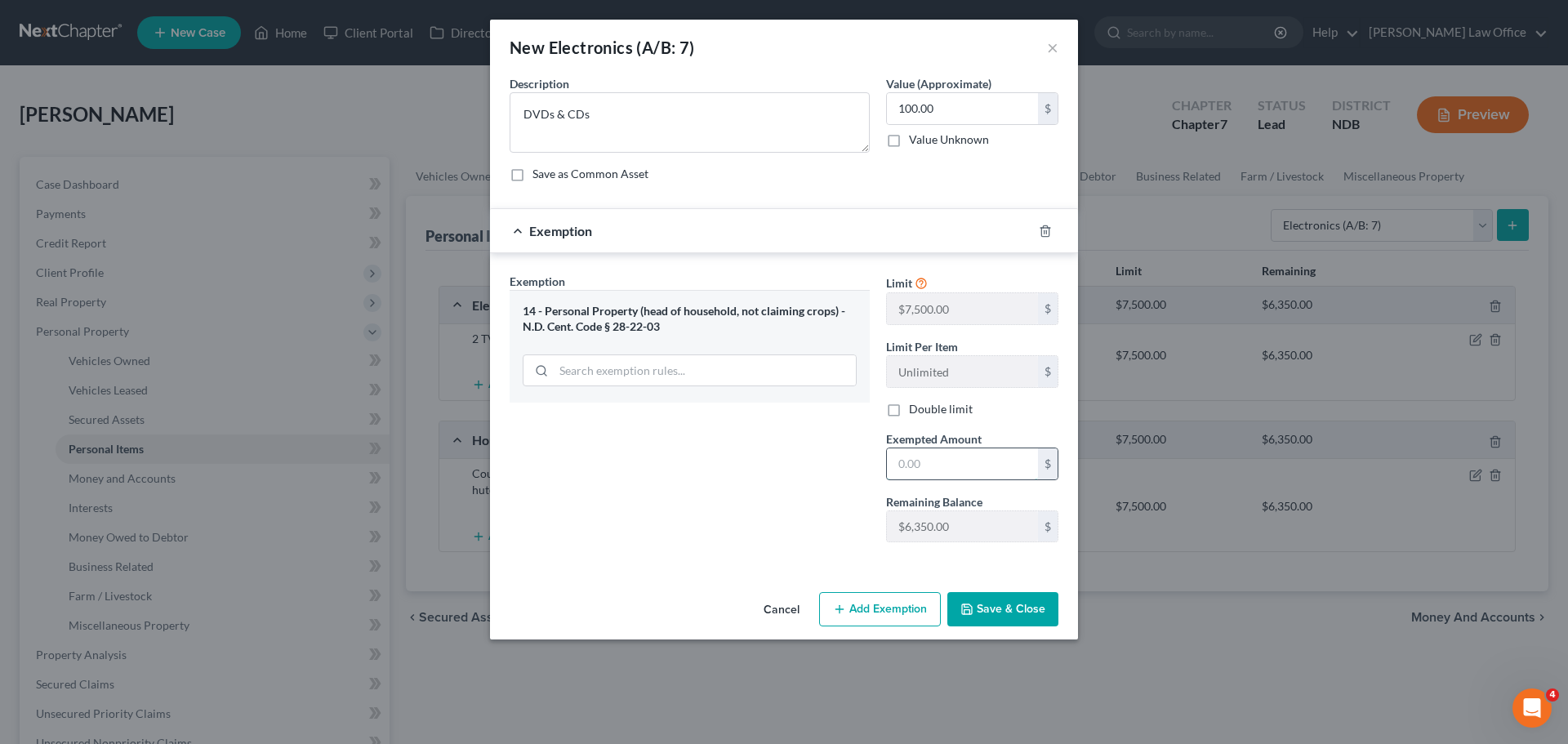
drag, startPoint x: 932, startPoint y: 466, endPoint x: 955, endPoint y: 465, distance: 23.0
click at [939, 466] on input "text" at bounding box center [962, 464] width 151 height 31
type input "100.00"
click at [989, 613] on button "Save & Close" at bounding box center [1002, 609] width 111 height 35
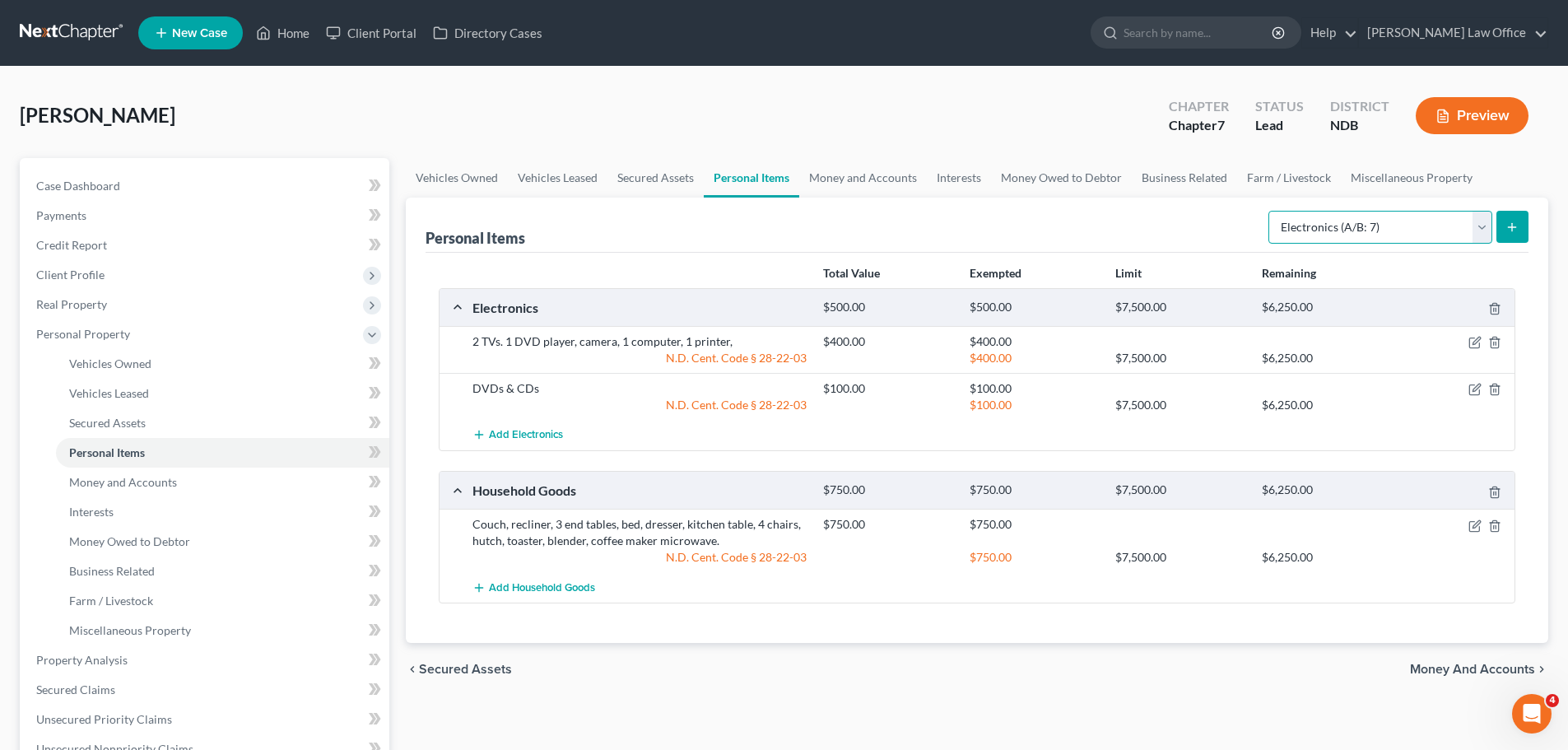
click at [1481, 224] on select "Select Item Type Clothing (A/B: 11) Collectibles Of Value (A/B: 8) Electronics …" at bounding box center [1380, 227] width 224 height 33
select select "sports_and_hobby_equipment"
click at [1271, 211] on select "Select Item Type Clothing (A/B: 11) Collectibles Of Value (A/B: 8) Electronics …" at bounding box center [1380, 227] width 224 height 33
click at [1514, 226] on icon "submit" at bounding box center [1512, 227] width 13 height 13
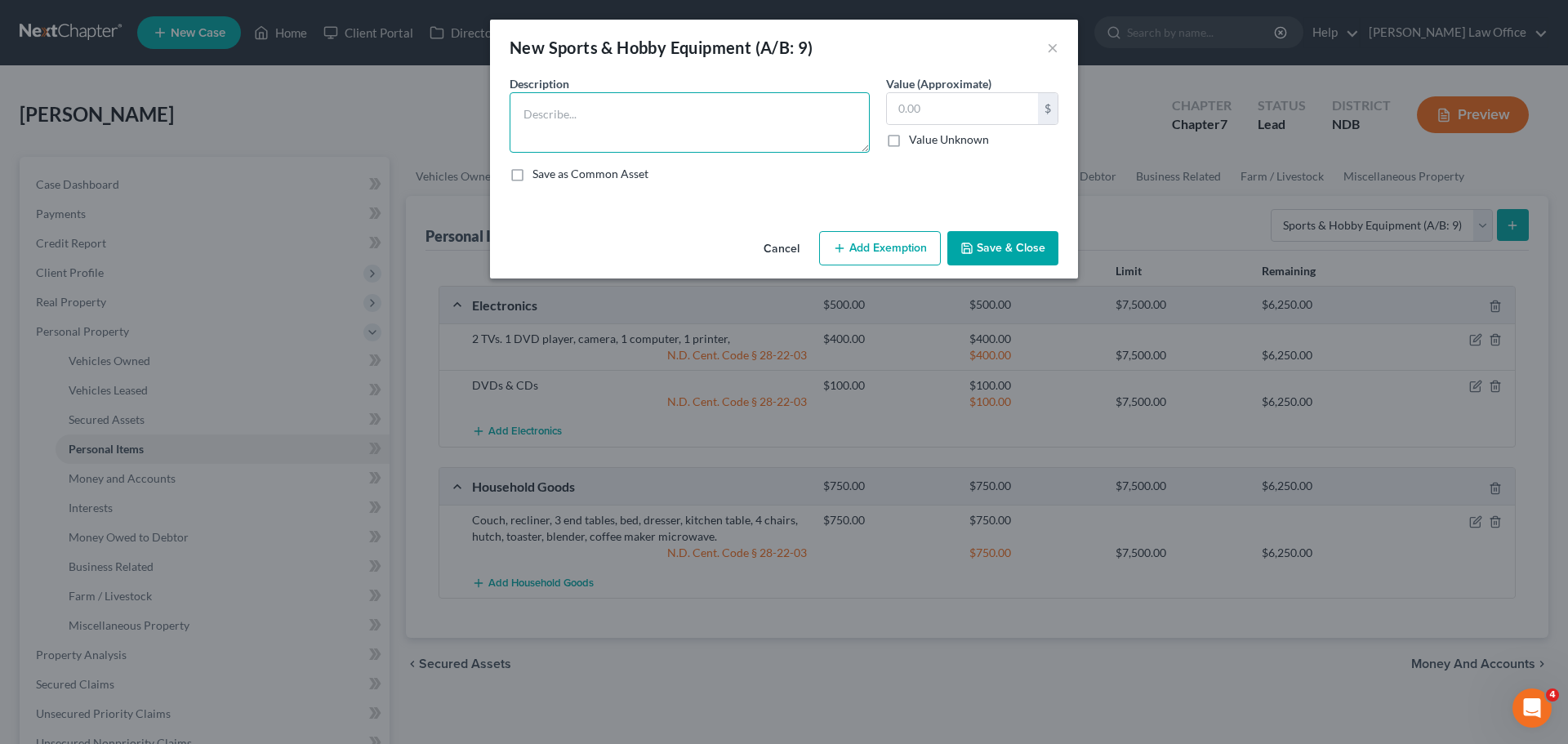
click at [557, 126] on textarea at bounding box center [690, 122] width 360 height 60
type textarea "treadmmill"
type input "50.00"
click at [879, 249] on button "Add Exemption" at bounding box center [880, 248] width 122 height 35
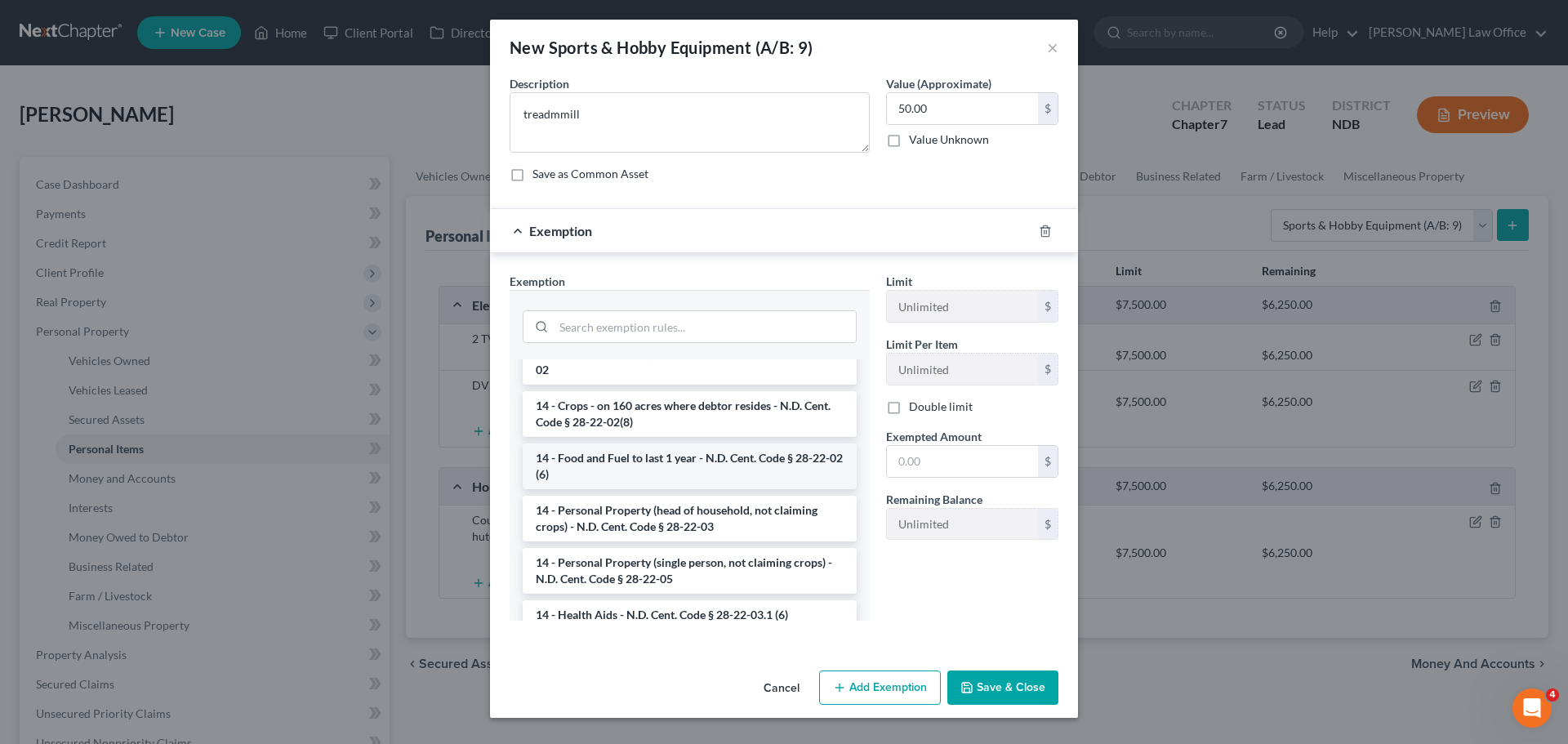
scroll to position [163, 0]
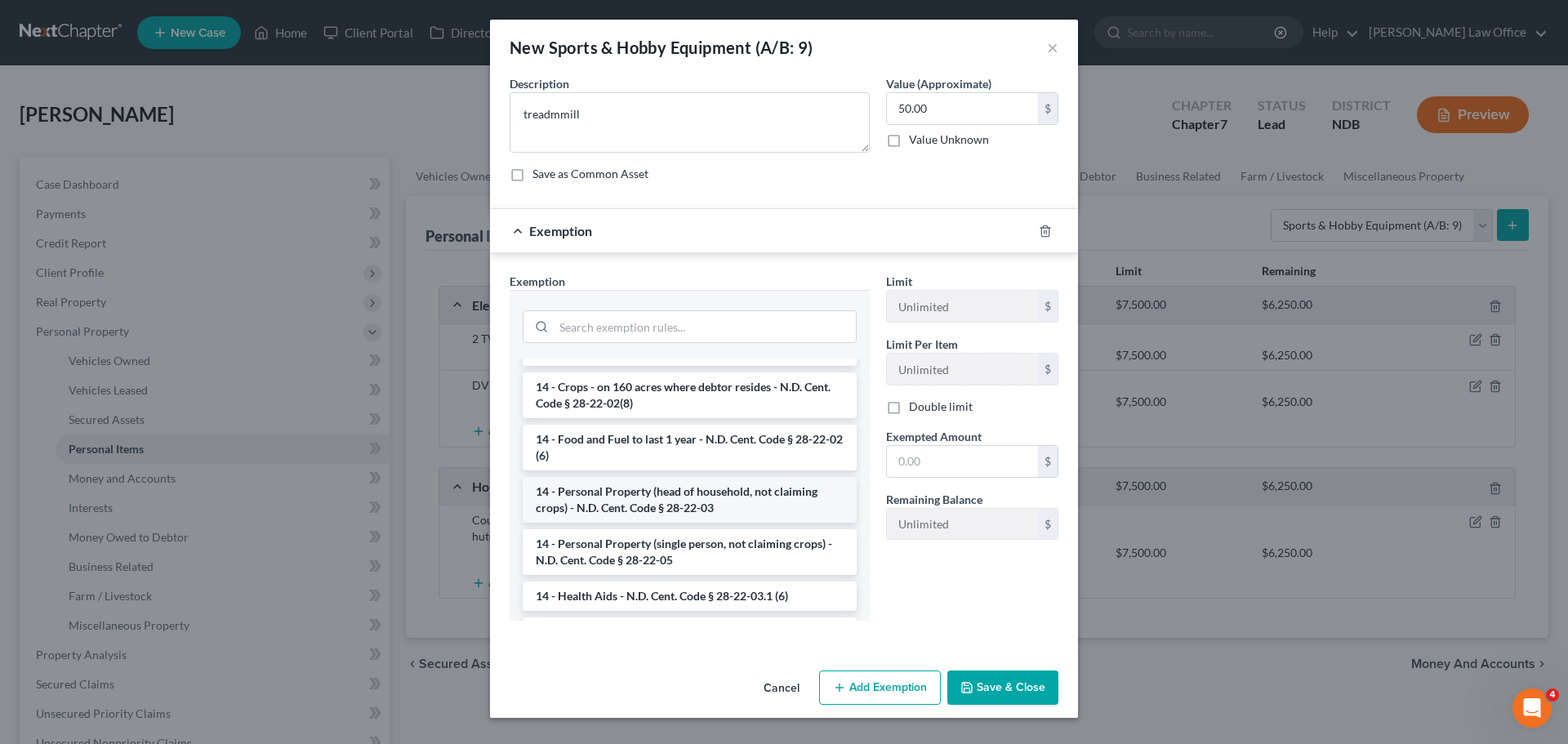
click at [677, 501] on li "14 - Personal Property (head of household, not claiming crops) - N.D. Cent. Cod…" at bounding box center [690, 500] width 334 height 46
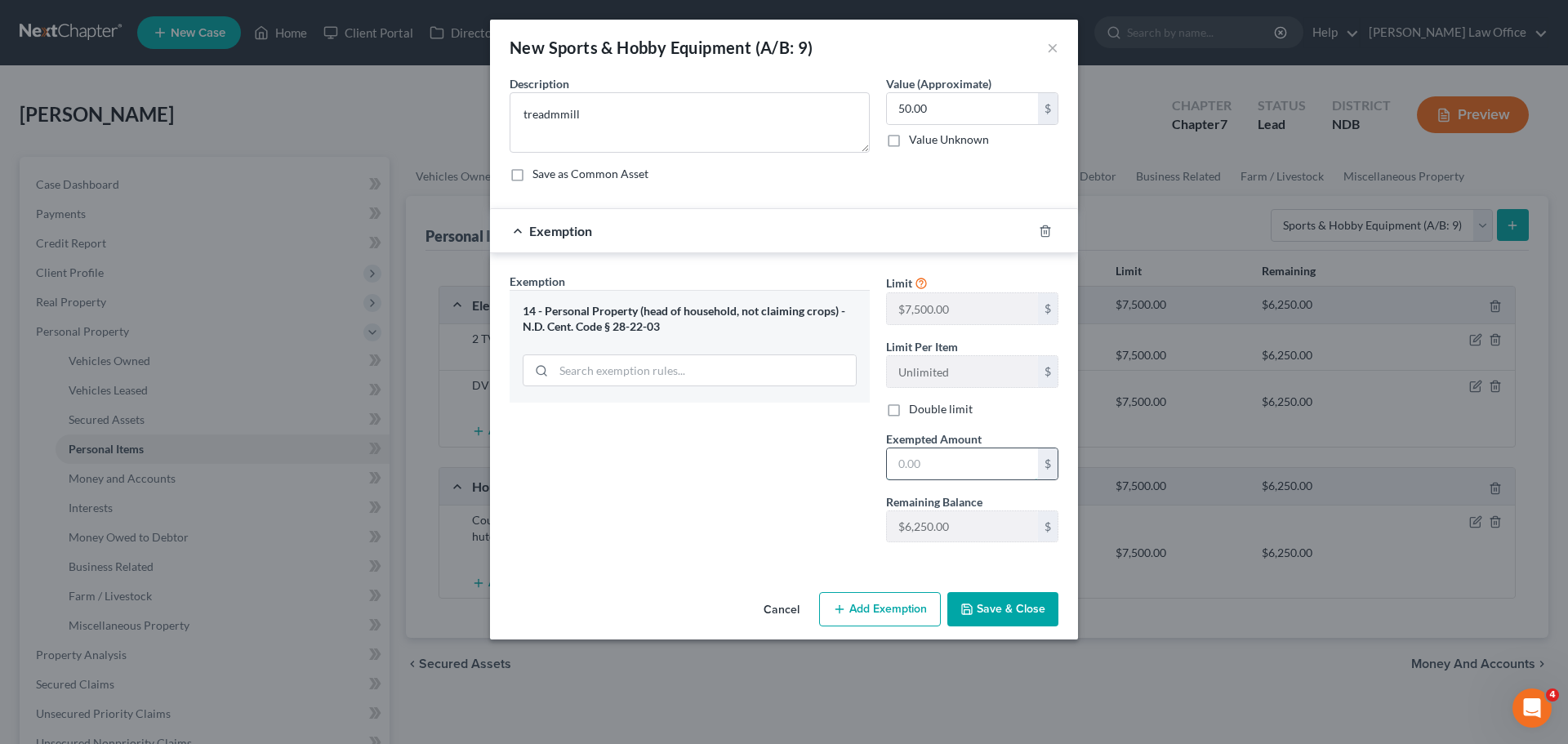
click at [929, 462] on input "text" at bounding box center [962, 464] width 151 height 31
type input "50.00"
click at [1015, 601] on button "Save & Close" at bounding box center [1002, 609] width 111 height 35
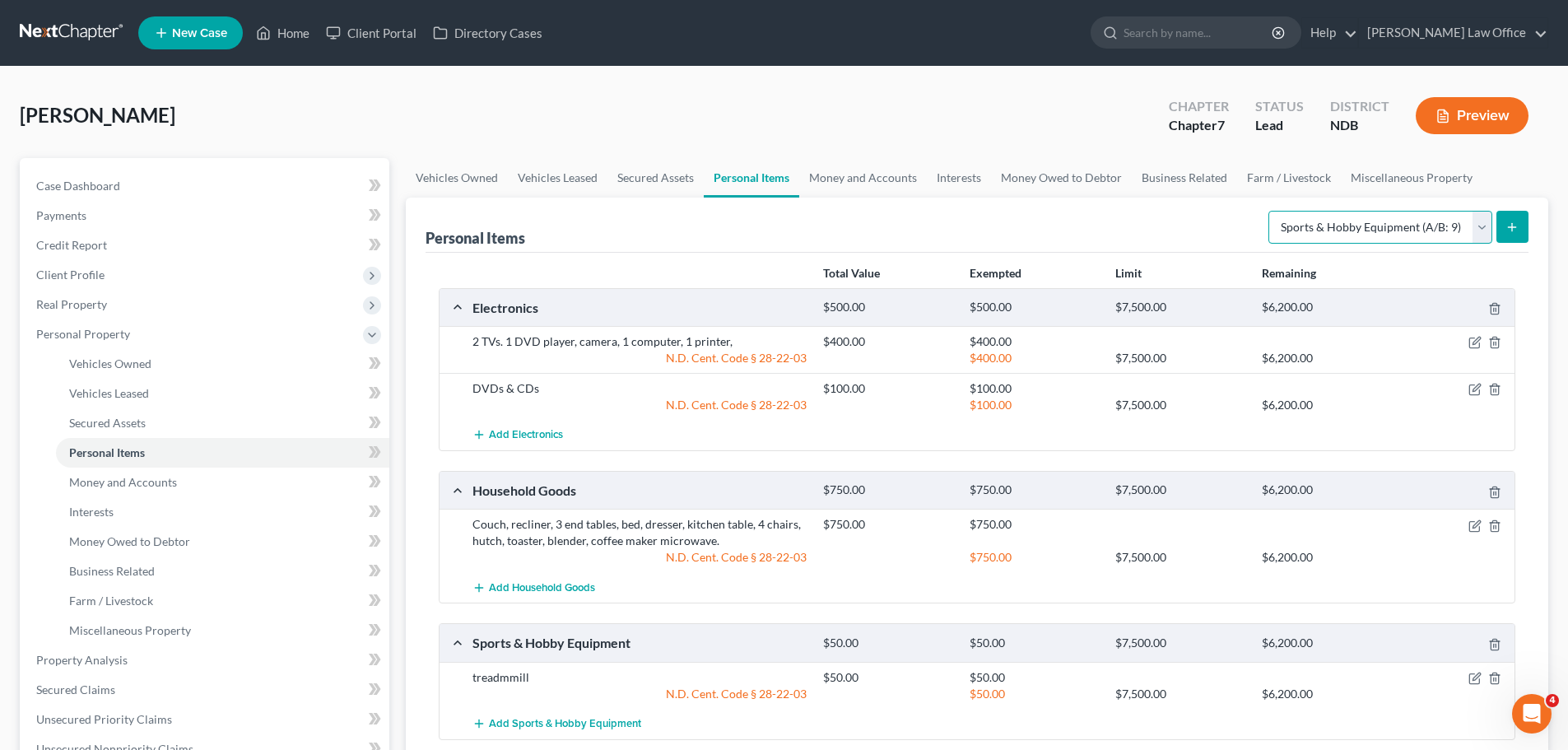
click at [1487, 227] on select "Select Item Type Clothing (A/B: 11) Collectibles Of Value (A/B: 8) Electronics …" at bounding box center [1380, 227] width 224 height 33
select select "jewelry"
click at [1271, 211] on select "Select Item Type Clothing (A/B: 11) Collectibles Of Value (A/B: 8) Electronics …" at bounding box center [1380, 227] width 224 height 33
click at [1510, 224] on icon "submit" at bounding box center [1512, 227] width 13 height 13
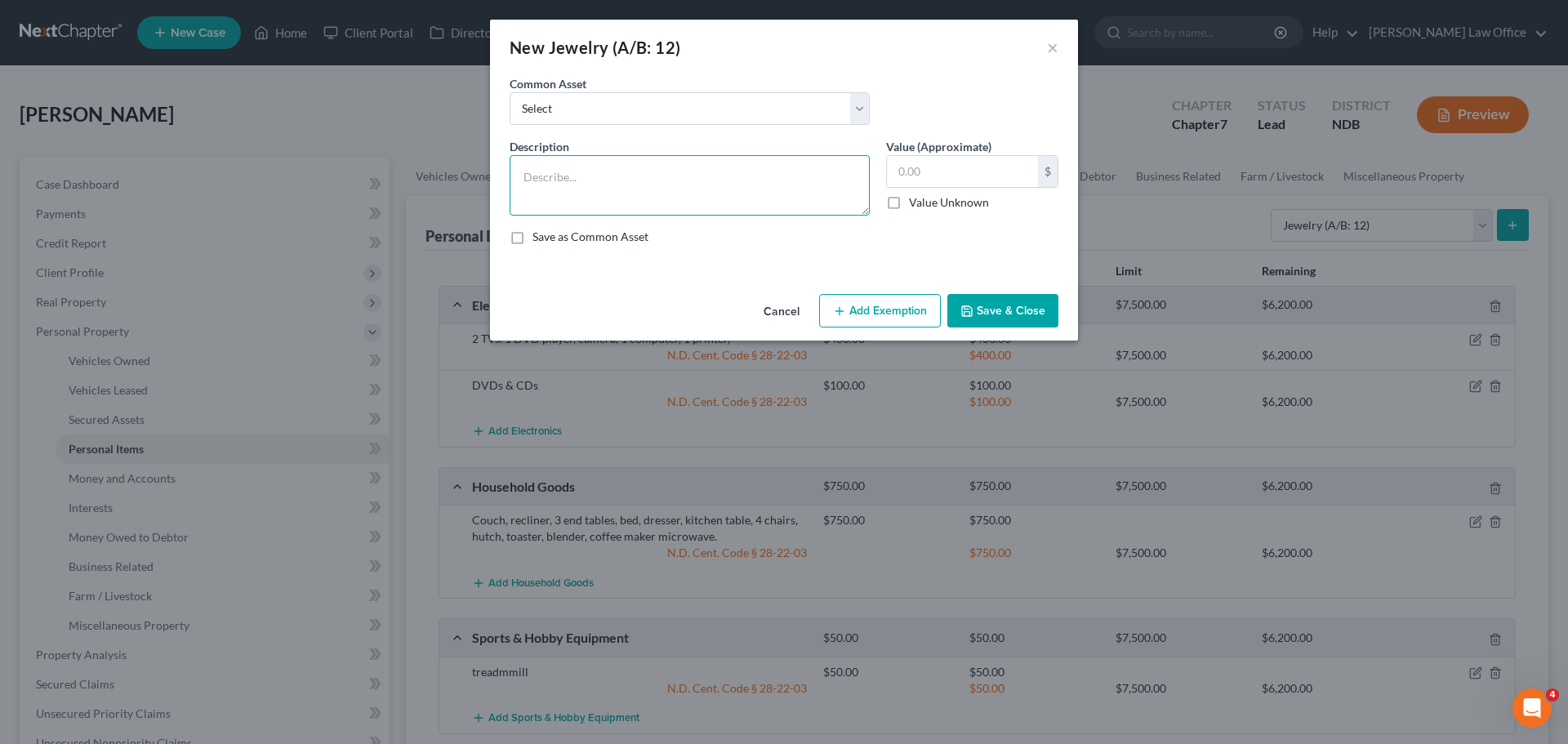
click at [568, 181] on textarea at bounding box center [690, 185] width 360 height 60
type textarea "Wedding Rings - 3"
type input "200.00"
click at [898, 304] on button "Add Exemption" at bounding box center [880, 311] width 122 height 35
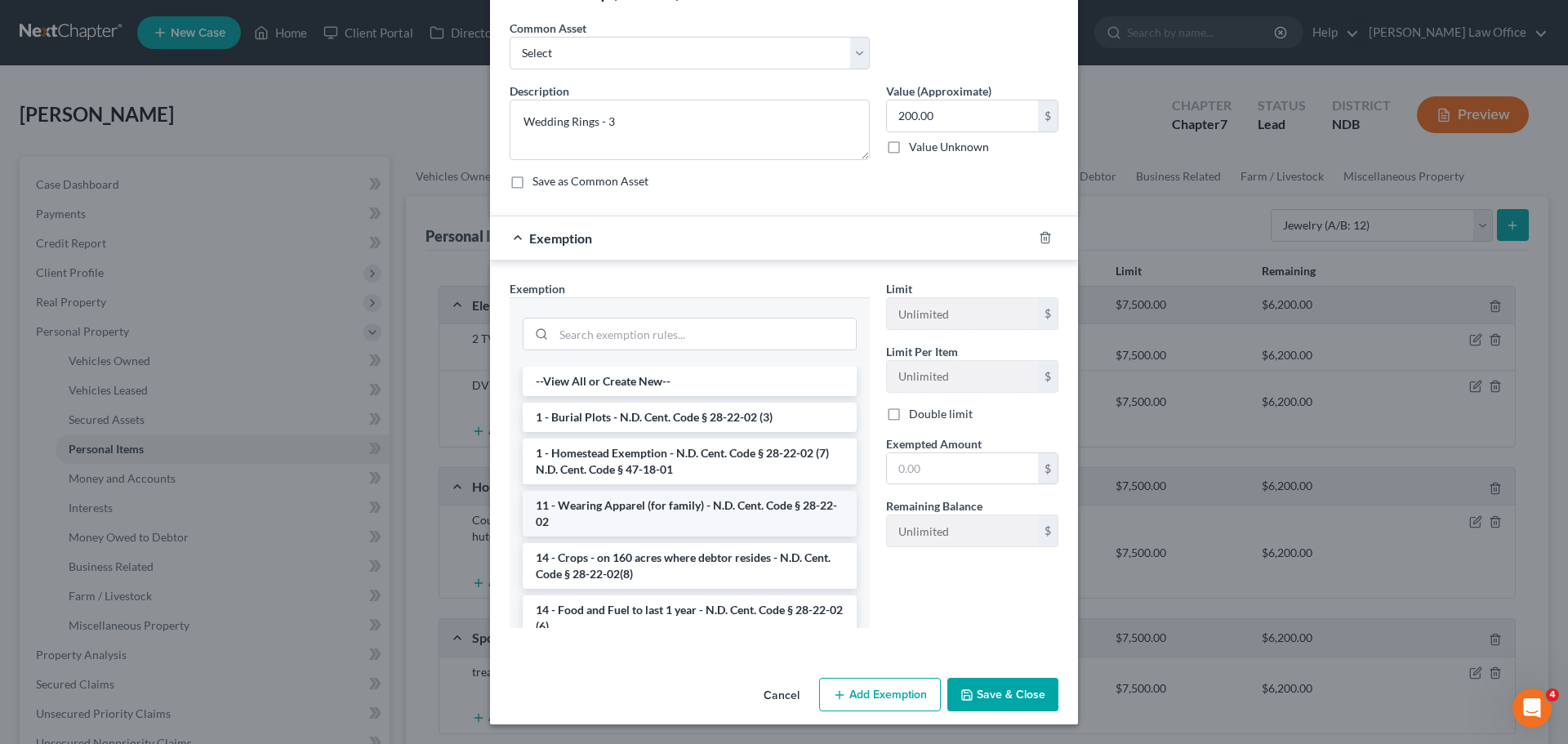
scroll to position [82, 0]
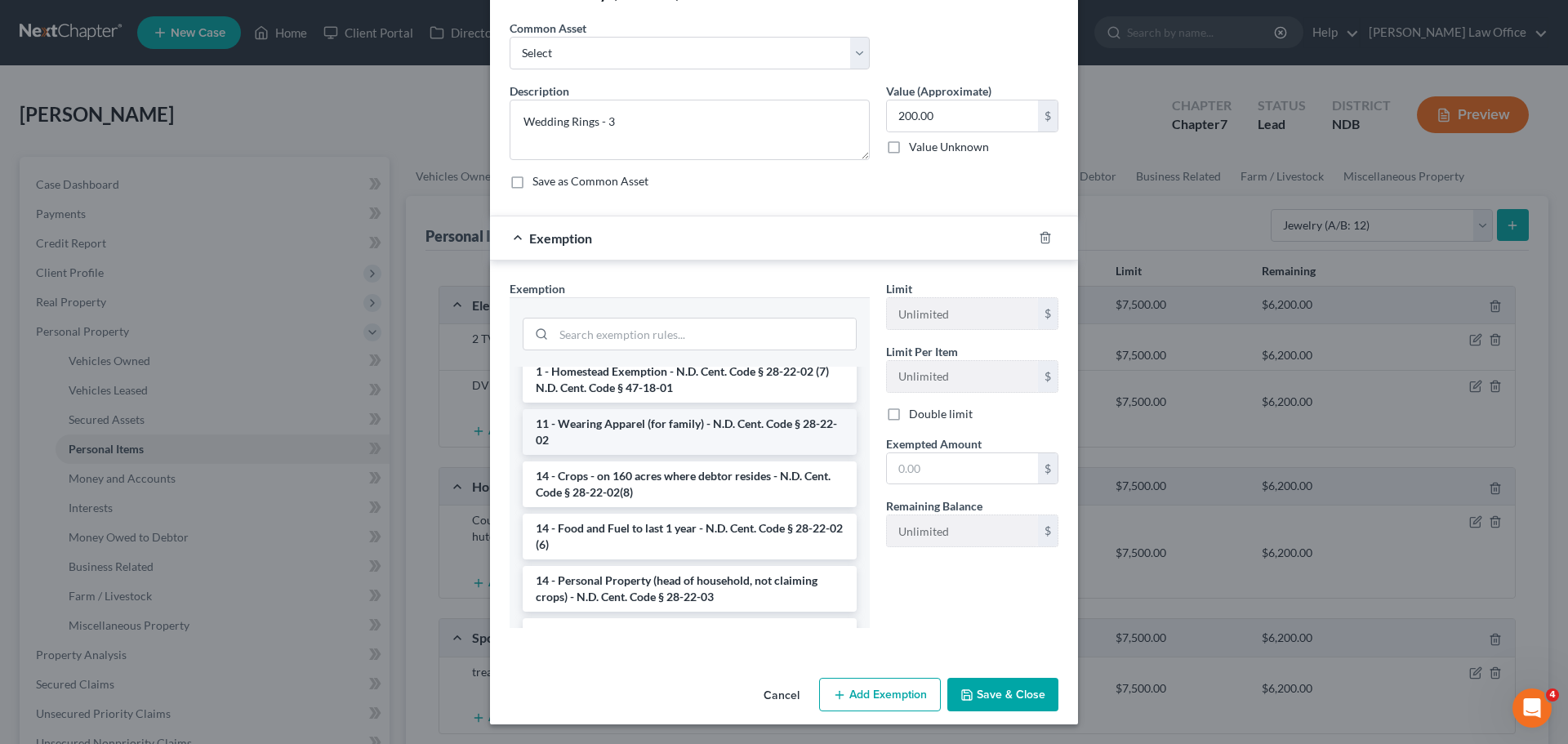
click at [655, 419] on li "11 - Wearing Apparel (for family) - N.D. Cent. Code § 28-22-02" at bounding box center [690, 433] width 334 height 46
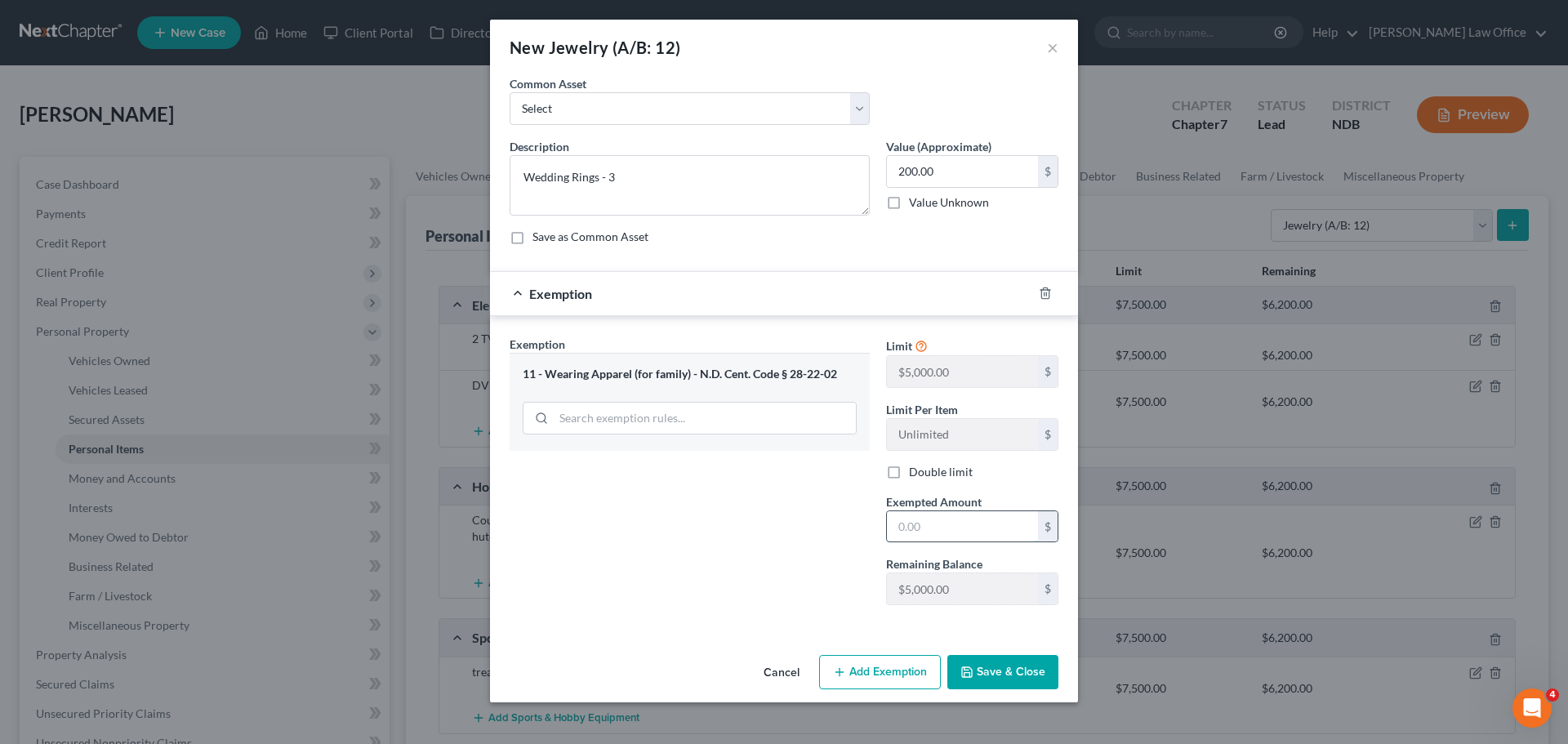
click at [916, 531] on input "text" at bounding box center [962, 526] width 151 height 31
type input "200.00"
click at [1005, 666] on button "Save & Close" at bounding box center [1002, 672] width 111 height 35
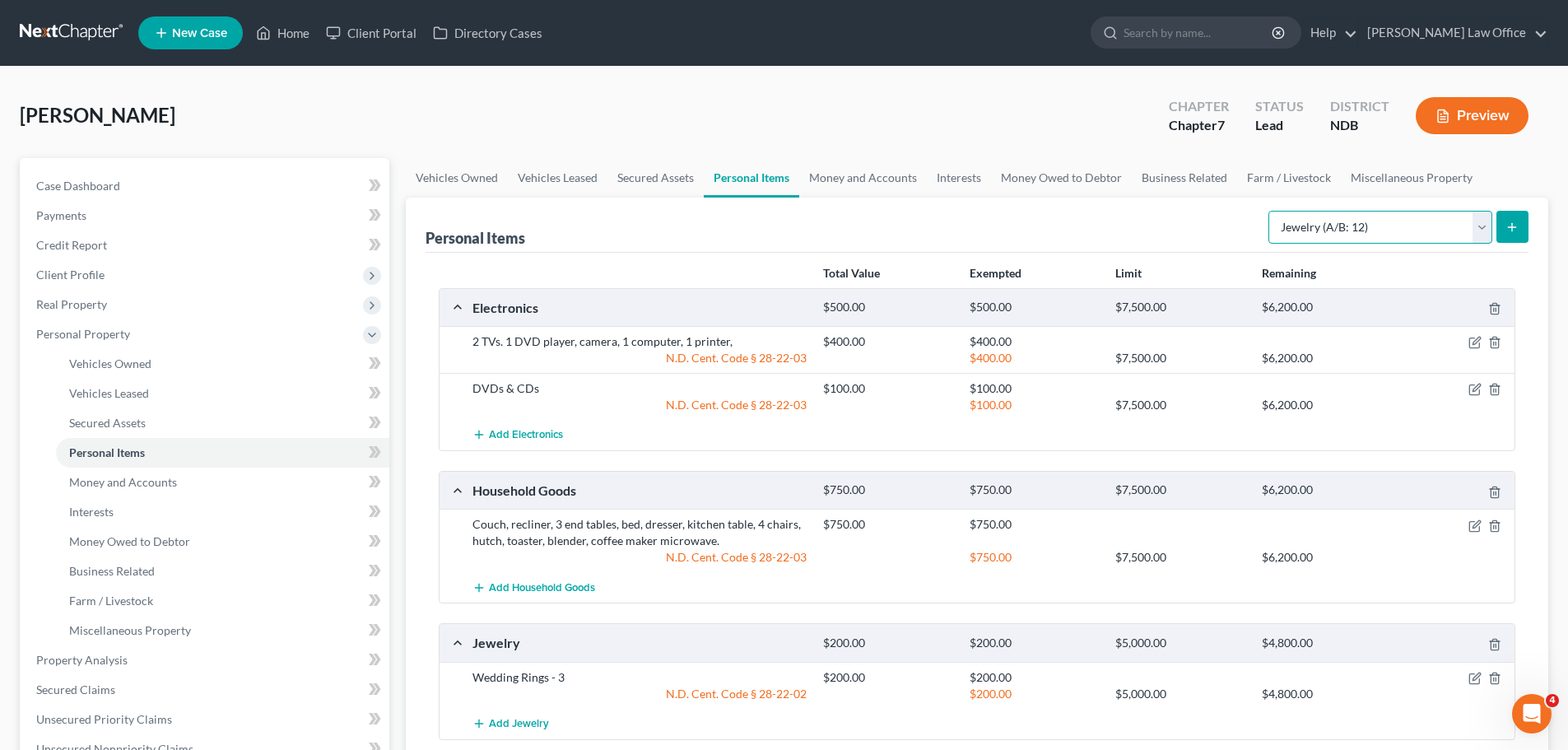
click at [1484, 224] on select "Select Item Type Clothing (A/B: 11) Collectibles Of Value (A/B: 8) Electronics …" at bounding box center [1380, 227] width 224 height 33
select select "clothing"
click at [1271, 211] on select "Select Item Type Clothing (A/B: 11) Collectibles Of Value (A/B: 8) Electronics …" at bounding box center [1380, 227] width 224 height 33
click at [1511, 215] on button "submit" at bounding box center [1513, 227] width 32 height 32
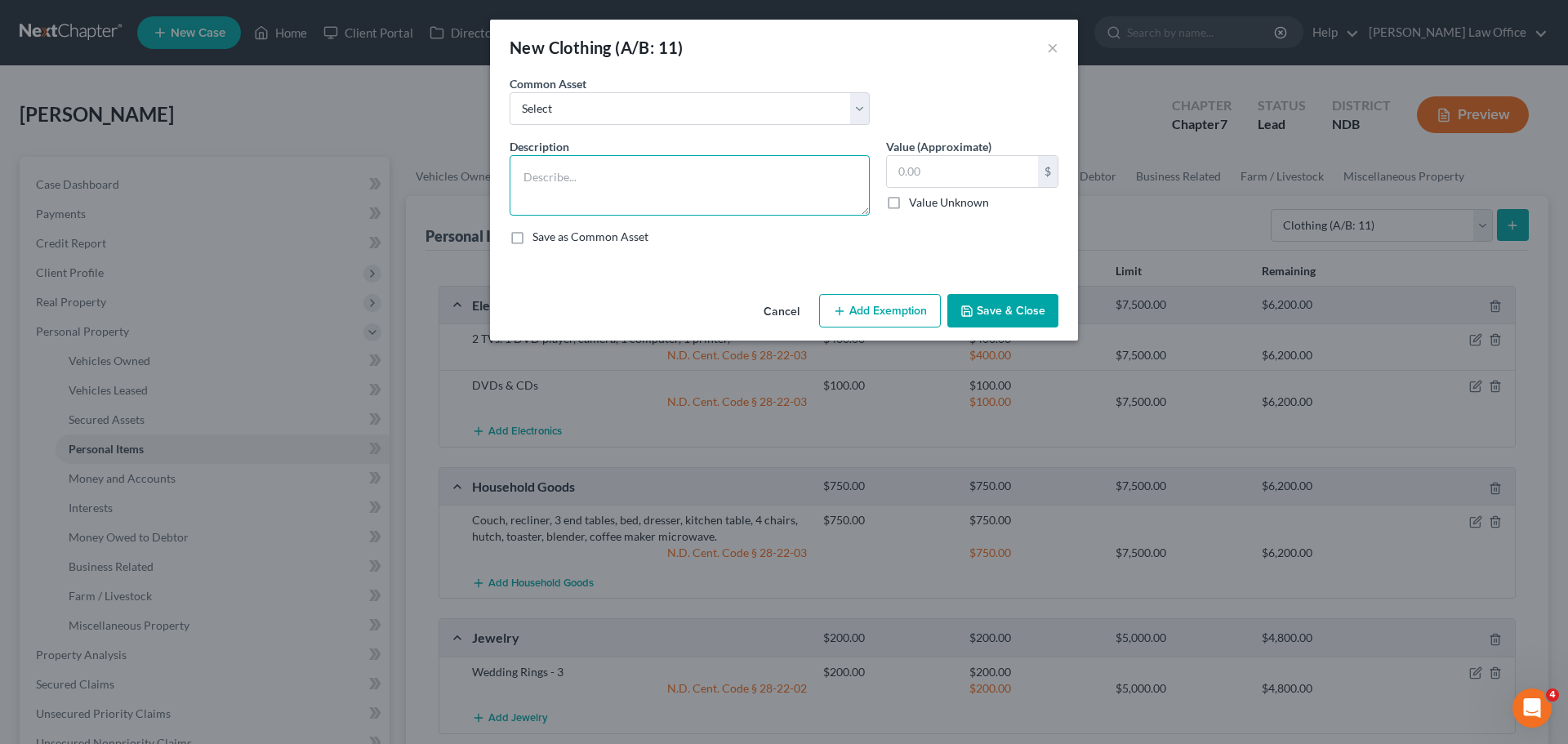
drag, startPoint x: 572, startPoint y: 175, endPoint x: 582, endPoint y: 174, distance: 10.0
click at [574, 174] on textarea at bounding box center [690, 185] width 360 height 60
type textarea "Normal Amount of Clothing for one person"
type input "250.00"
click at [869, 311] on button "Add Exemption" at bounding box center [880, 311] width 122 height 35
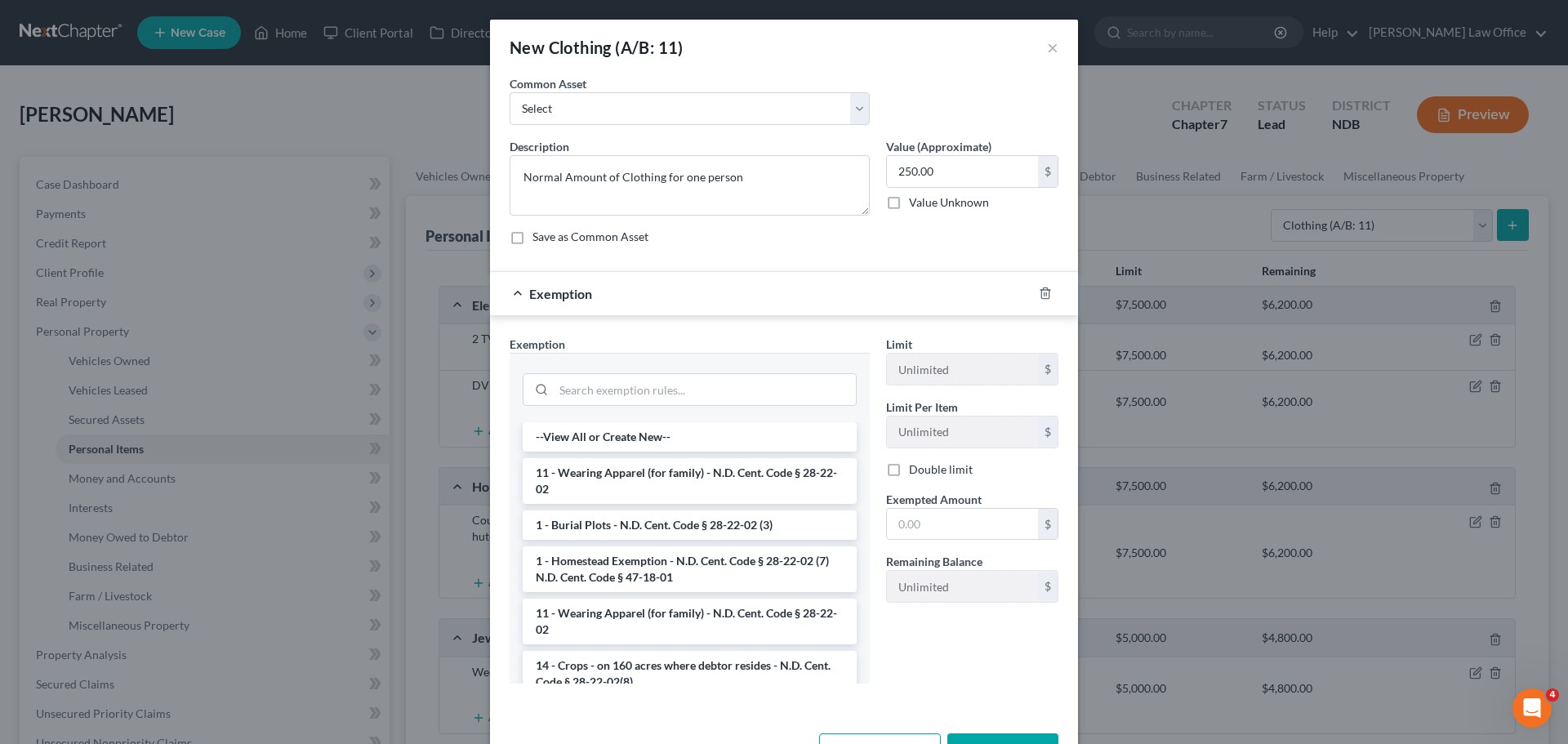
click at [619, 481] on li "11 - Wearing Apparel (for family) - N.D. Cent. Code § 28-22-02" at bounding box center [690, 481] width 334 height 46
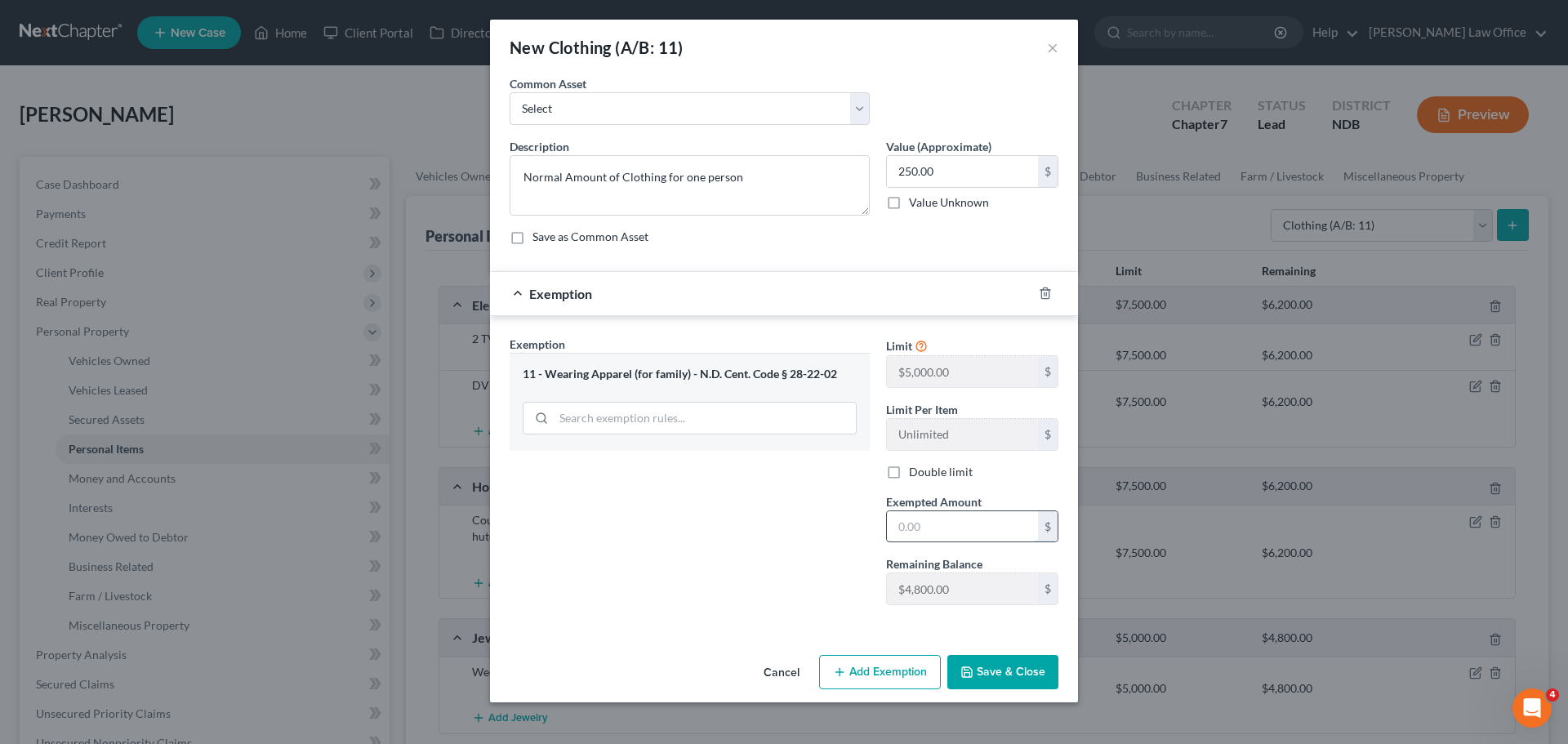
click at [955, 529] on input "text" at bounding box center [962, 526] width 151 height 31
type input "250.00"
click at [1022, 673] on button "Save & Close" at bounding box center [1002, 672] width 111 height 35
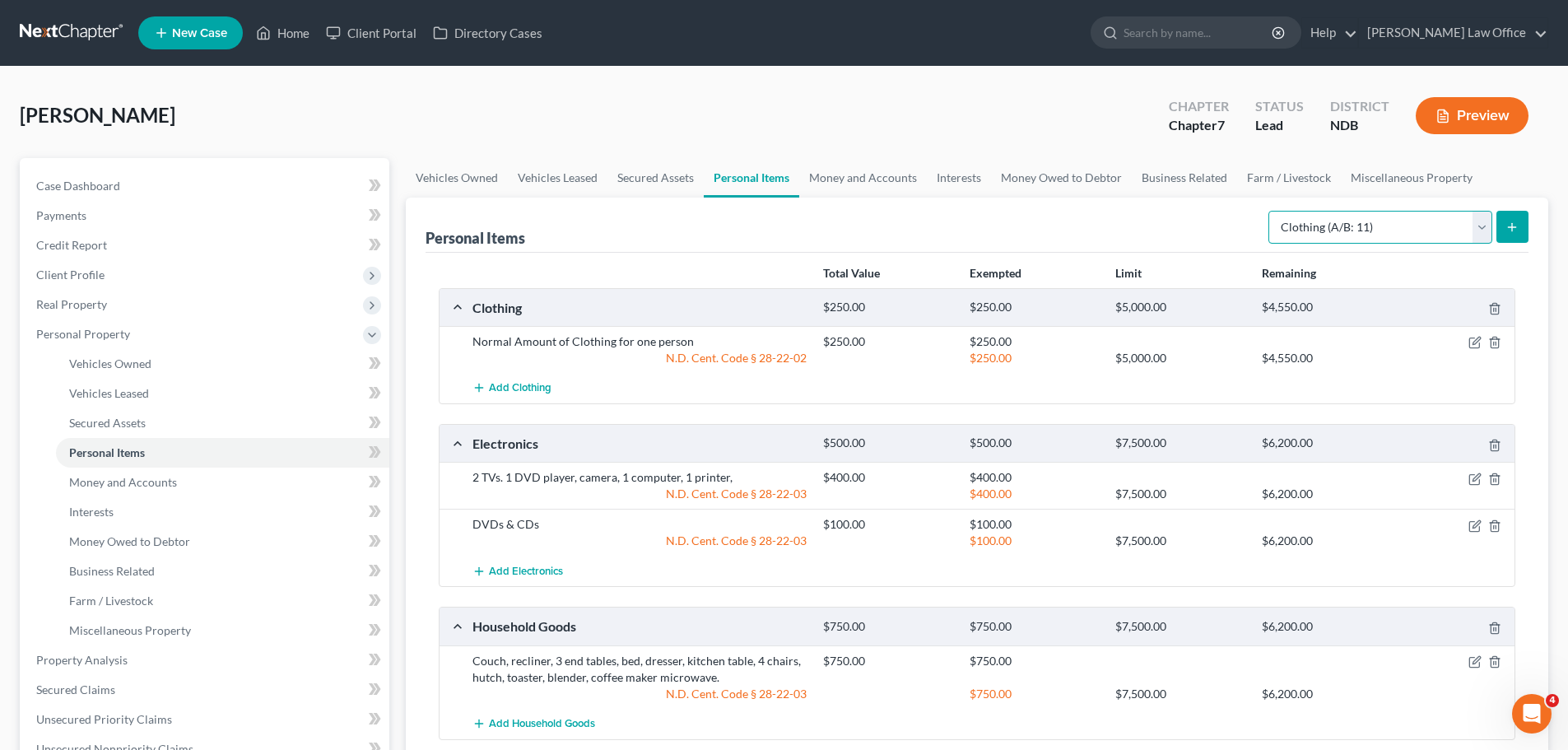
click at [1484, 230] on select "Select Item Type Clothing (A/B: 11) Collectibles Of Value (A/B: 8) Electronics …" at bounding box center [1380, 227] width 224 height 33
select select "pets"
click at [1271, 211] on select "Select Item Type Clothing (A/B: 11) Collectibles Of Value (A/B: 8) Electronics …" at bounding box center [1380, 227] width 224 height 33
click at [1510, 224] on icon "submit" at bounding box center [1512, 227] width 13 height 13
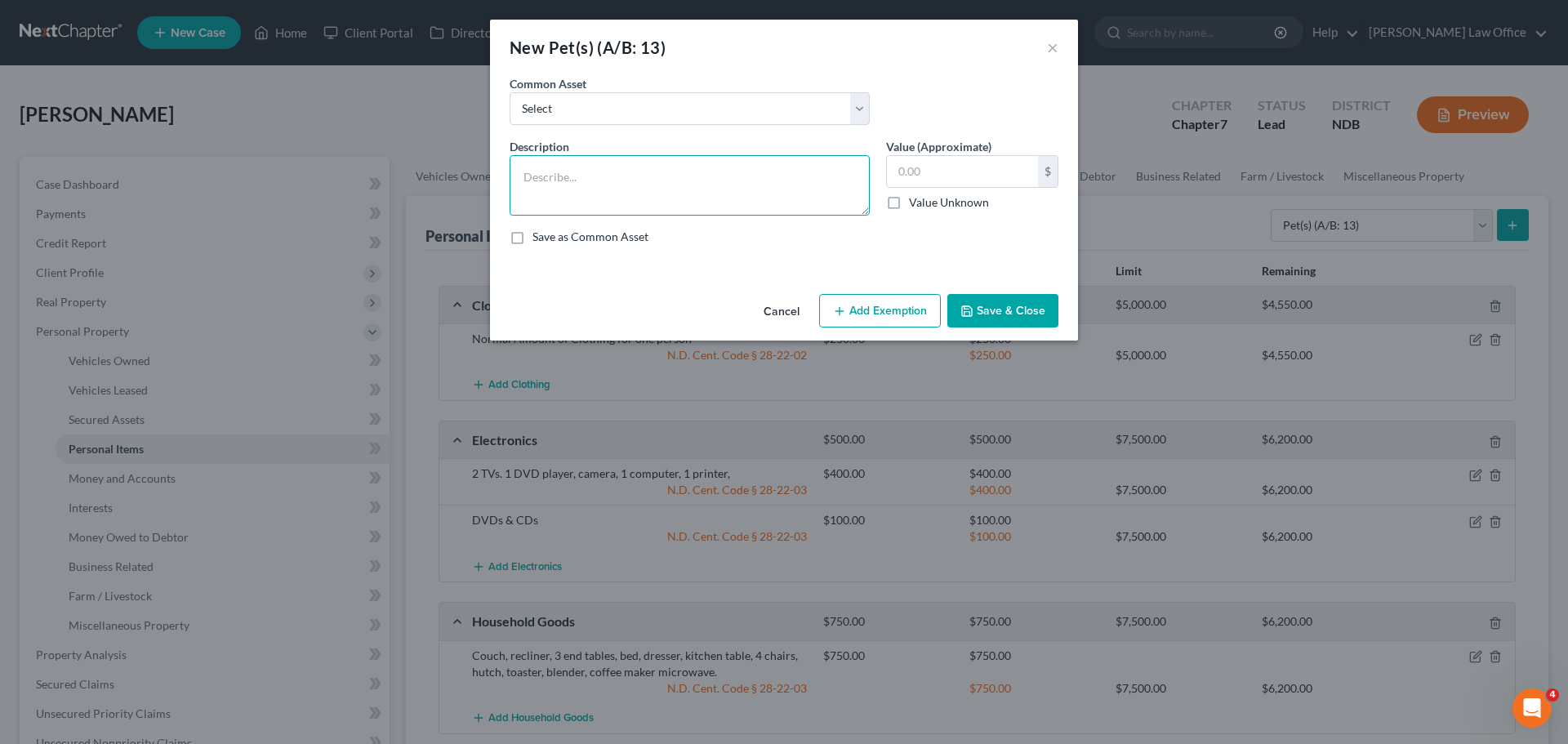
click at [561, 188] on textarea at bounding box center [690, 185] width 360 height 60
type textarea "[DEMOGRAPHIC_DATA] [PERSON_NAME]"
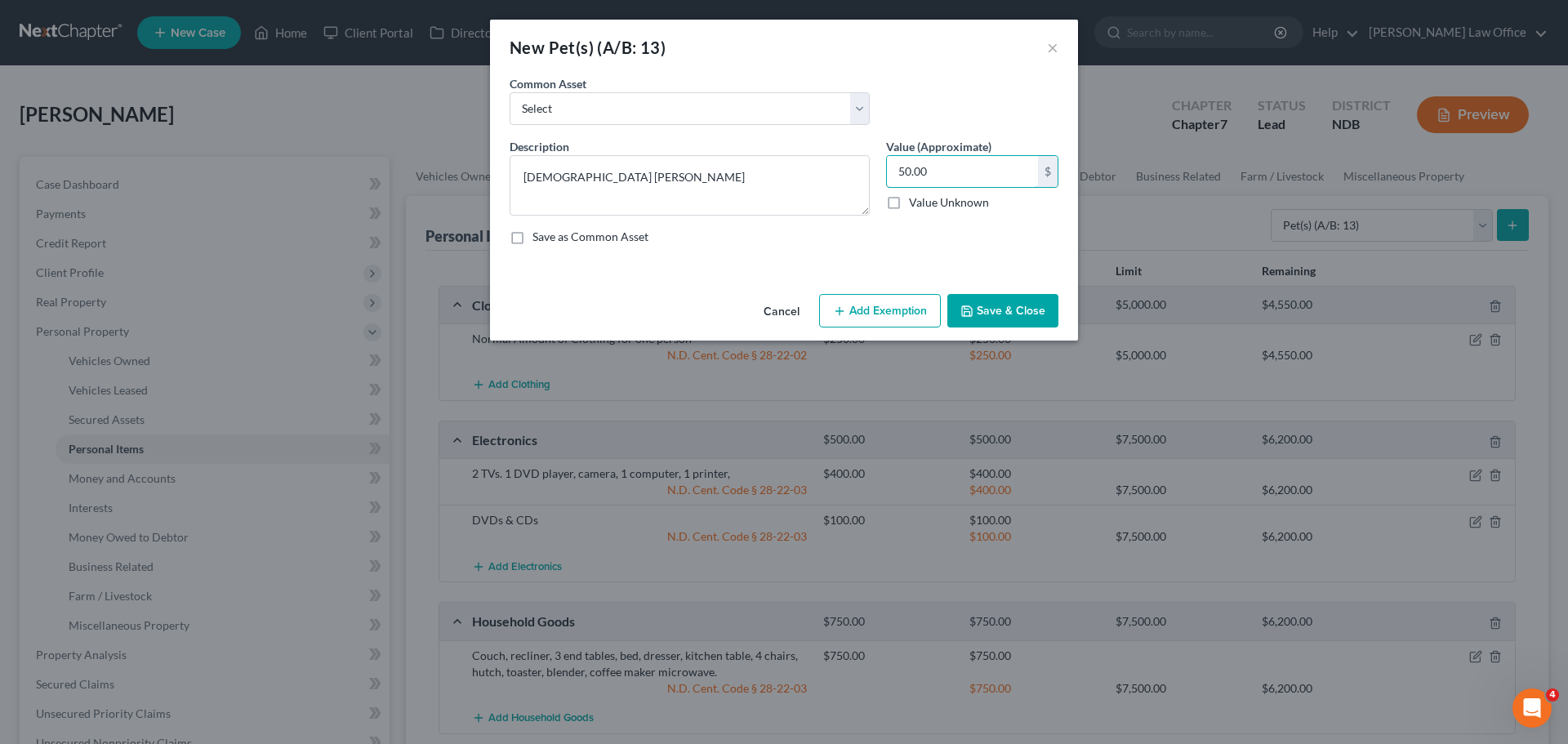
type input "50.00"
click at [889, 315] on button "Add Exemption" at bounding box center [880, 311] width 122 height 35
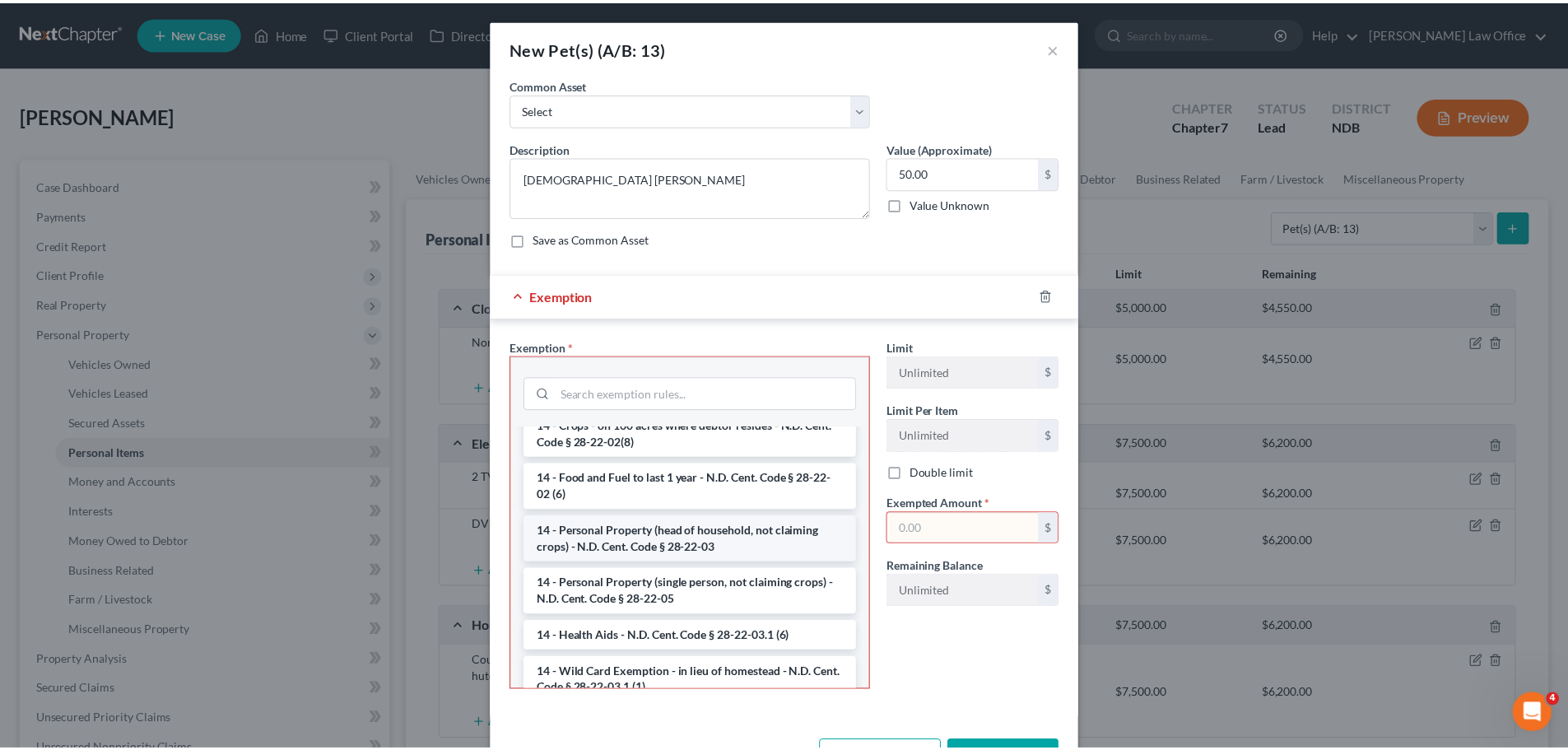
scroll to position [247, 0]
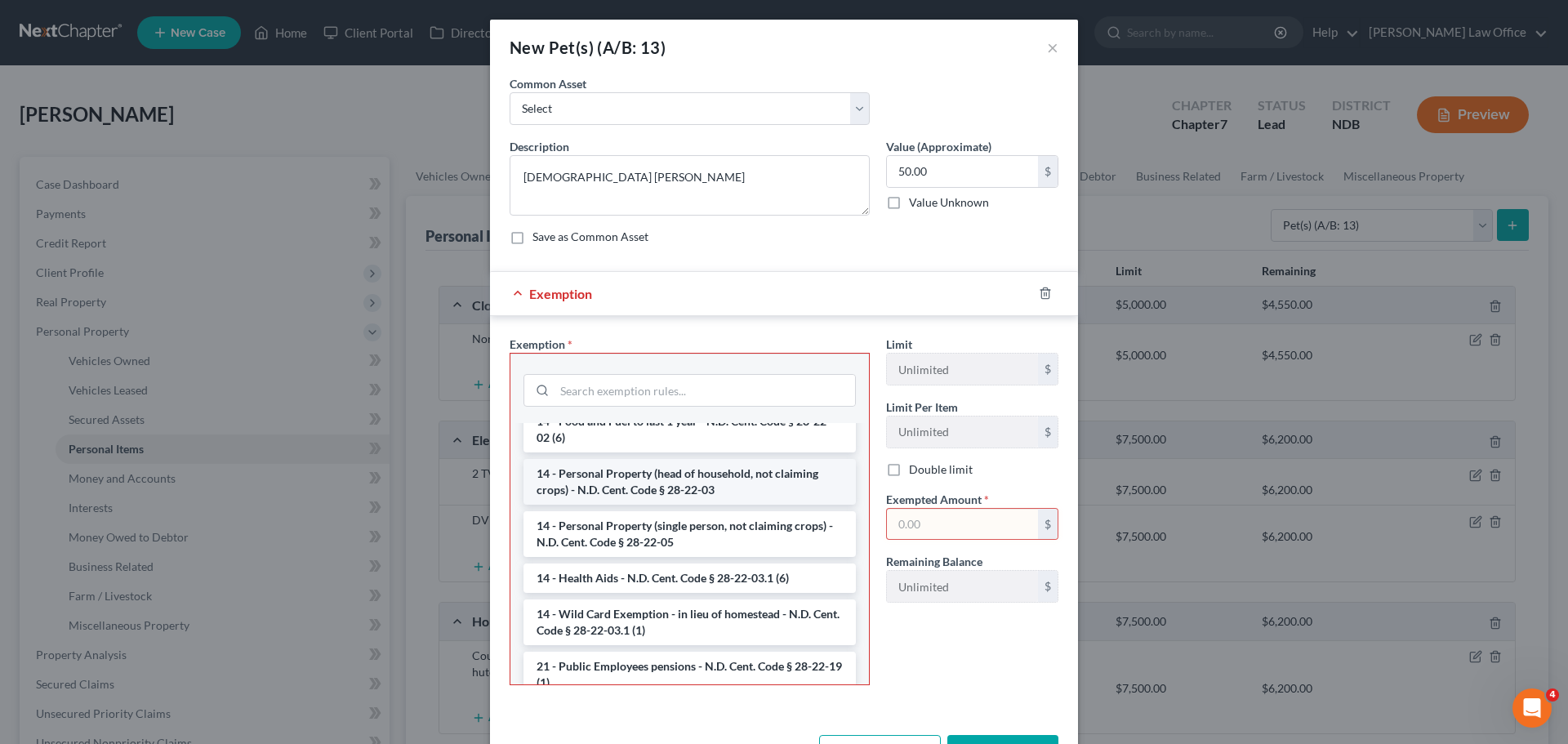
click at [668, 488] on li "14 - Personal Property (head of household, not claiming crops) - N.D. Cent. Cod…" at bounding box center [690, 482] width 333 height 46
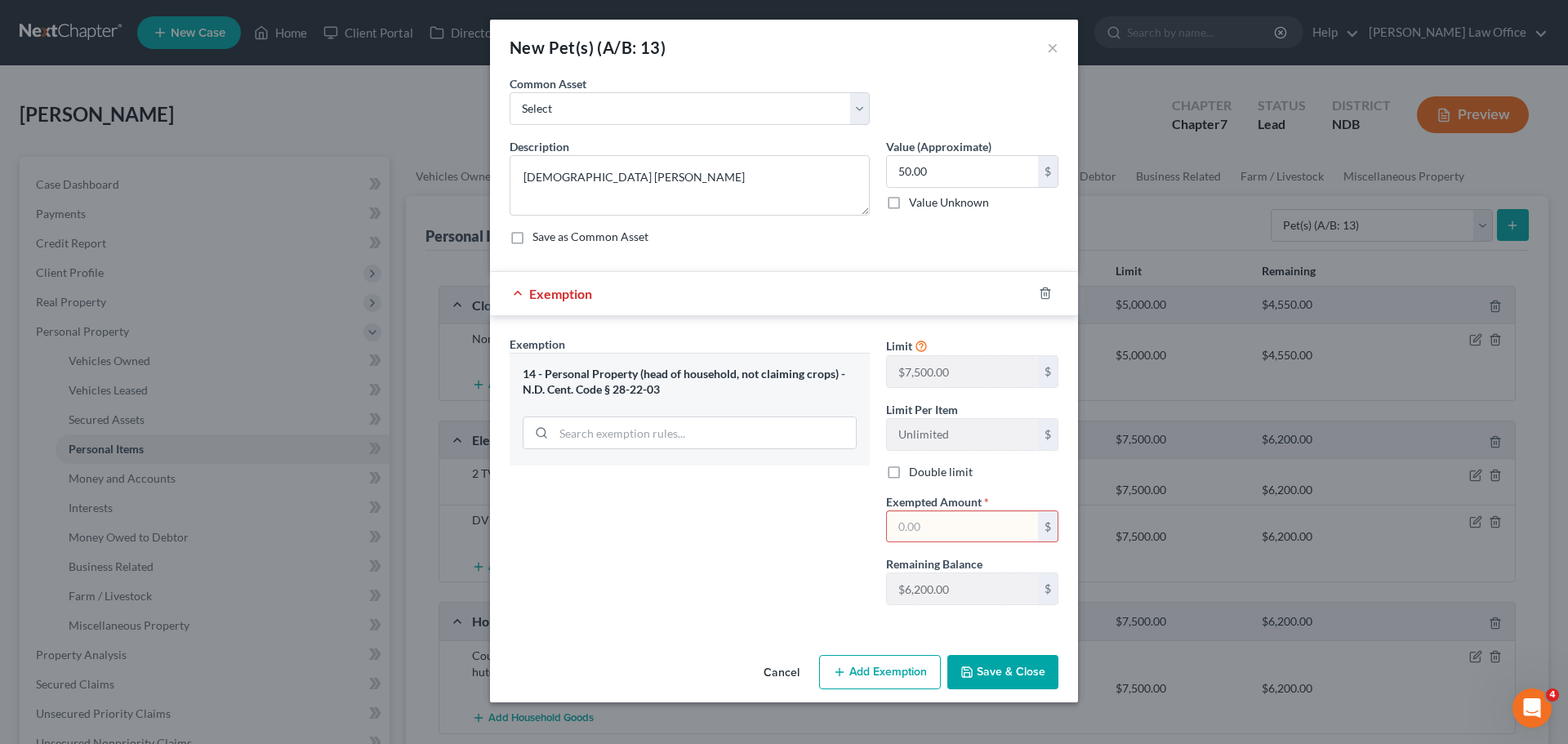
click at [919, 530] on input "text" at bounding box center [962, 526] width 151 height 31
type input "50.00"
click at [999, 672] on button "Save & Close" at bounding box center [1002, 672] width 111 height 35
